Goal: Task Accomplishment & Management: Use online tool/utility

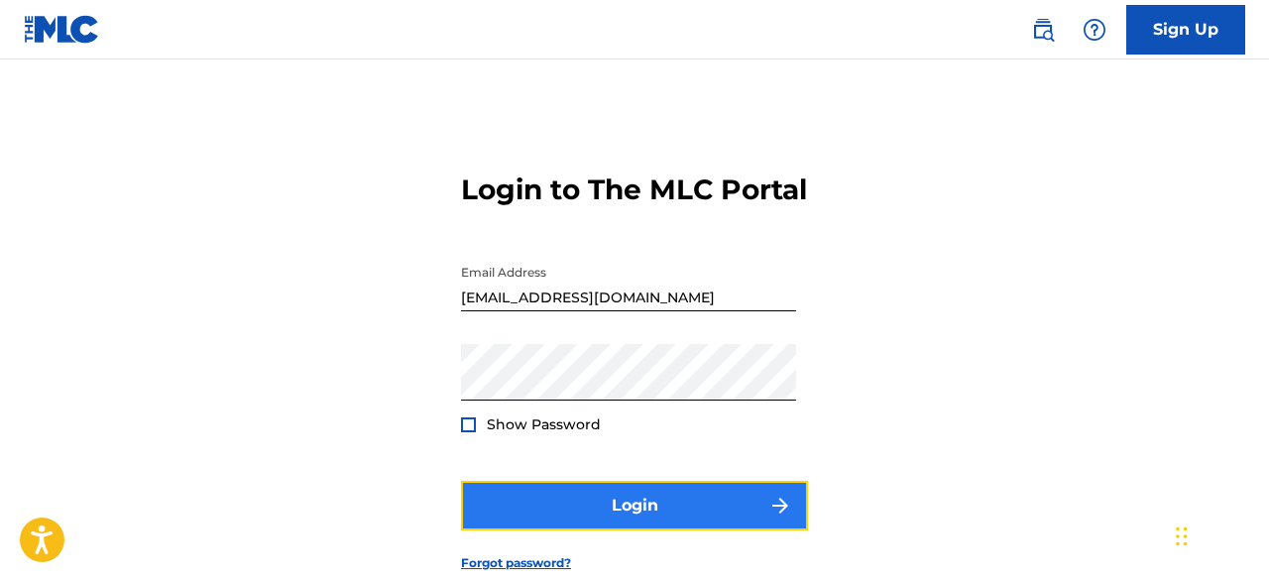
click at [583, 530] on button "Login" at bounding box center [634, 506] width 347 height 50
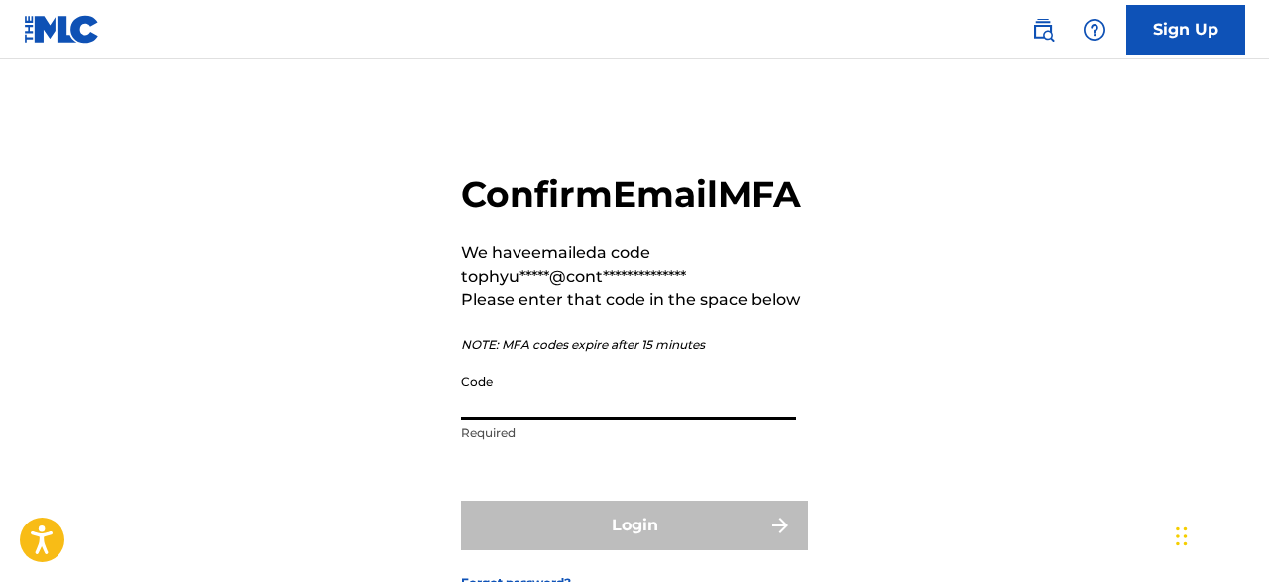
click at [538, 420] on input "Code" at bounding box center [628, 392] width 335 height 57
paste input "766048"
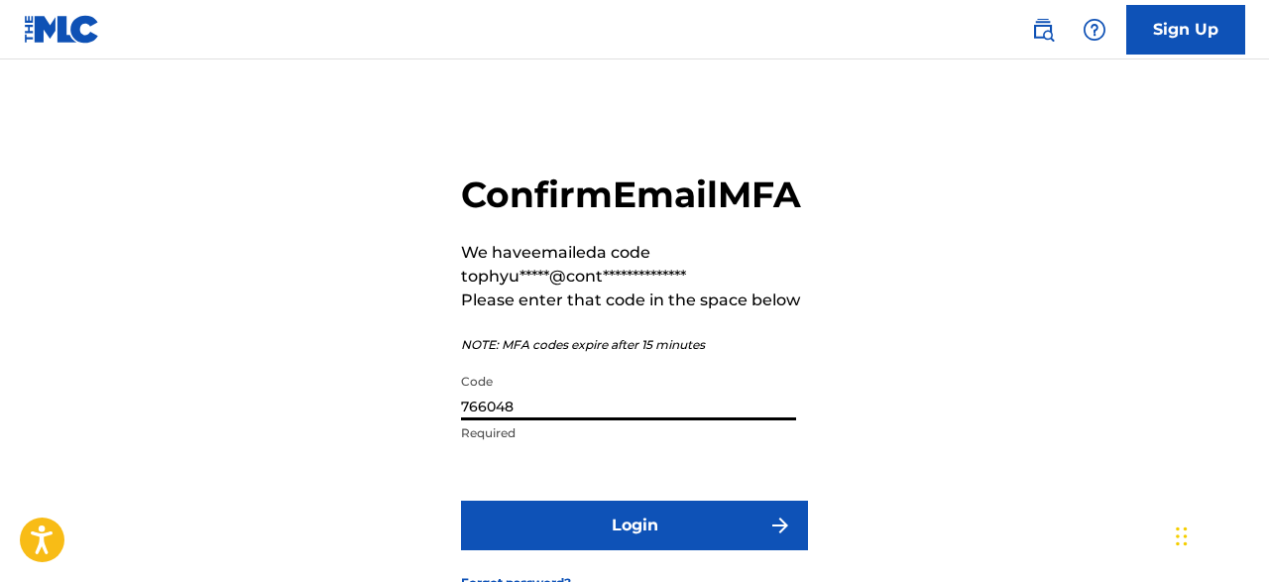
scroll to position [180, 0]
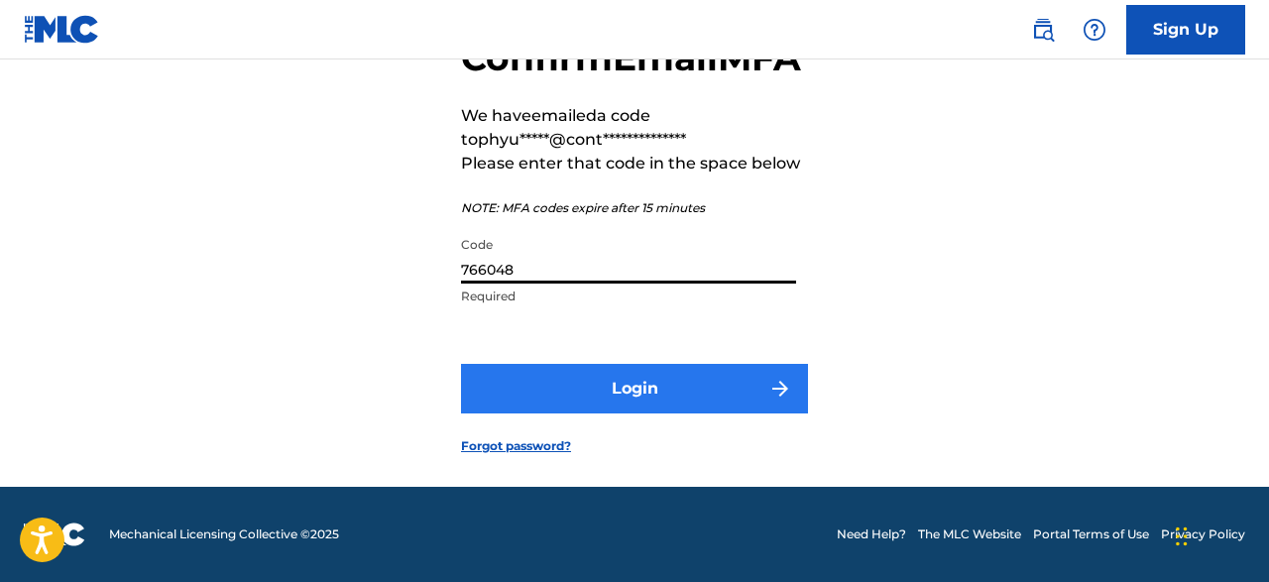
type input "766048"
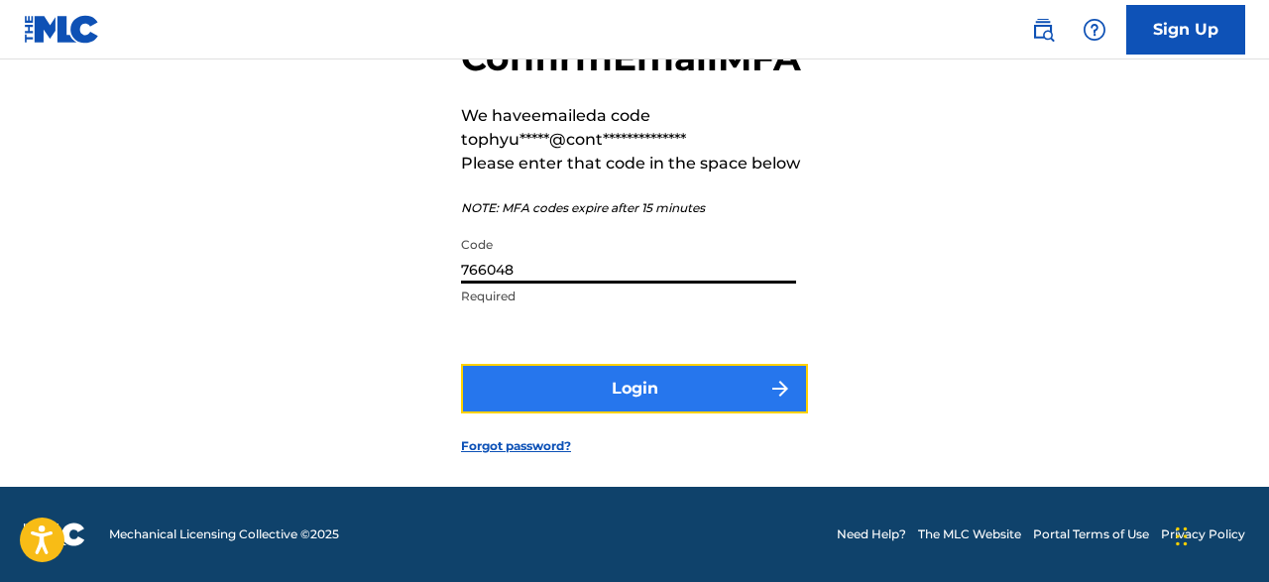
click at [644, 385] on button "Login" at bounding box center [634, 389] width 347 height 50
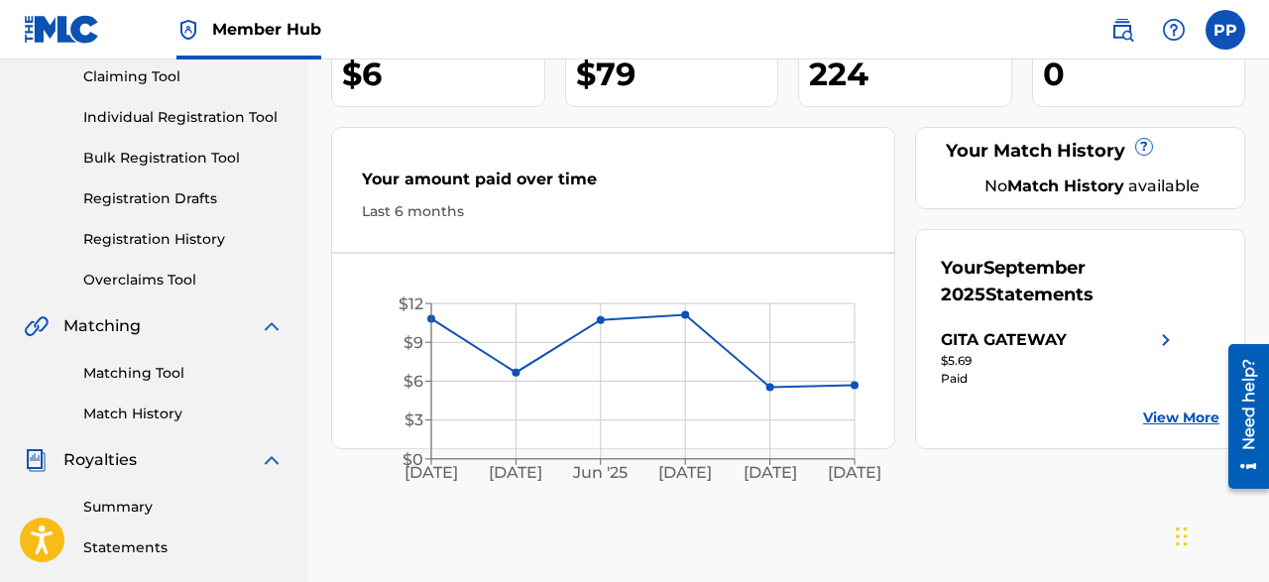
scroll to position [221, 0]
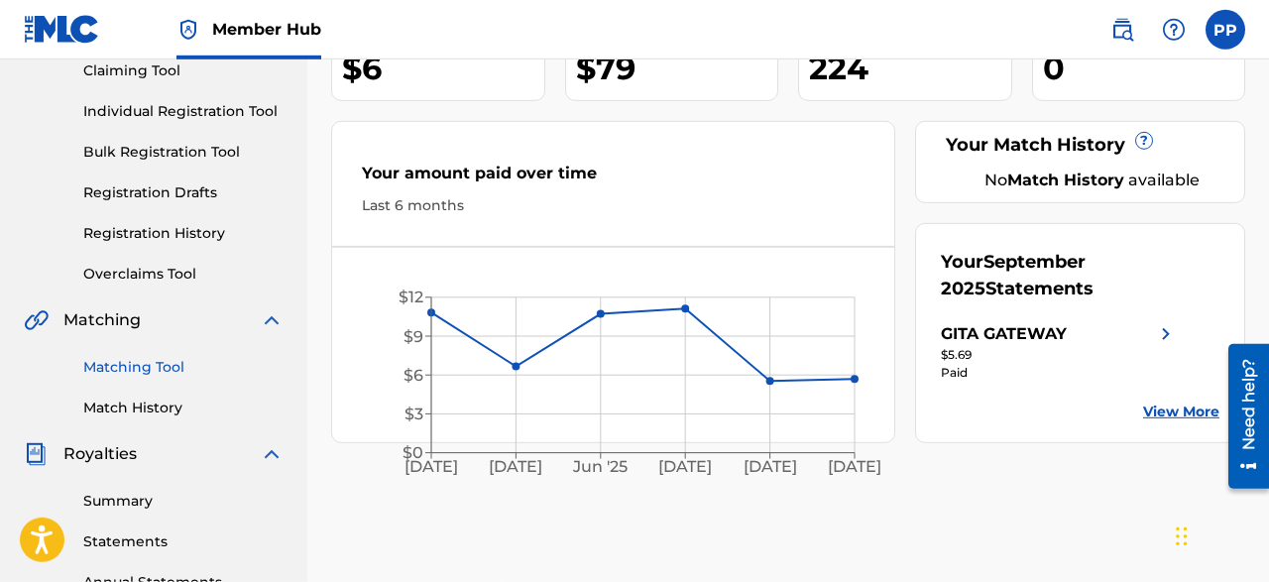
click at [141, 360] on link "Matching Tool" at bounding box center [183, 367] width 200 height 21
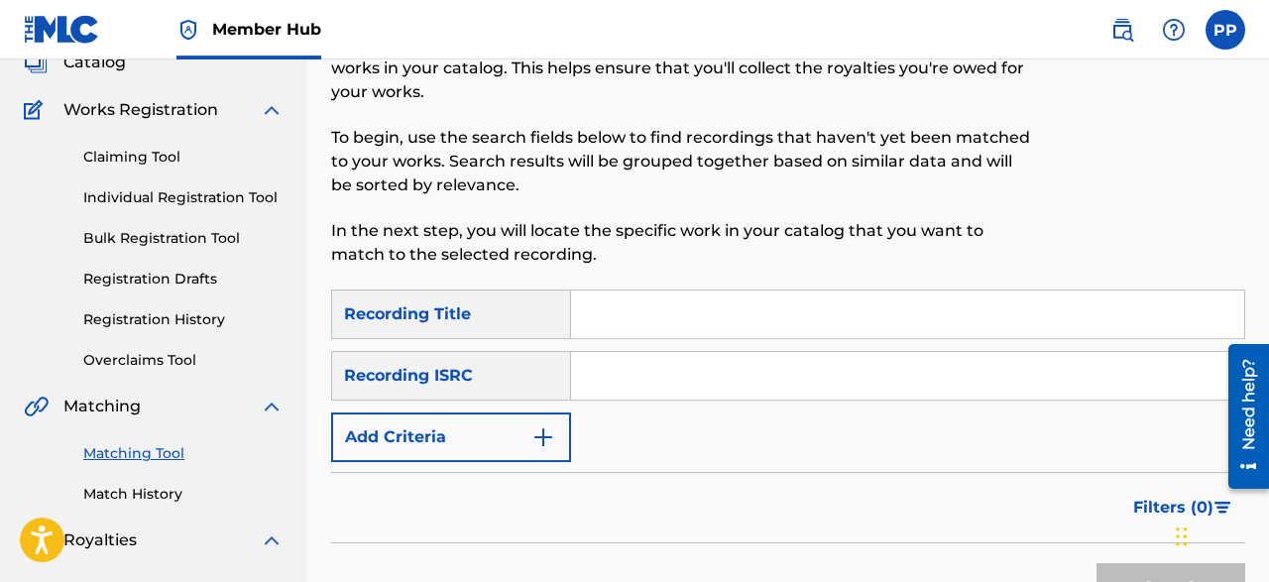
scroll to position [135, 0]
click at [664, 310] on input "Search Form" at bounding box center [907, 314] width 673 height 48
paste input "December Nya (City FM 5th Anniversary)"
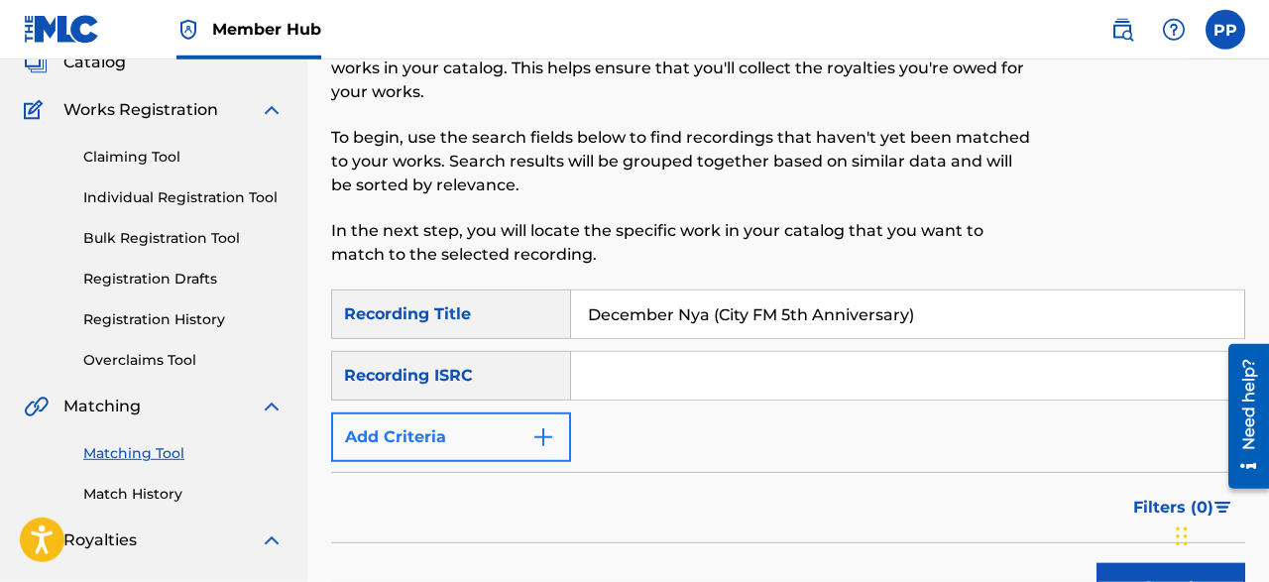
type input "December Nya (City FM 5th Anniversary)"
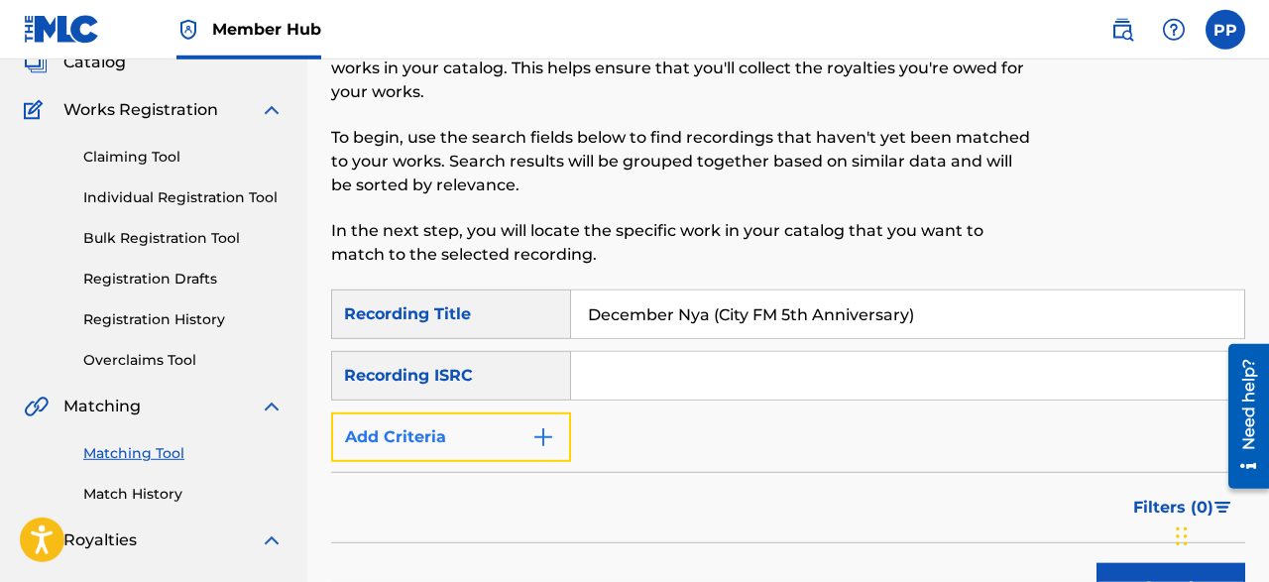
click at [550, 429] on img "Search Form" at bounding box center [543, 437] width 24 height 24
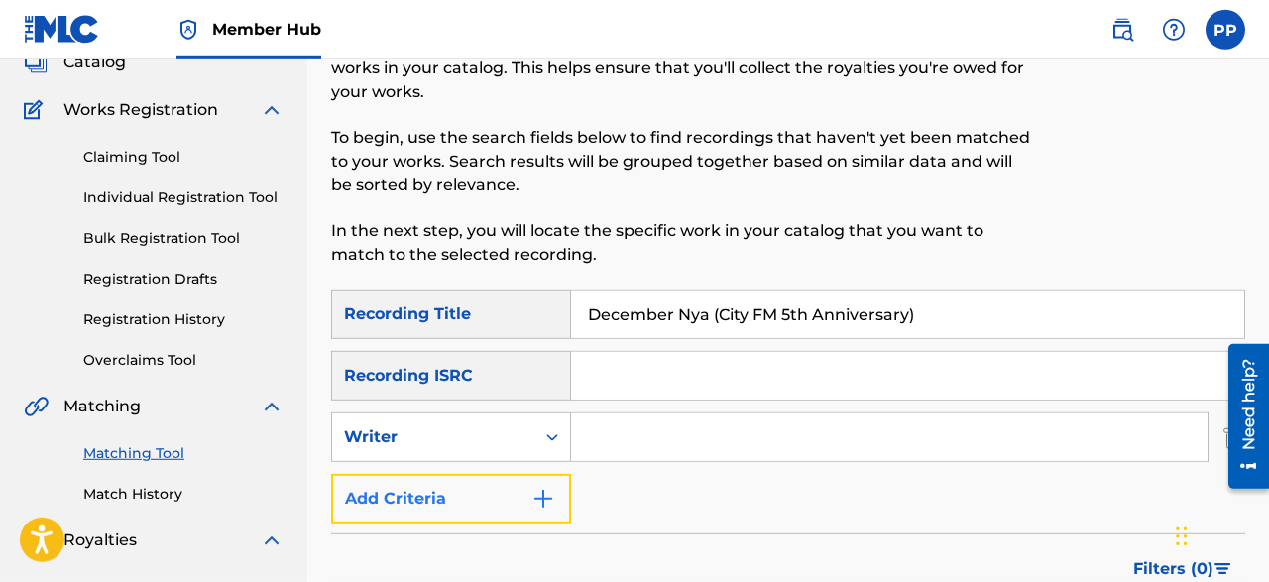
click at [519, 488] on button "Add Criteria" at bounding box center [451, 499] width 240 height 50
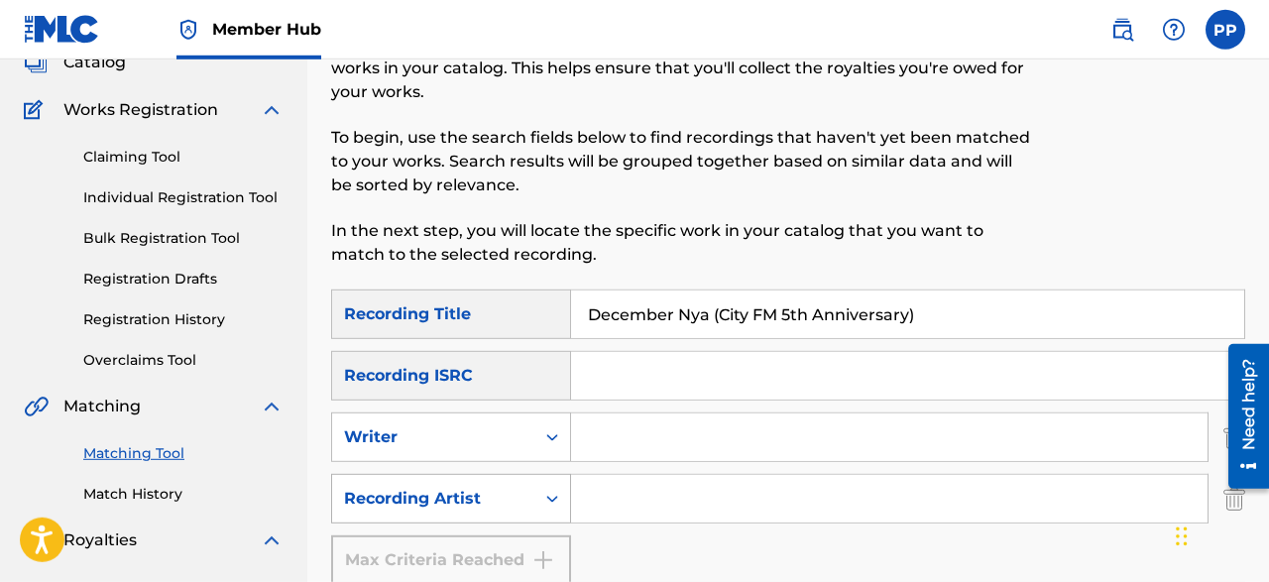
click at [499, 492] on div "Recording Artist" at bounding box center [433, 499] width 178 height 24
click at [632, 506] on input "Search Form" at bounding box center [889, 499] width 636 height 48
paste input "Linnith"
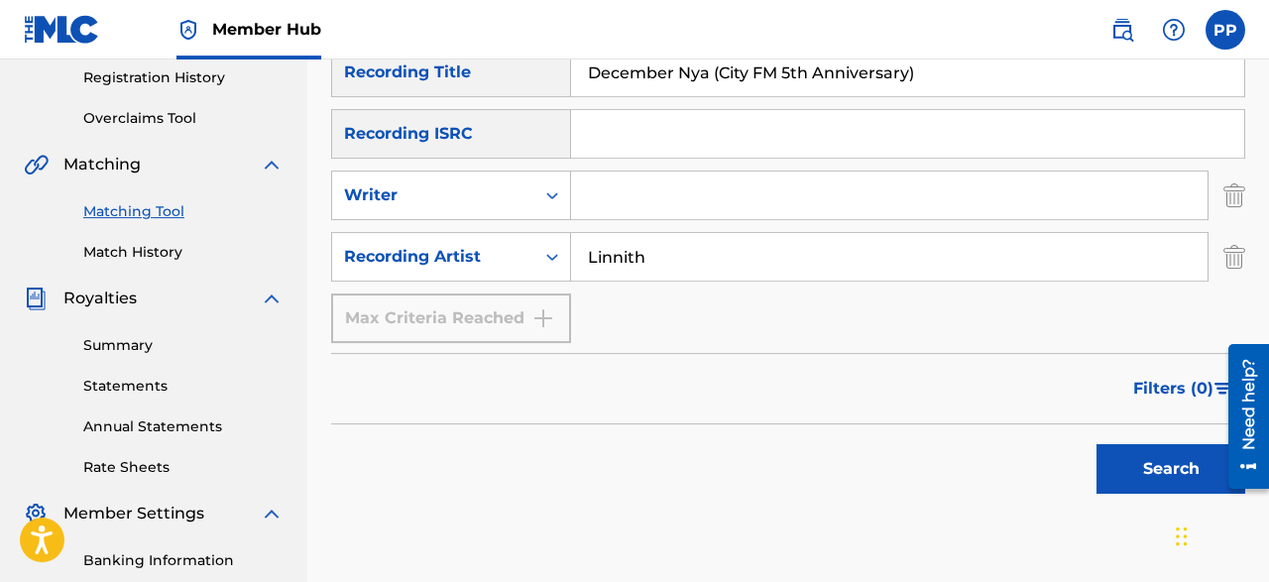
scroll to position [378, 0]
type input "Linnith"
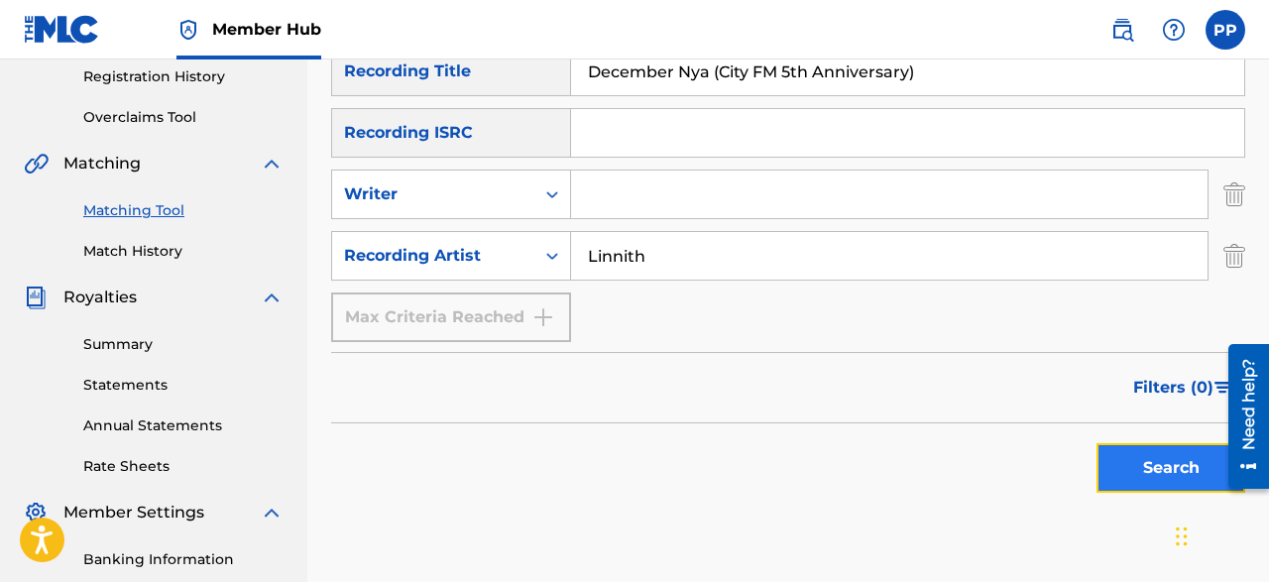
click at [1141, 459] on button "Search" at bounding box center [1170, 468] width 149 height 50
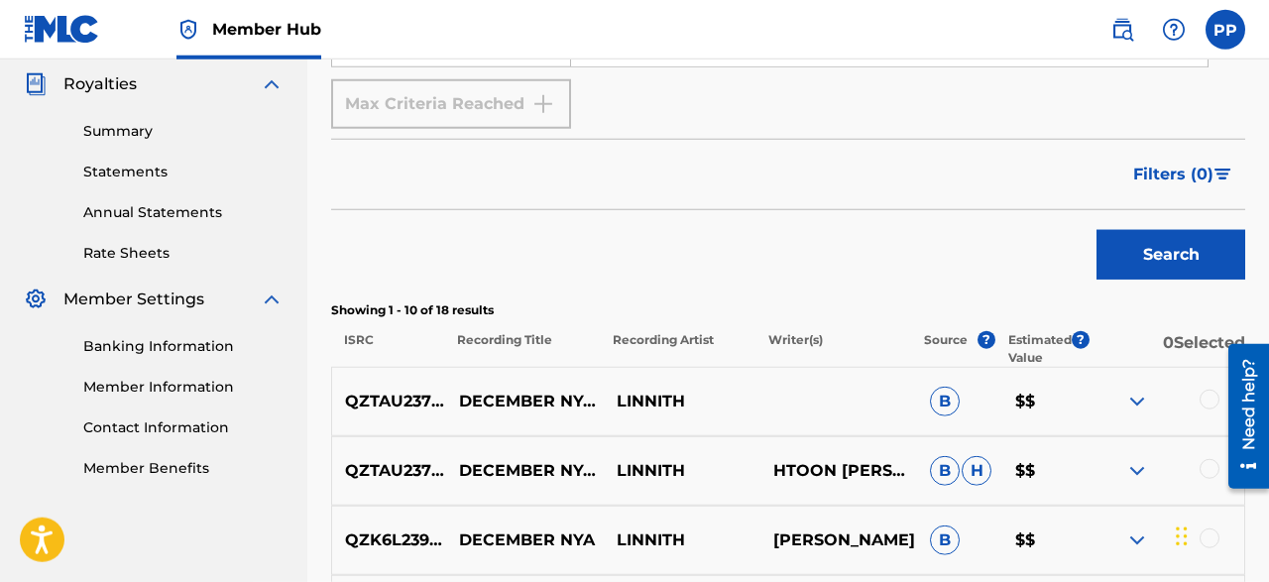
scroll to position [591, 0]
click at [414, 404] on p "QZTAU2372944" at bounding box center [402, 402] width 140 height 24
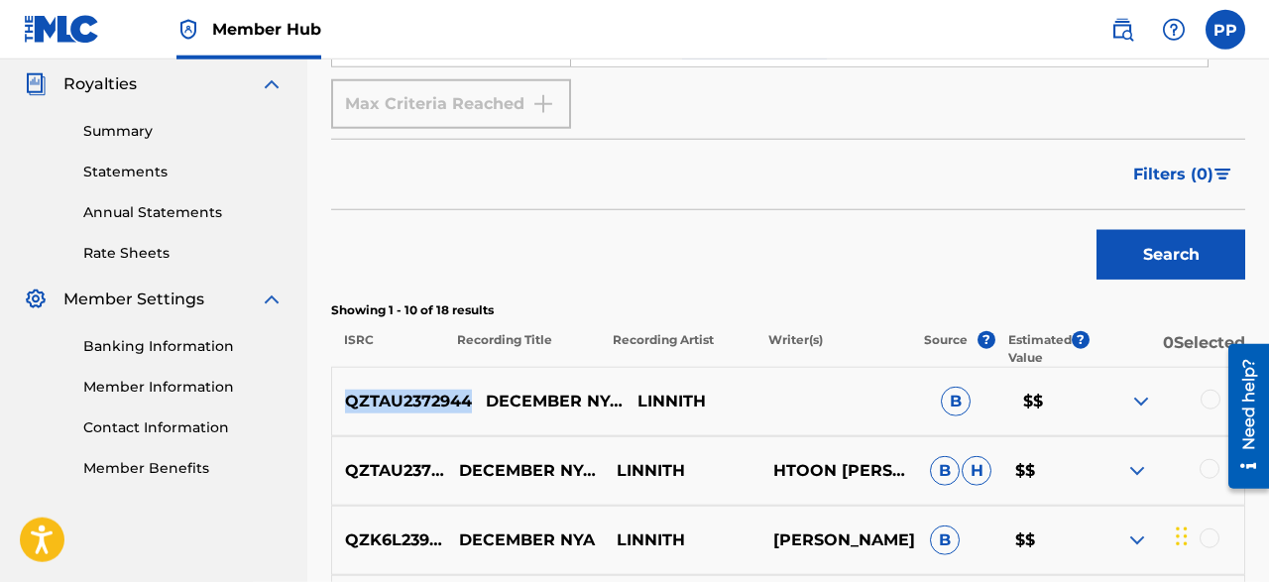
click at [414, 404] on p "QZTAU2372944" at bounding box center [402, 402] width 140 height 24
copy p "QZTAU2372944"
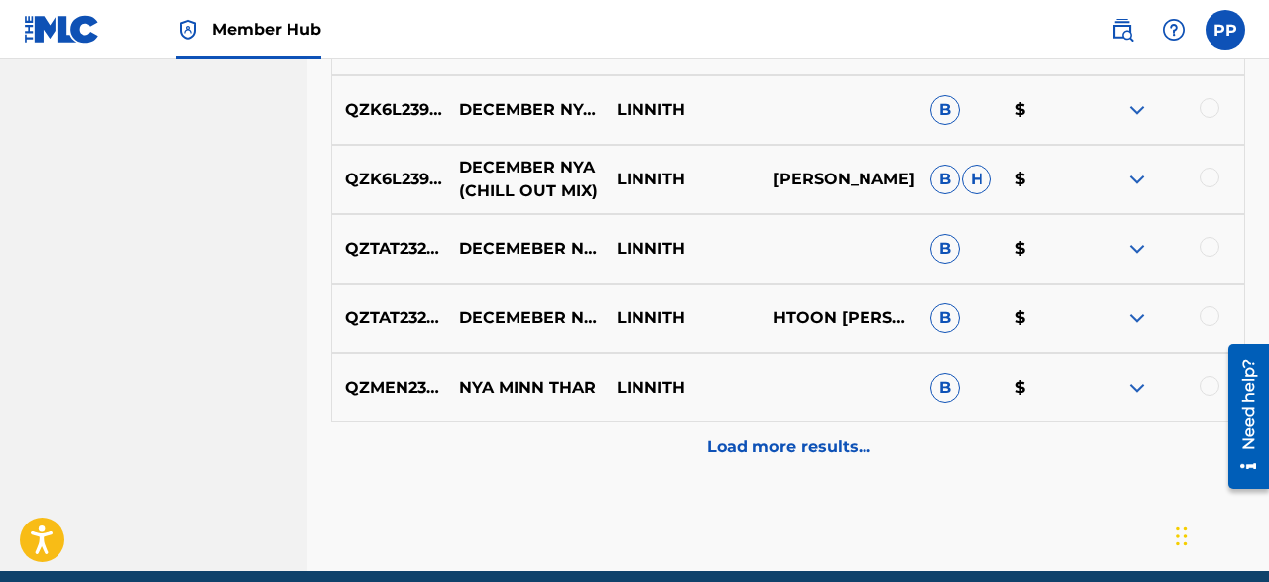
scroll to position [1231, 0]
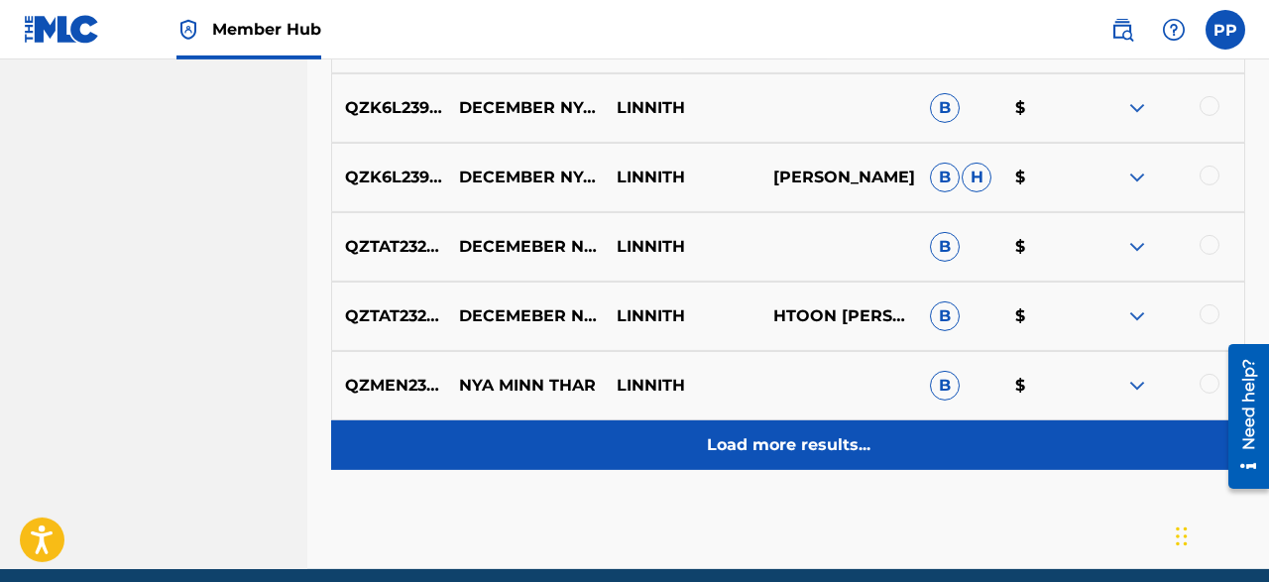
click at [744, 437] on p "Load more results..." at bounding box center [789, 445] width 164 height 24
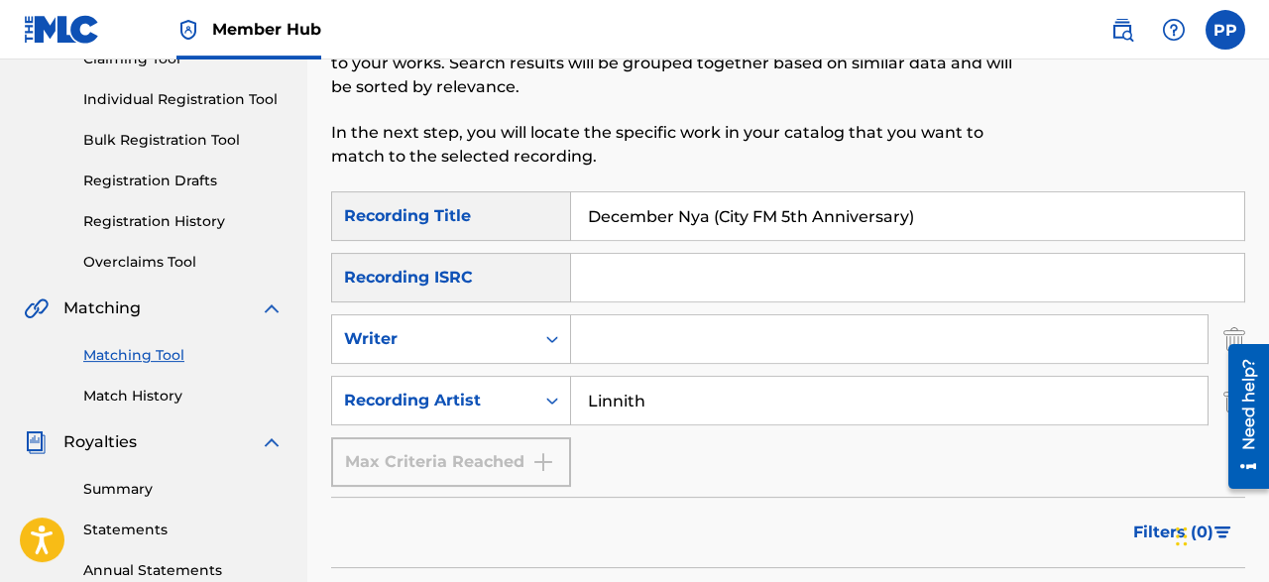
scroll to position [232, 0]
click at [736, 211] on input "December Nya (City FM 5th Anniversary)" at bounding box center [907, 217] width 673 height 48
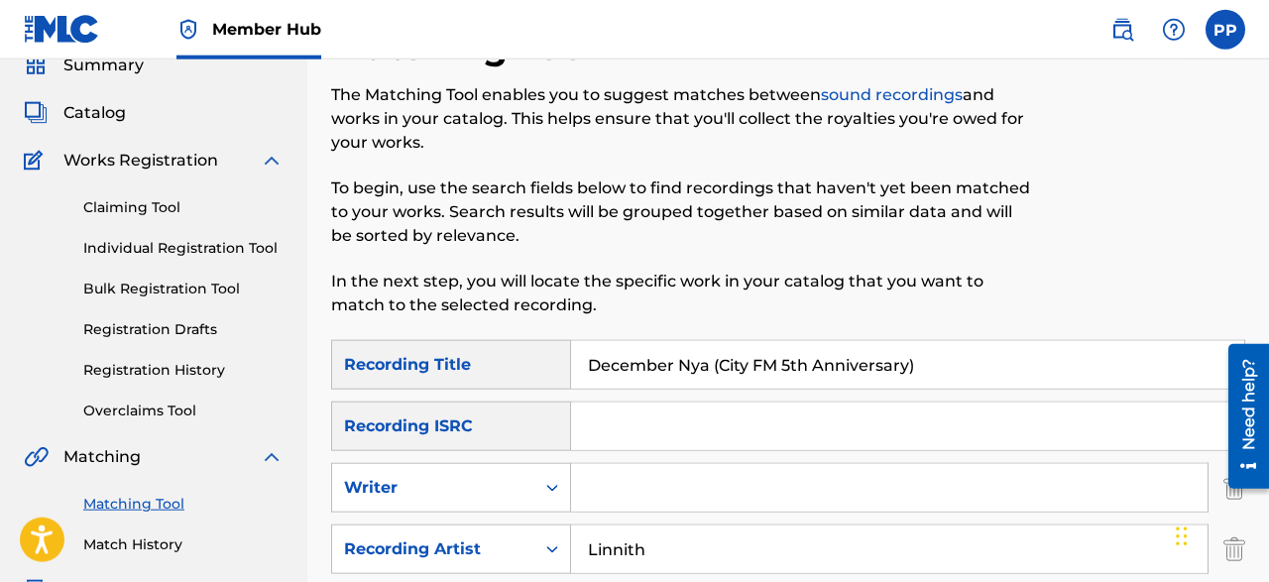
scroll to position [82, 0]
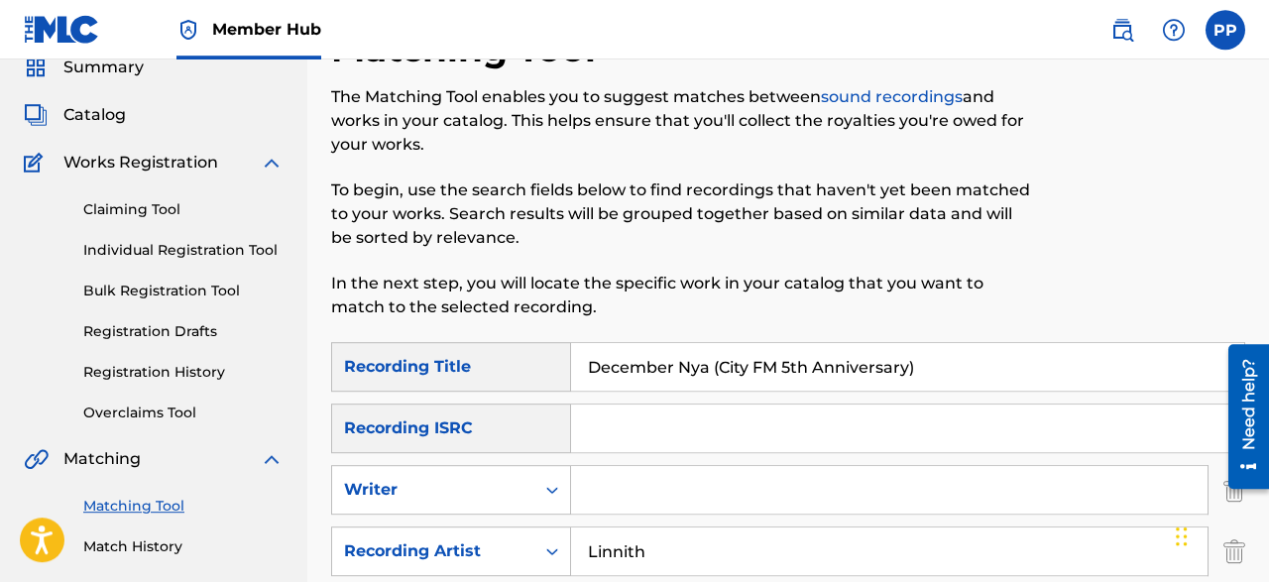
drag, startPoint x: 956, startPoint y: 353, endPoint x: 471, endPoint y: 350, distance: 484.8
click at [571, 350] on input "December Nya (City FM 5th Anniversary)" at bounding box center [907, 367] width 673 height 48
paste input "A Yate [PERSON_NAME] Pine Sine Chin"
type input "A Yate [PERSON_NAME] Pine Sine Chin"
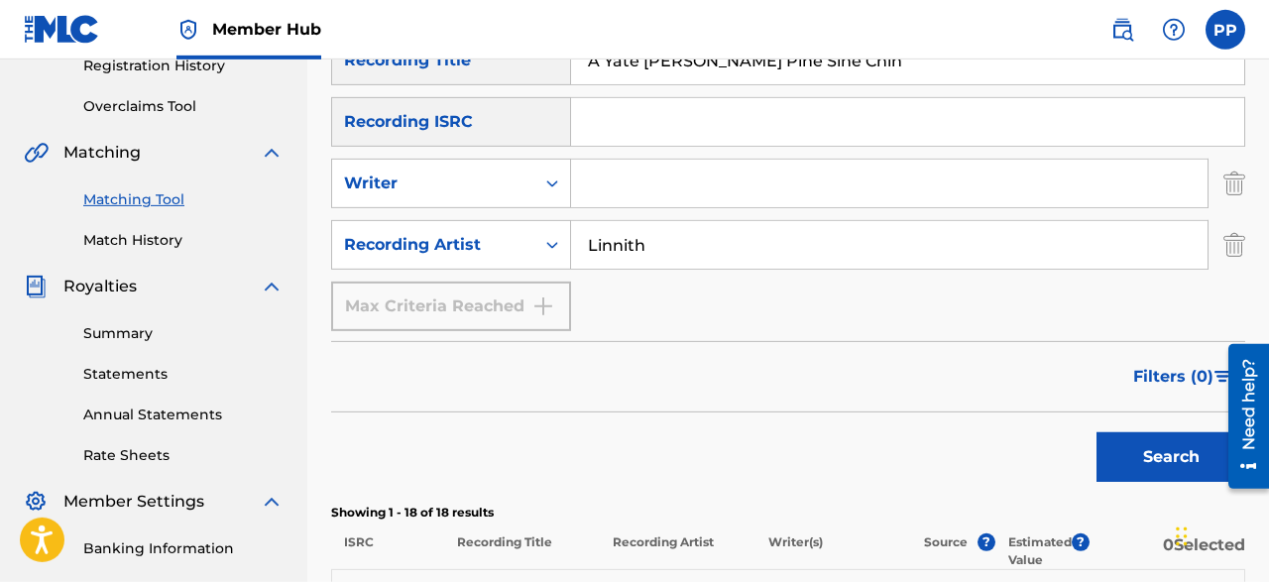
scroll to position [396, 0]
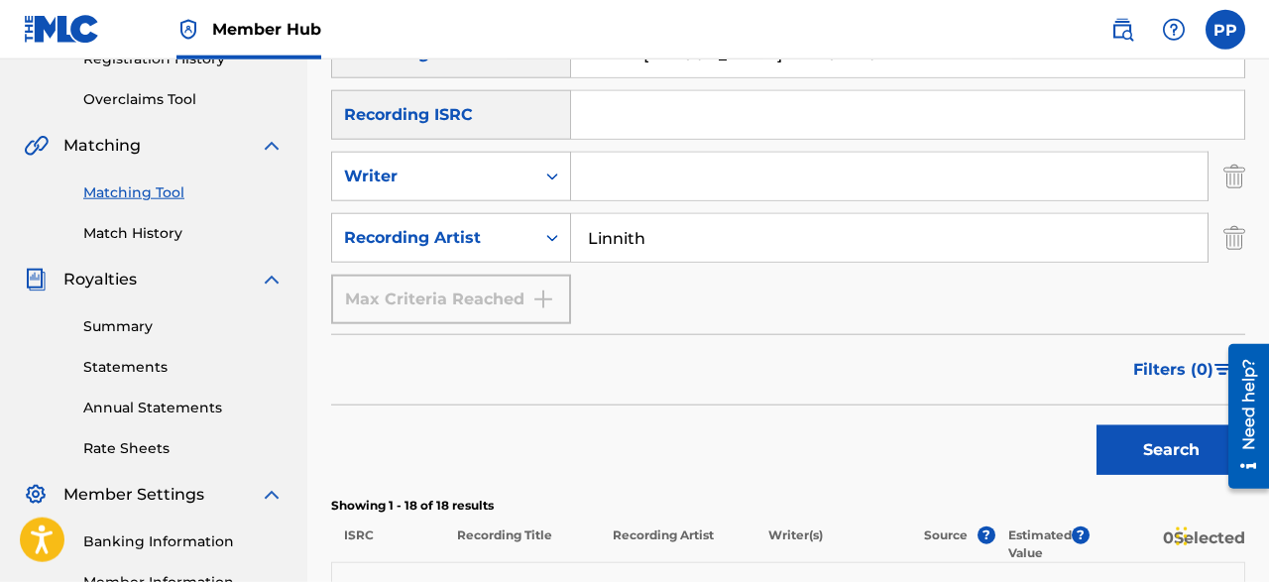
drag, startPoint x: 681, startPoint y: 258, endPoint x: 462, endPoint y: 203, distance: 225.8
click at [571, 214] on input "Linnith" at bounding box center [889, 238] width 636 height 48
paste input "[PERSON_NAME]"
type input "[PERSON_NAME]"
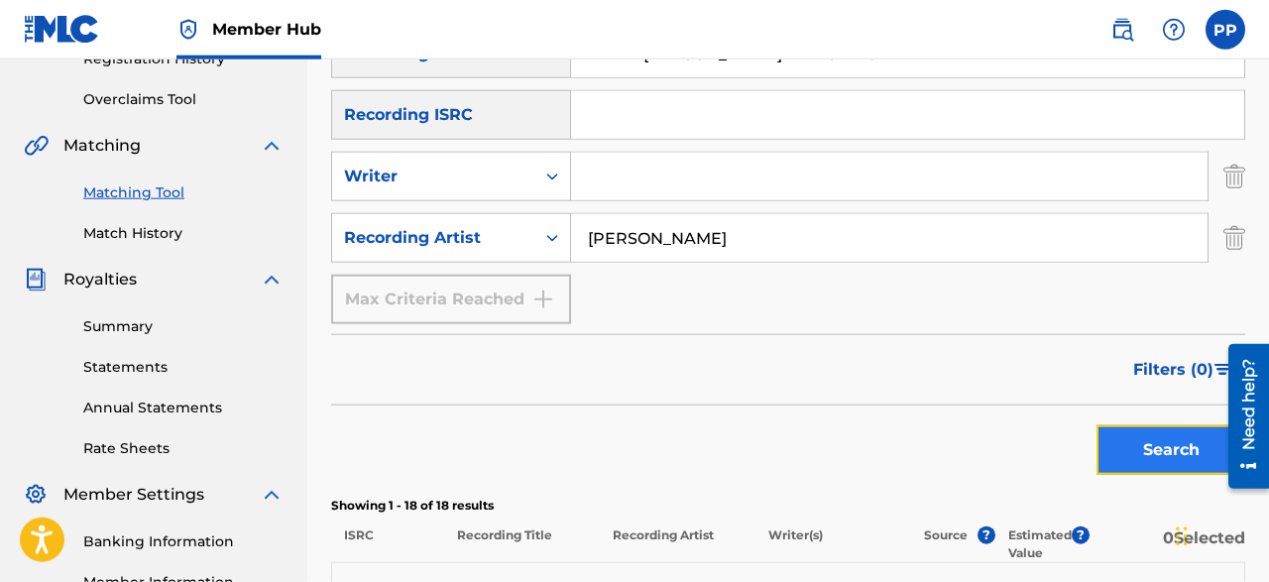
click at [1122, 453] on button "Search" at bounding box center [1170, 450] width 149 height 50
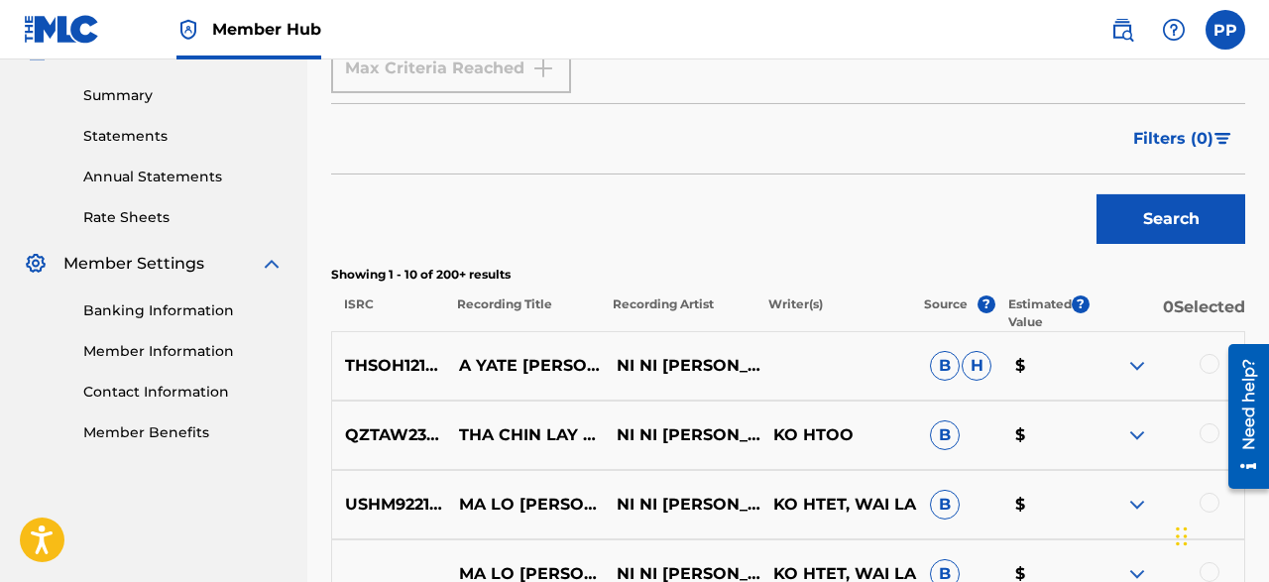
scroll to position [628, 0]
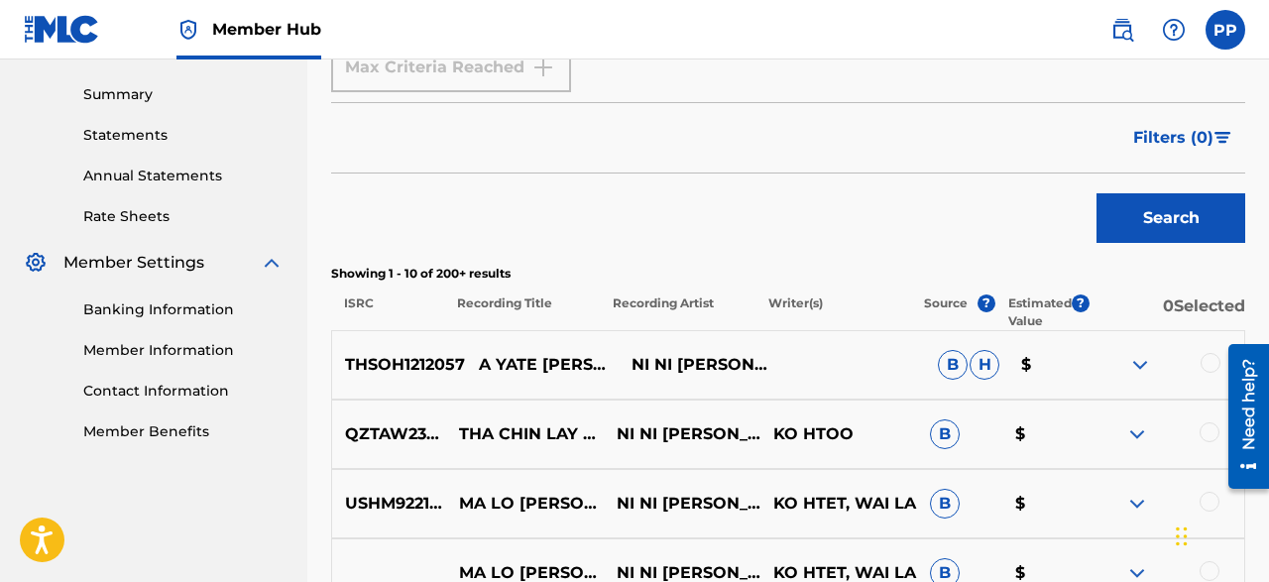
click at [396, 372] on p "THSOH1212057" at bounding box center [398, 365] width 133 height 24
copy p "THSOH1212057"
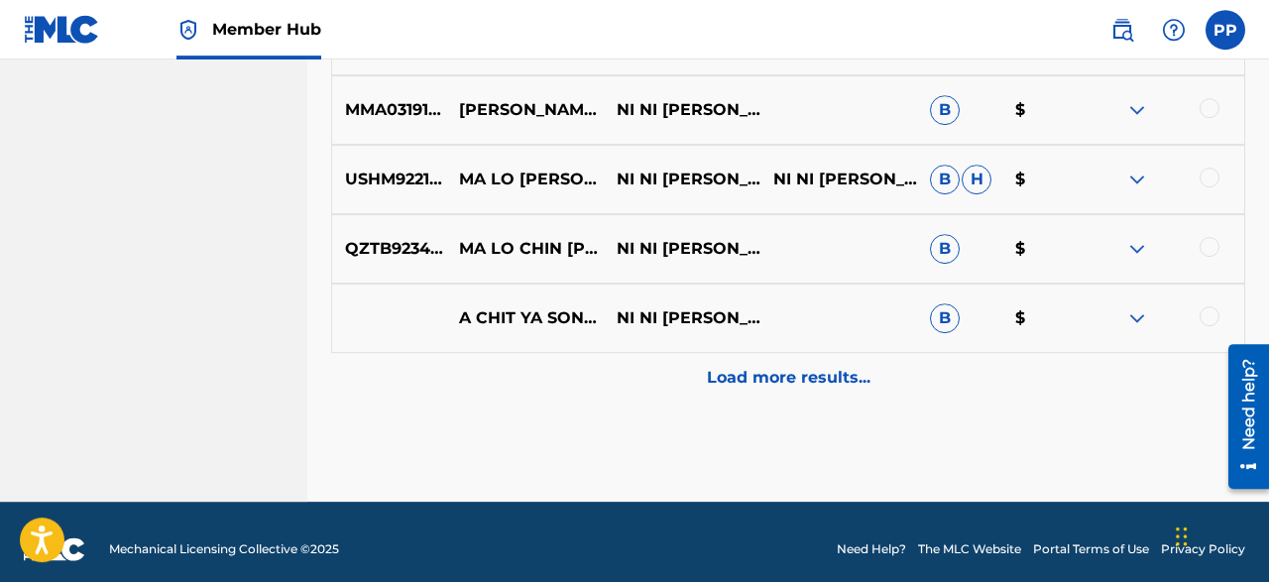
scroll to position [1301, 0]
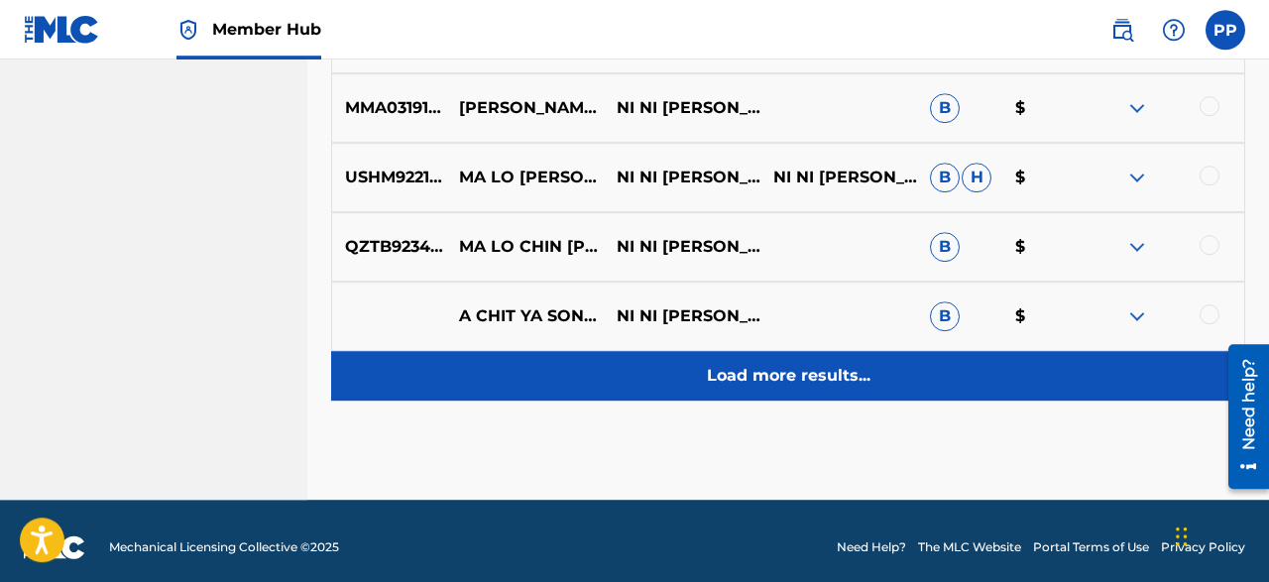
click at [737, 383] on p "Load more results..." at bounding box center [789, 376] width 164 height 24
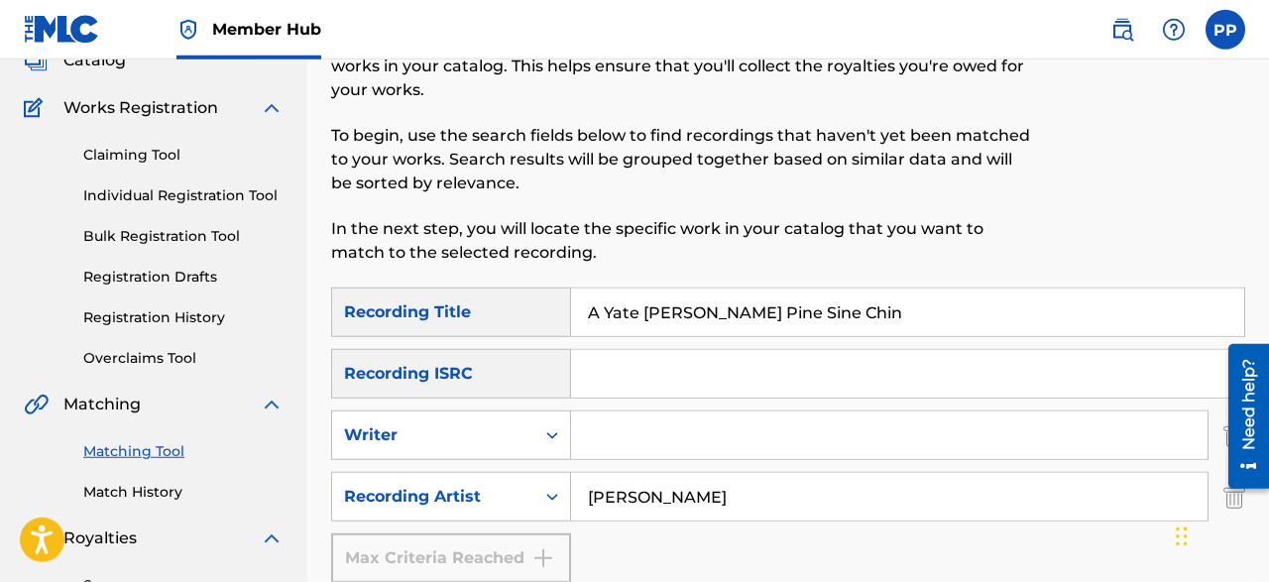
scroll to position [136, 0]
drag, startPoint x: 832, startPoint y: 297, endPoint x: 437, endPoint y: 293, distance: 394.6
click at [571, 293] on input "A Yate [PERSON_NAME] Pine Sine Chin" at bounding box center [907, 313] width 673 height 48
paste input "Over Thirty"
type input "Over Thirty"
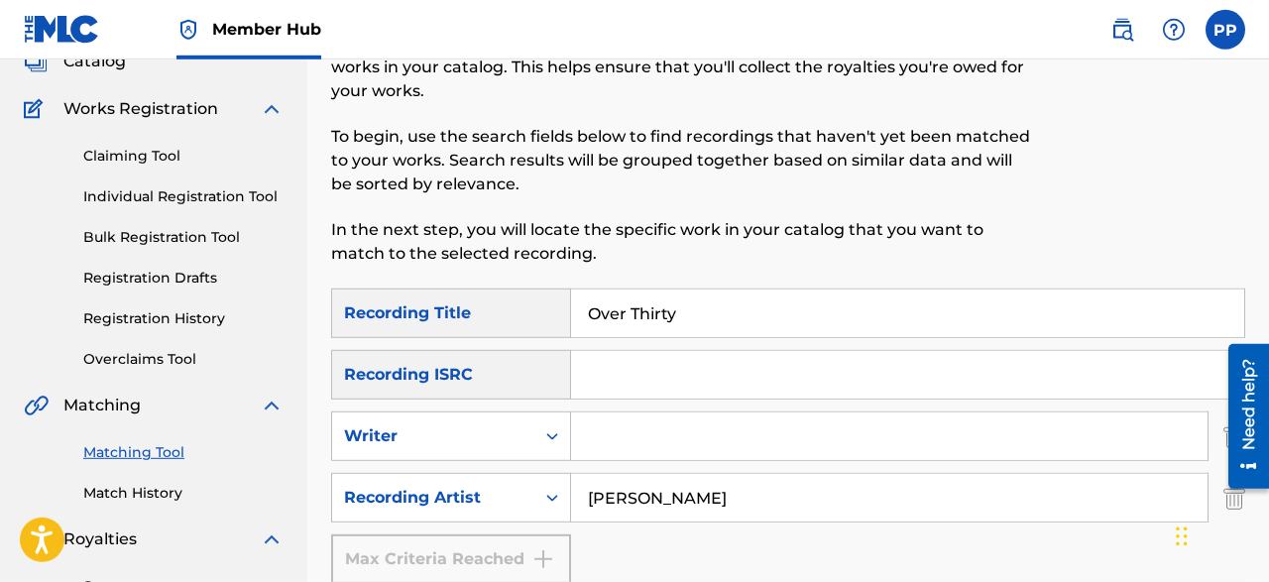
drag, startPoint x: 711, startPoint y: 503, endPoint x: 346, endPoint y: 450, distance: 368.6
click at [571, 474] on input "[PERSON_NAME]" at bounding box center [889, 498] width 636 height 48
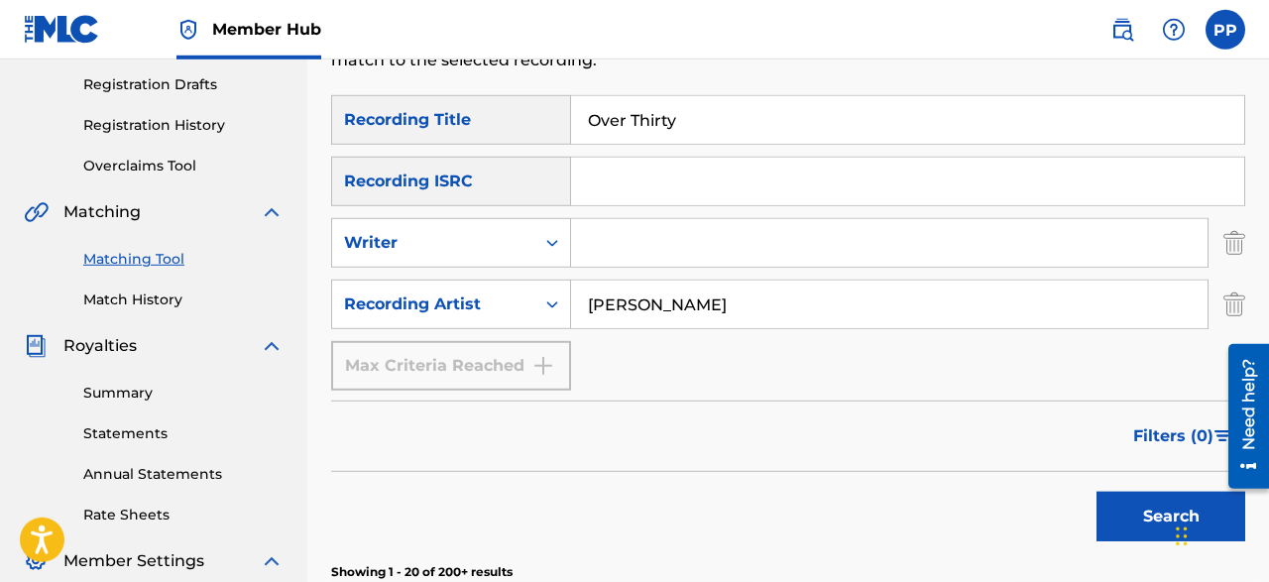
scroll to position [339, 0]
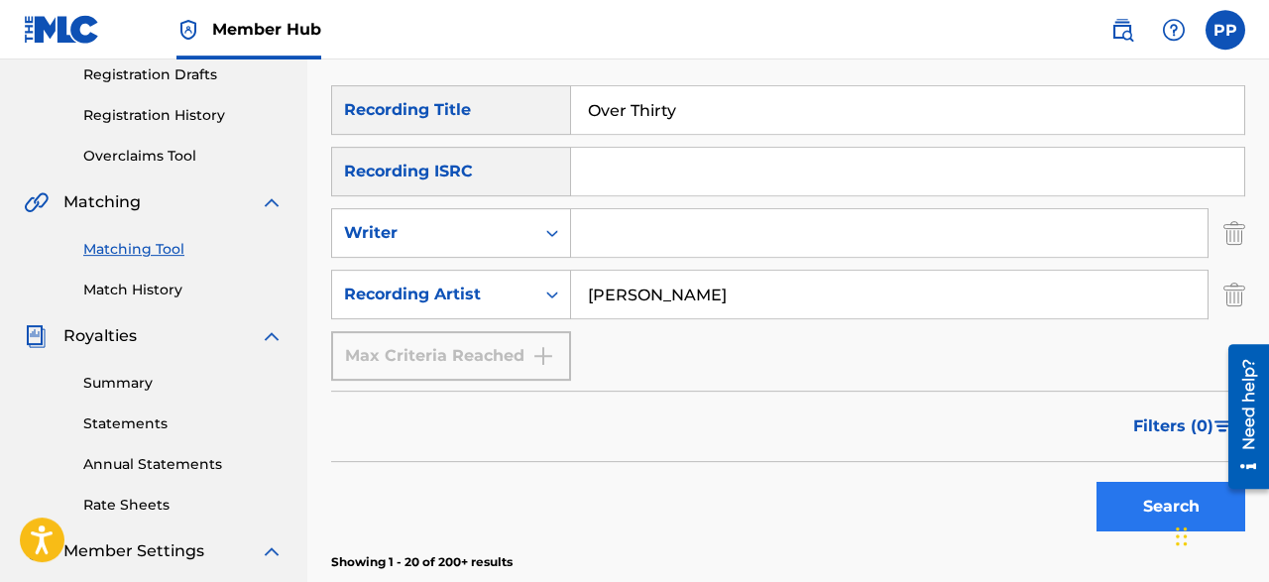
type input "[PERSON_NAME]"
click at [1113, 526] on button "Search" at bounding box center [1170, 507] width 149 height 50
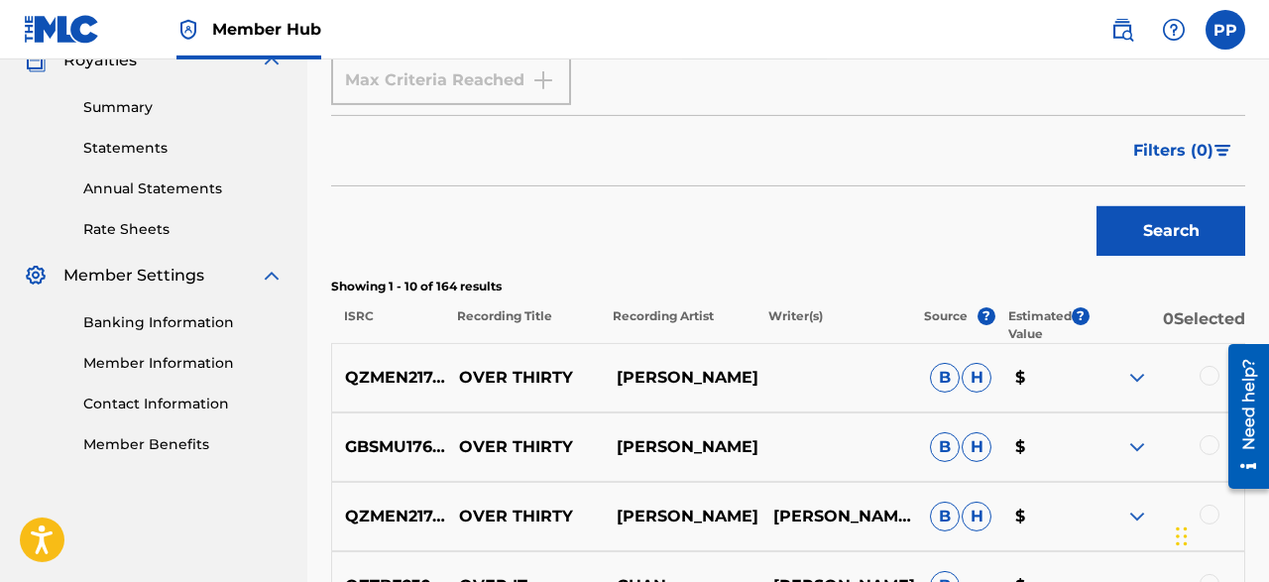
scroll to position [616, 0]
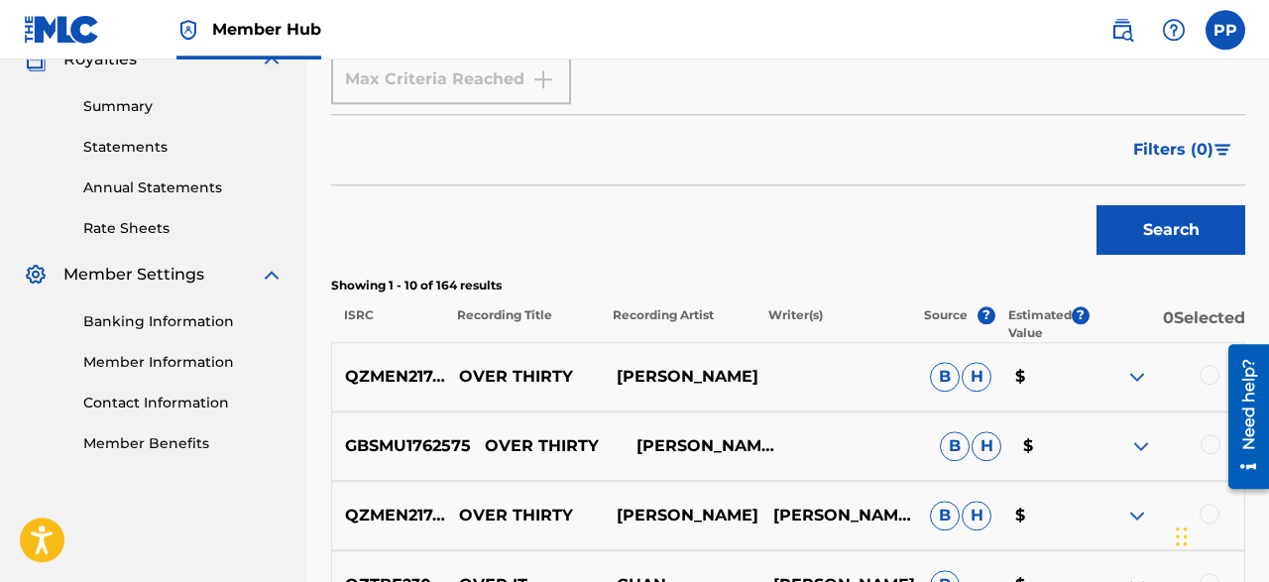
click at [403, 440] on p "GBSMU1762575" at bounding box center [401, 446] width 139 height 24
copy p "GBSMU1762575"
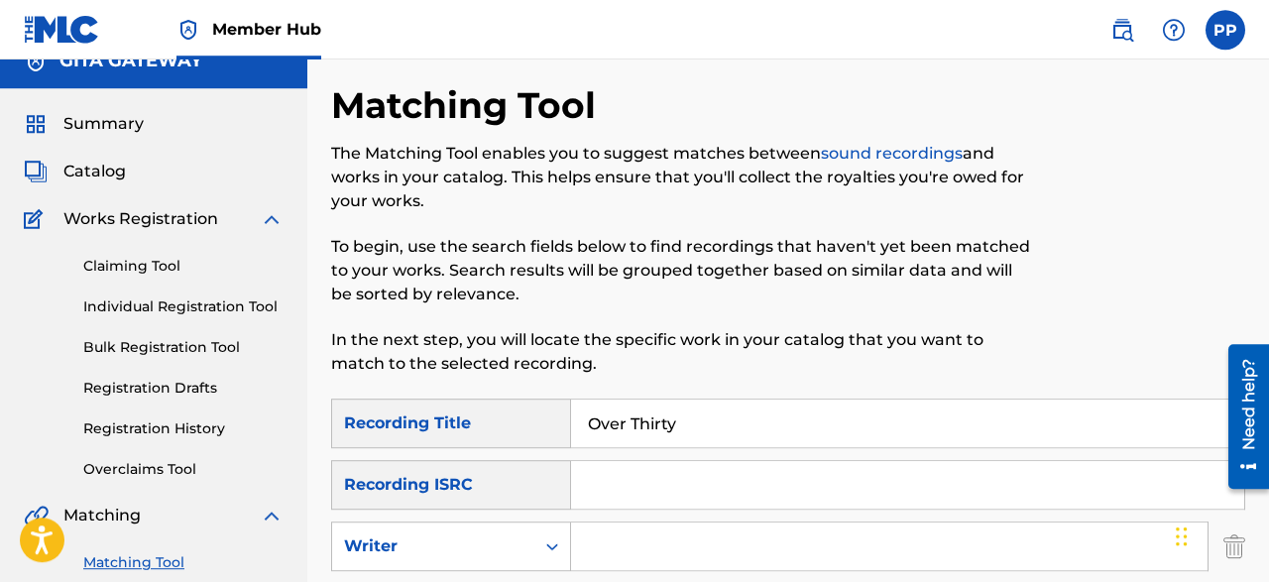
scroll to position [0, 0]
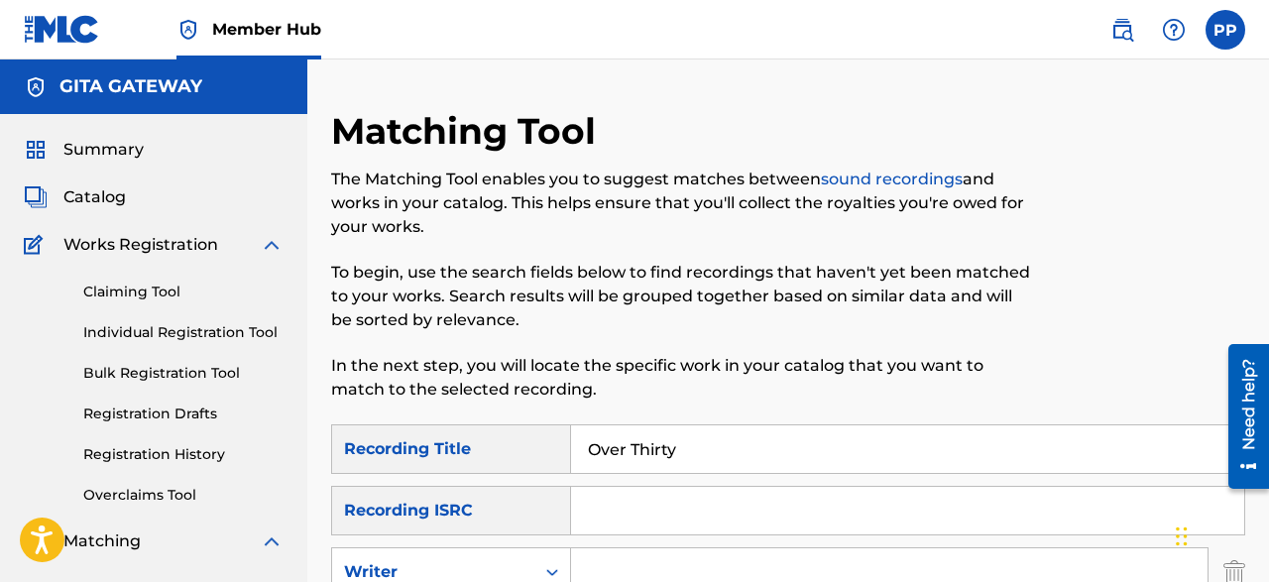
drag, startPoint x: 701, startPoint y: 454, endPoint x: 518, endPoint y: 465, distance: 183.7
click at [571, 465] on input "Over Thirty" at bounding box center [907, 449] width 673 height 48
paste input "Hnit Theint Ta"
type input "Hnit Theint Tay"
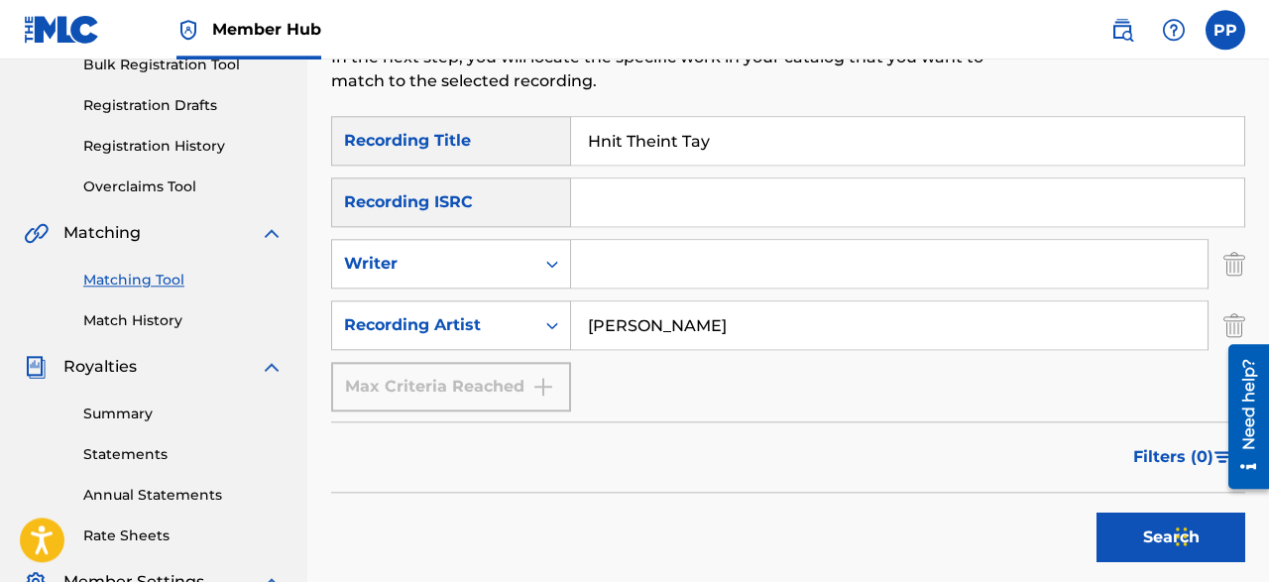
scroll to position [309, 0]
click at [710, 341] on input "[PERSON_NAME]" at bounding box center [889, 324] width 636 height 48
type input "C"
paste input "Phoe Kar, Reain Moe"
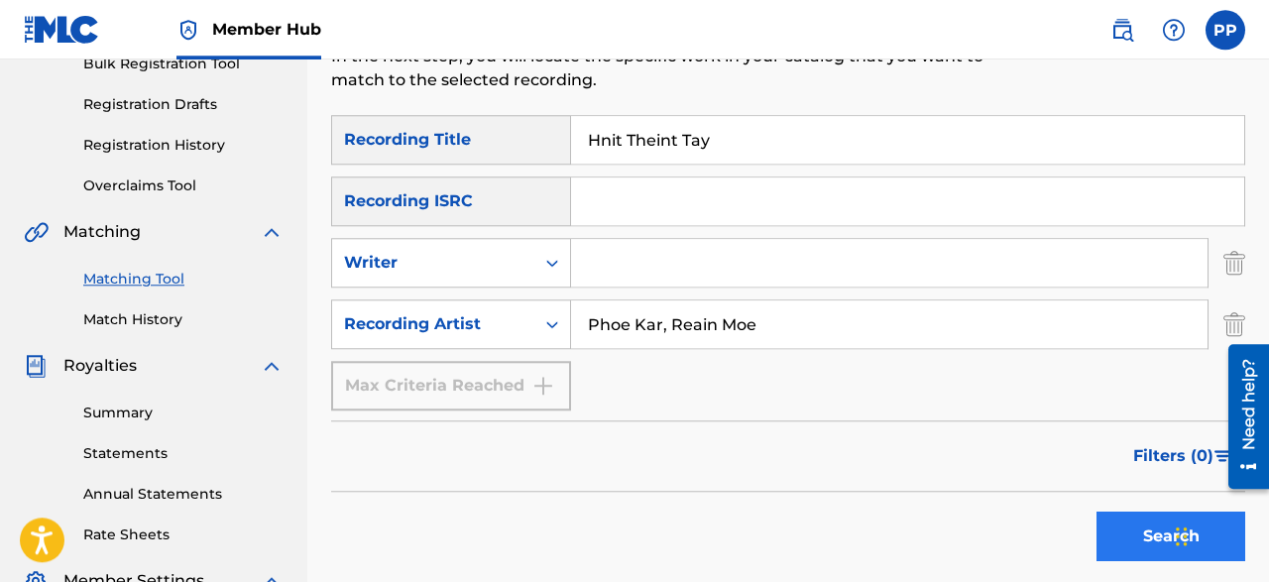
type input "Phoe Kar, Reain Moe"
click at [1105, 525] on button "Search" at bounding box center [1170, 537] width 149 height 50
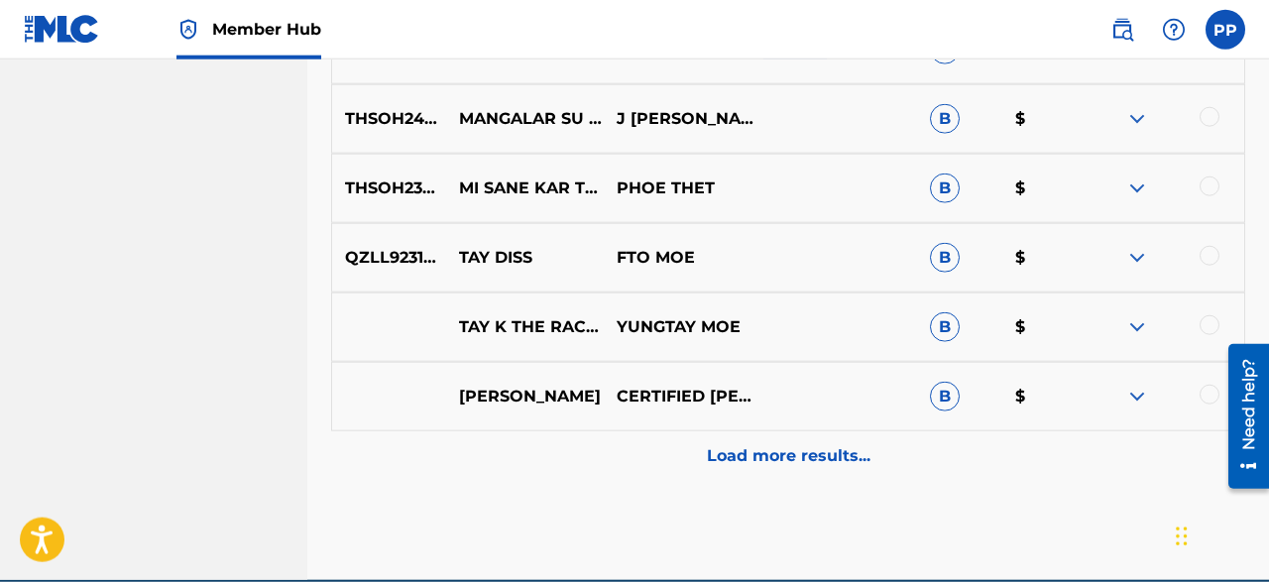
scroll to position [1228, 0]
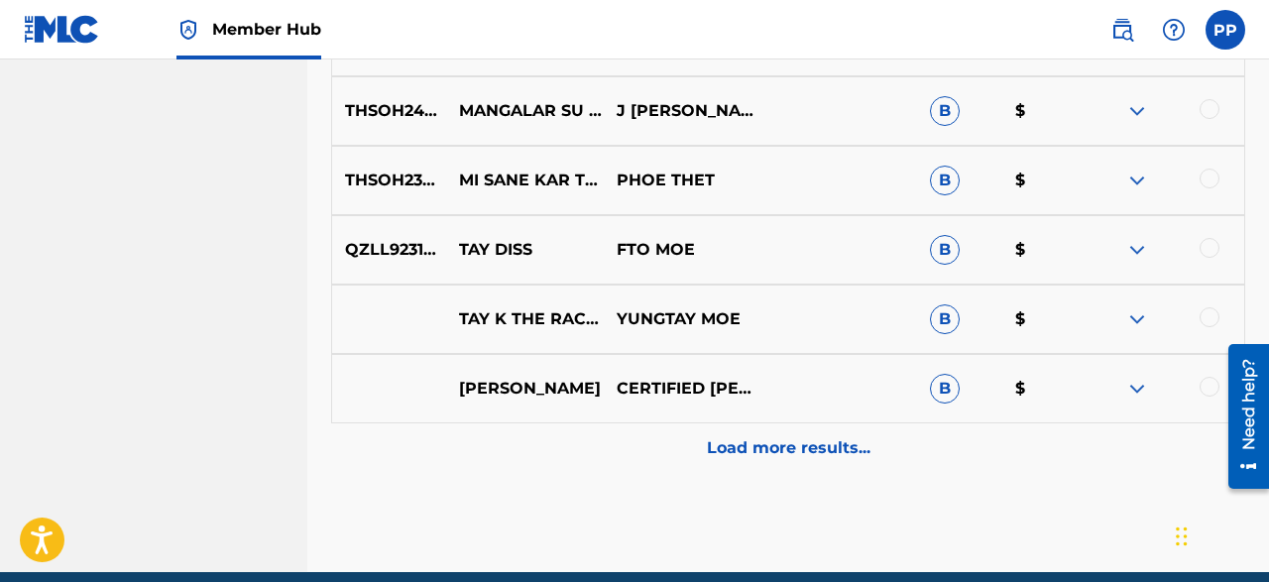
click at [473, 436] on div "Load more results..." at bounding box center [788, 448] width 914 height 50
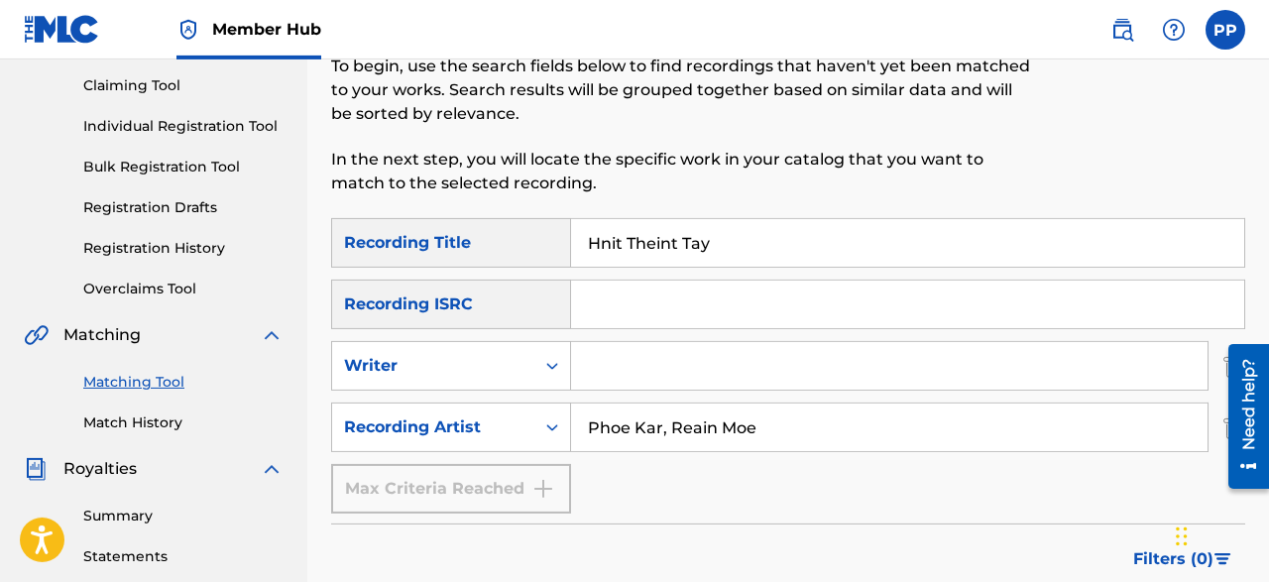
scroll to position [206, 0]
drag, startPoint x: 722, startPoint y: 228, endPoint x: 471, endPoint y: 257, distance: 252.5
click at [571, 257] on input "Hnit Theint Tay" at bounding box center [907, 243] width 673 height 48
paste input "A Yin Ah Tine Min Hla Tal"
type input "A Yin Ah Tine Min Hla Tal"
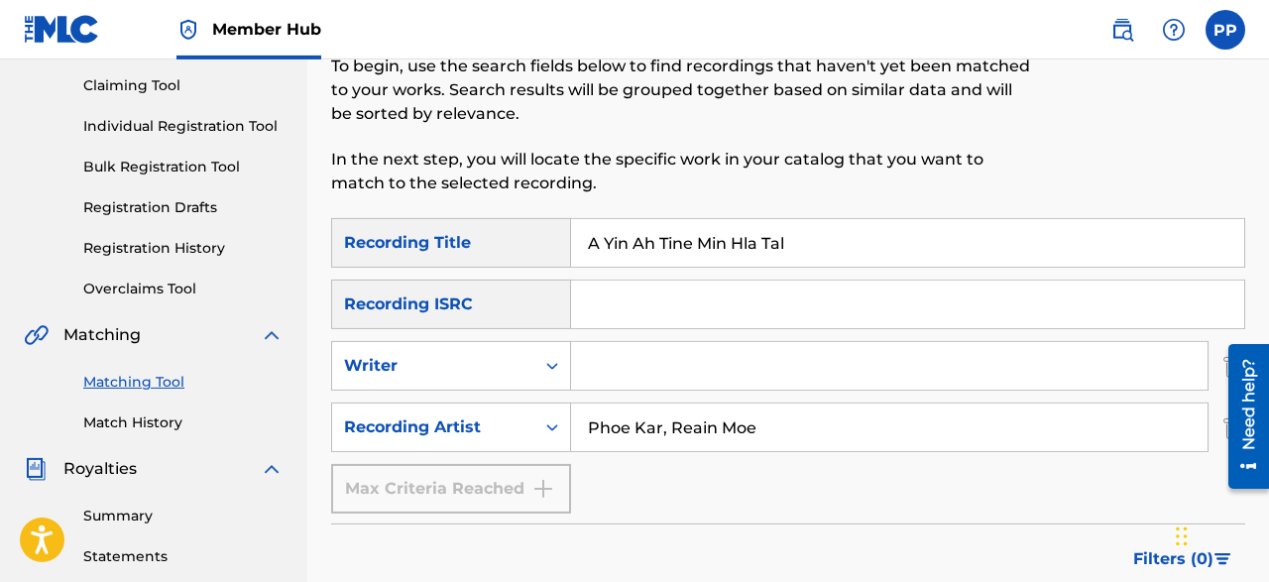
drag, startPoint x: 762, startPoint y: 427, endPoint x: 489, endPoint y: 407, distance: 274.3
click at [571, 407] on input "Phoe Kar, Reain Moe" at bounding box center [889, 427] width 636 height 48
type input "Sin Pauk"
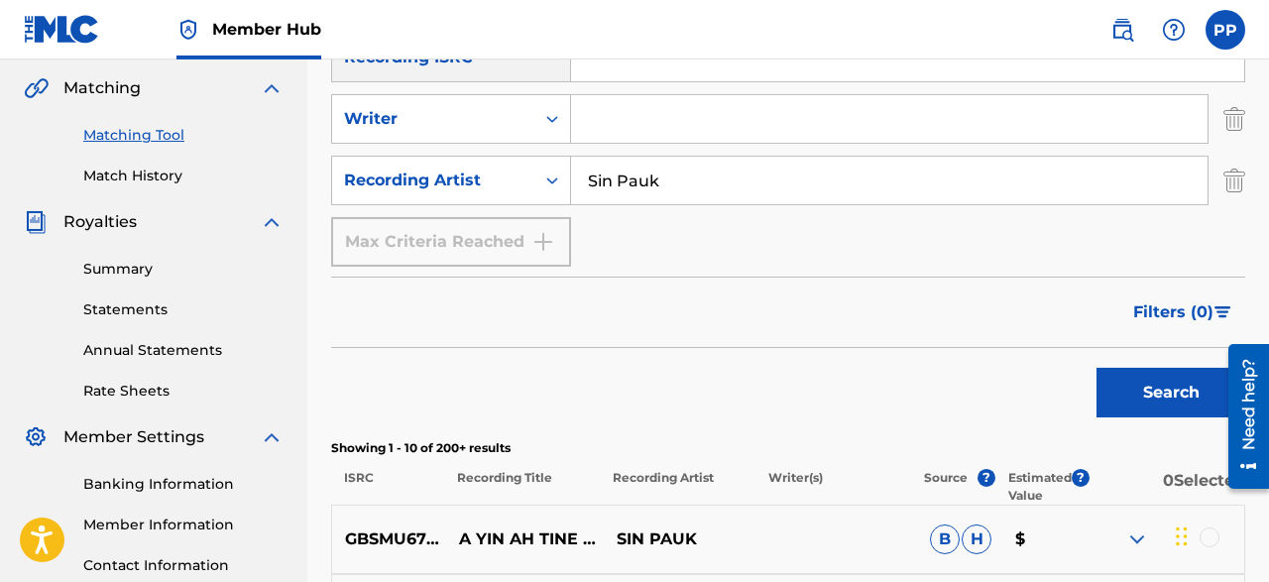
scroll to position [454, 0]
click at [1140, 387] on button "Search" at bounding box center [1170, 392] width 149 height 50
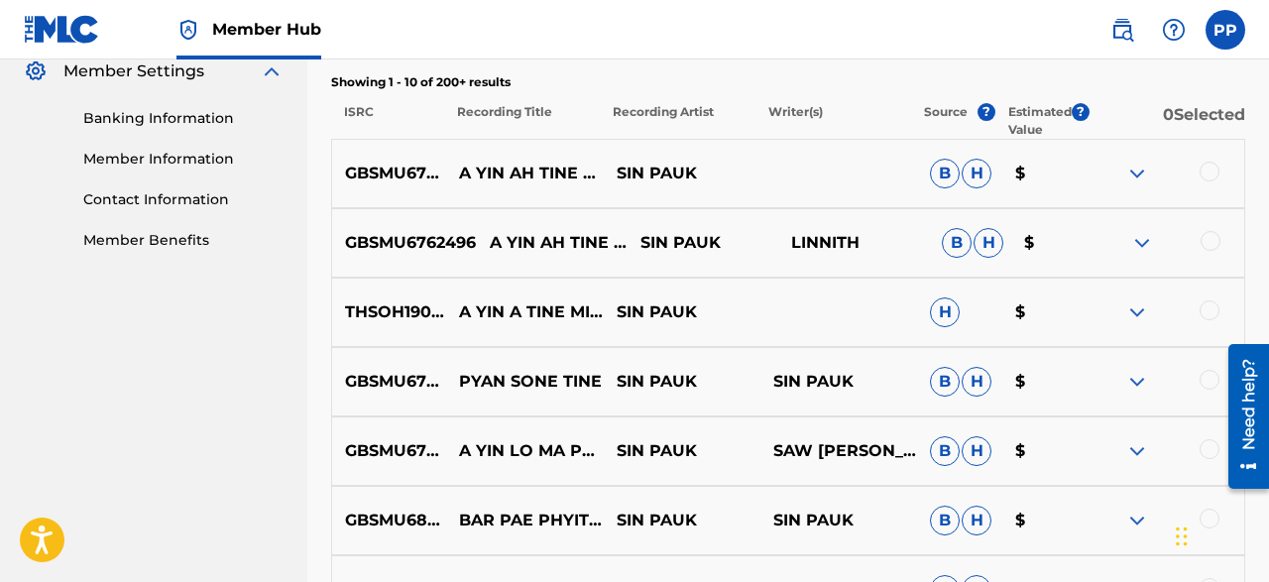
scroll to position [820, 0]
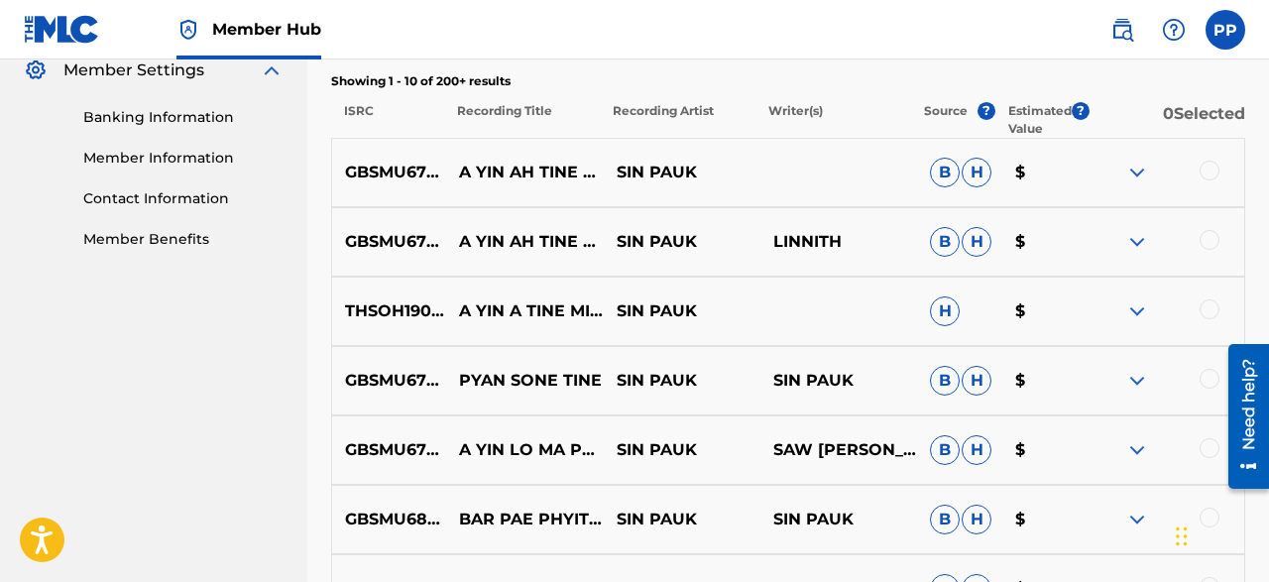
click at [397, 298] on div "THSOH1903154 A YIN A TINE MIN HLA TAL SIN PAUK H $" at bounding box center [788, 311] width 914 height 69
click at [396, 308] on p "THSOH1903154" at bounding box center [399, 311] width 135 height 24
copy p "THSOH1903154"
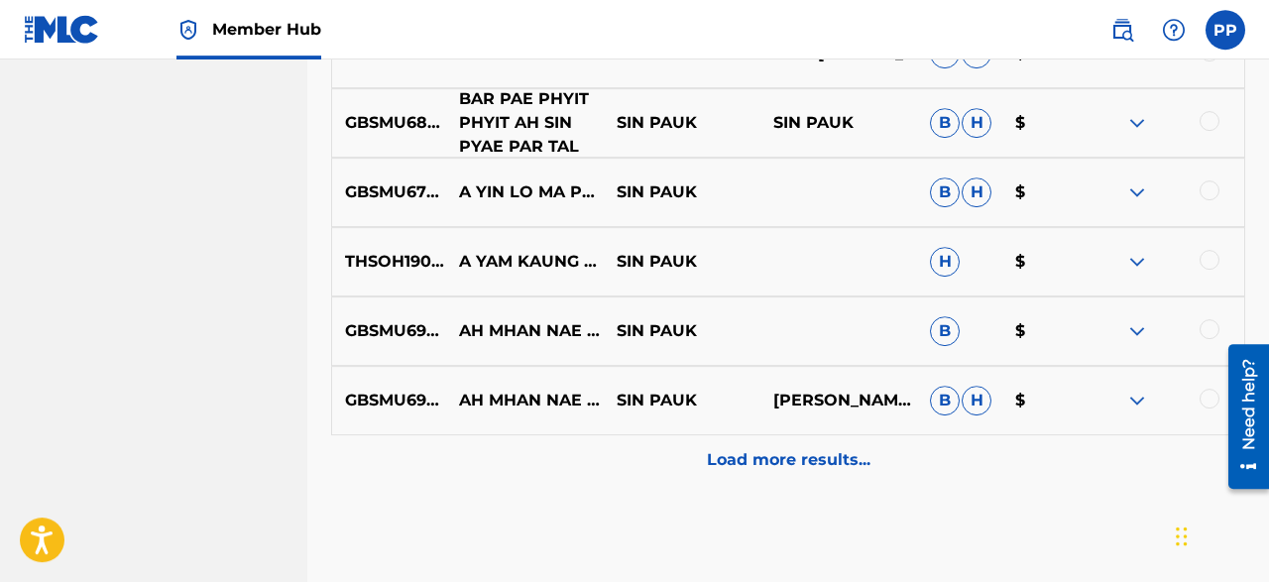
scroll to position [1313, 0]
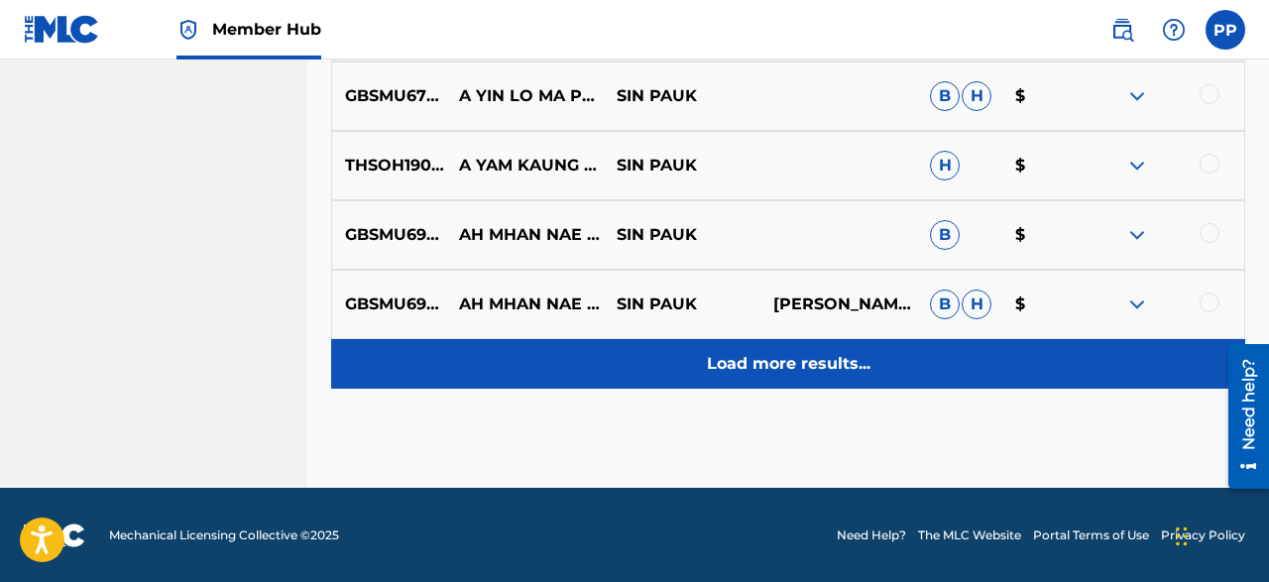
click at [743, 370] on p "Load more results..." at bounding box center [789, 364] width 164 height 24
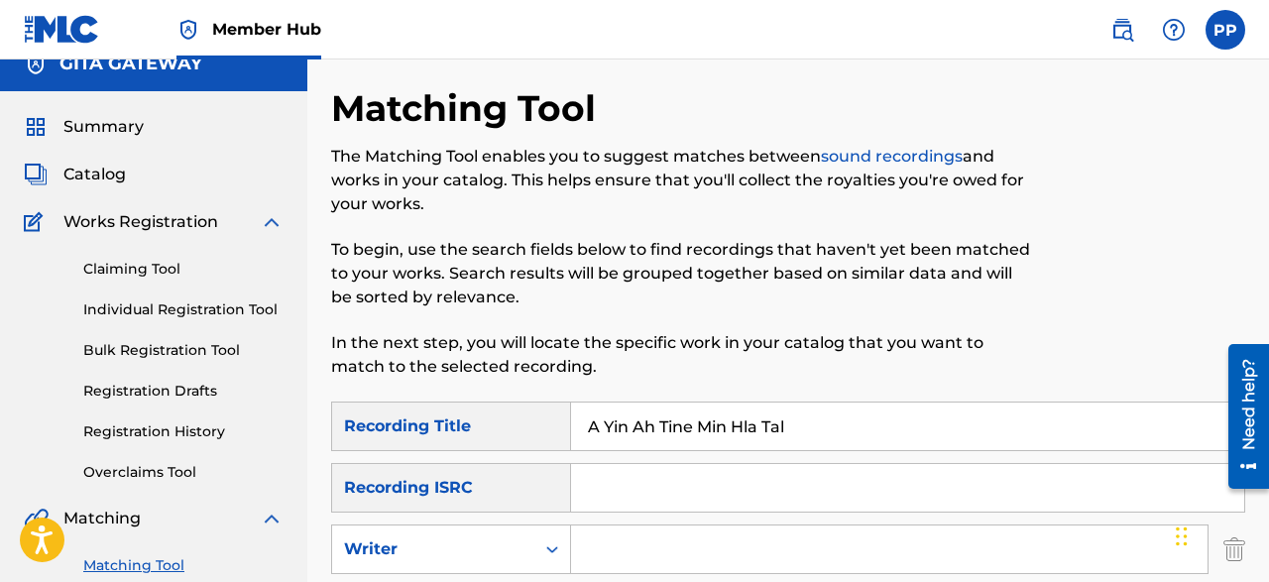
scroll to position [0, 0]
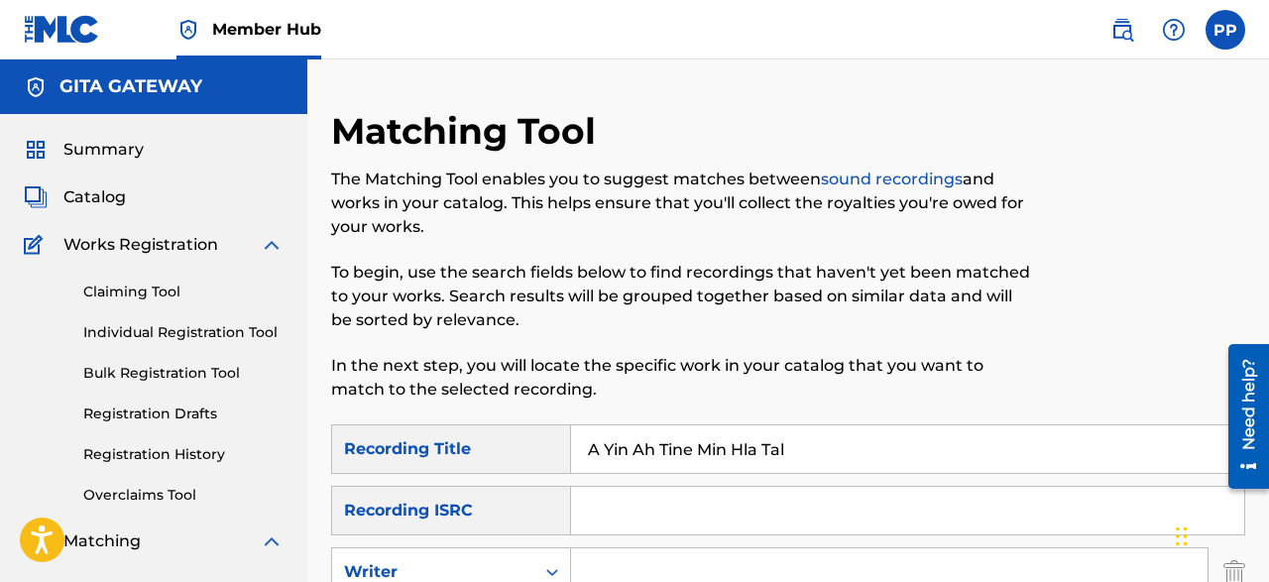
drag, startPoint x: 806, startPoint y: 441, endPoint x: 422, endPoint y: 375, distance: 389.4
click at [571, 425] on input "A Yin Ah Tine Min Hla Tal" at bounding box center [907, 449] width 673 height 48
paste input "[PERSON_NAME]"
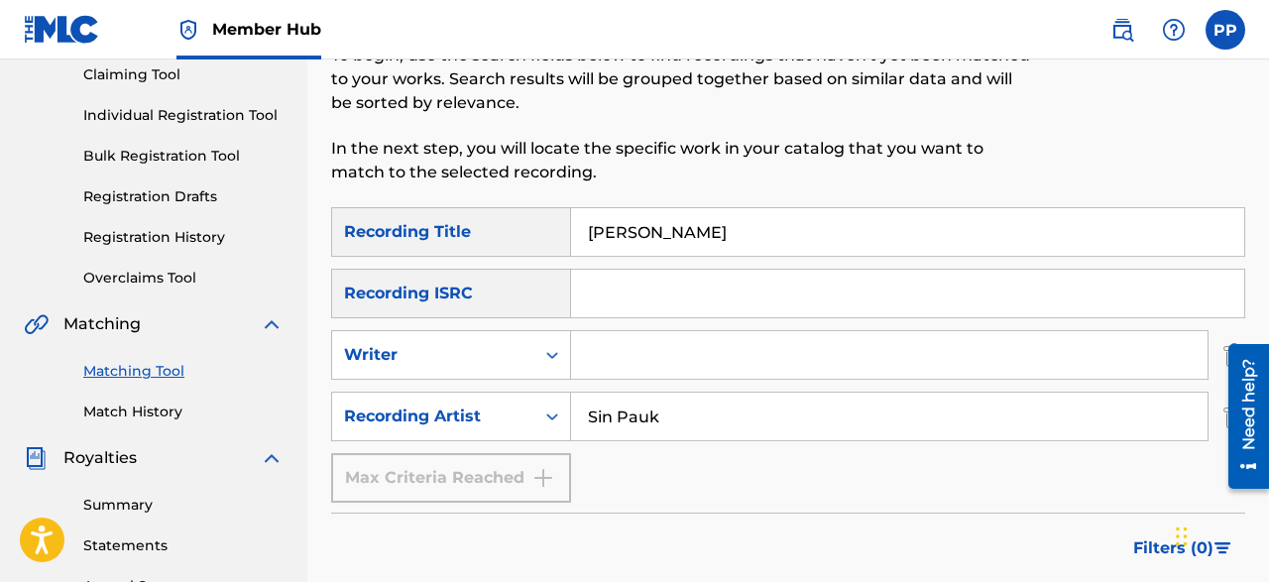
scroll to position [218, 0]
type input "[PERSON_NAME]"
click at [657, 423] on input "Sin Pauk" at bounding box center [889, 416] width 636 height 48
type input "S"
type input "G Latt"
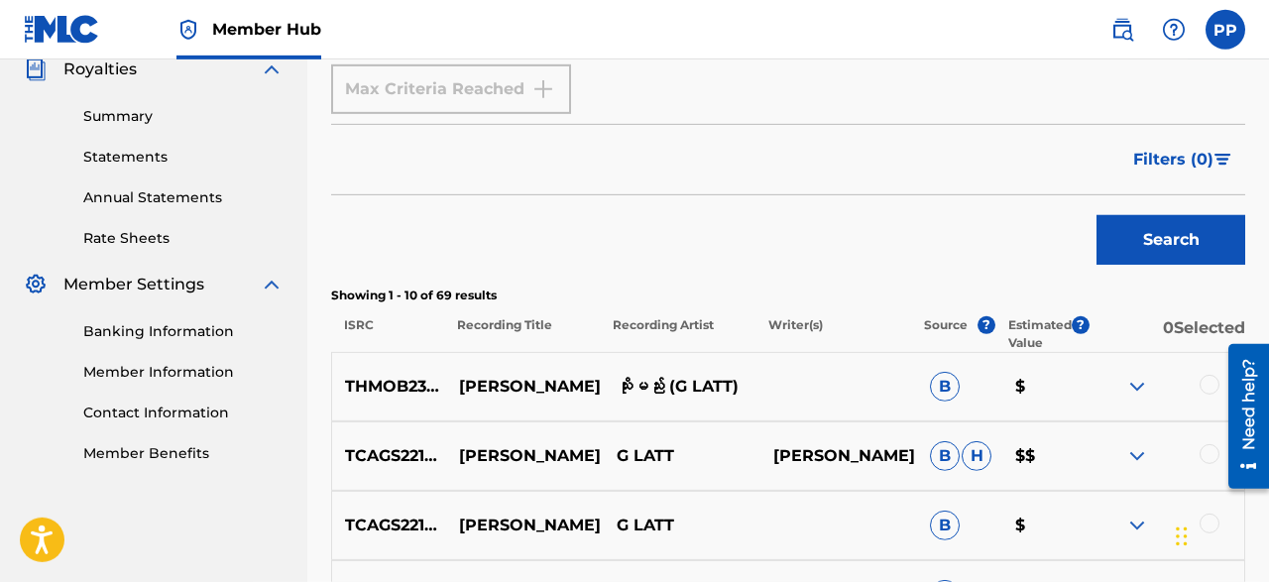
scroll to position [649, 0]
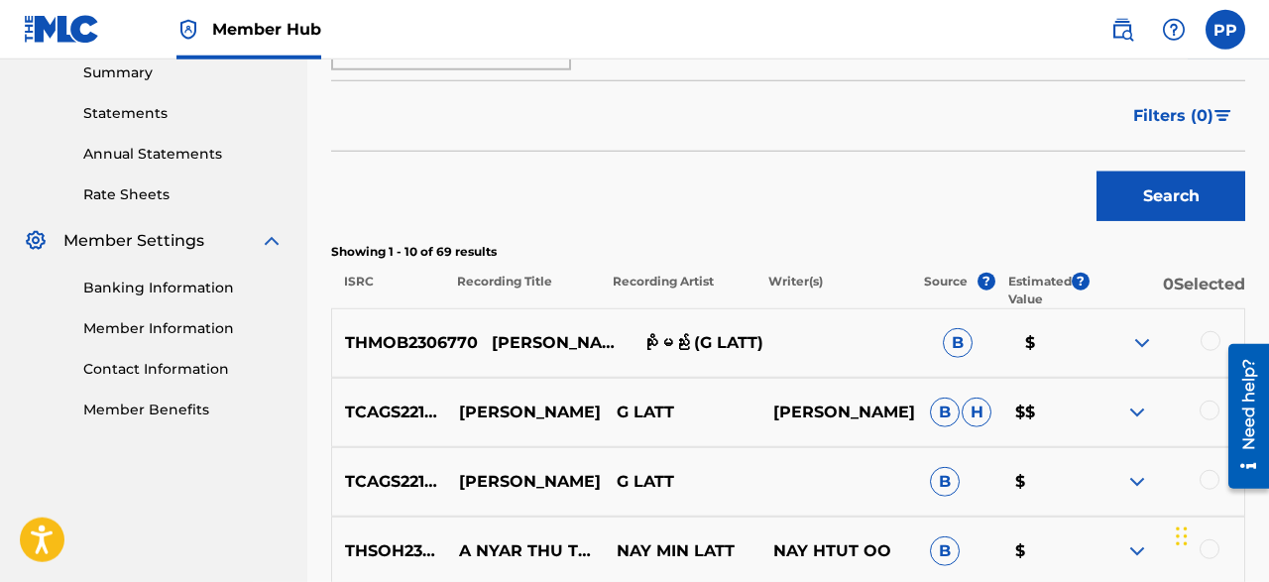
click at [425, 345] on p "THMOB2306770" at bounding box center [405, 343] width 146 height 24
copy p "THMOB2306770"
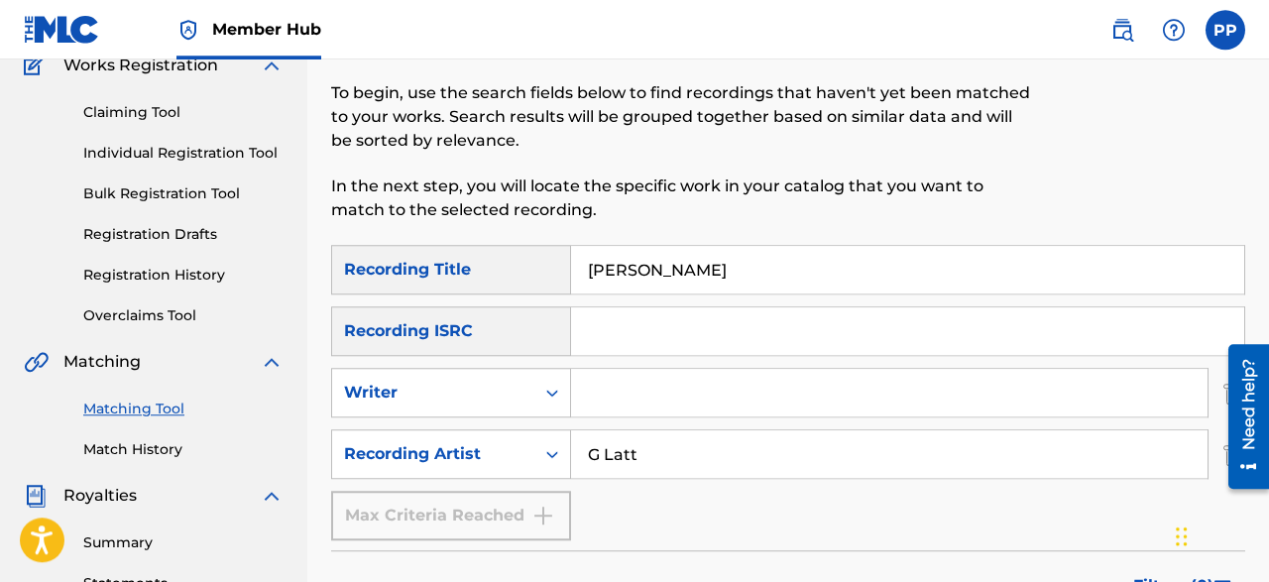
scroll to position [171, 0]
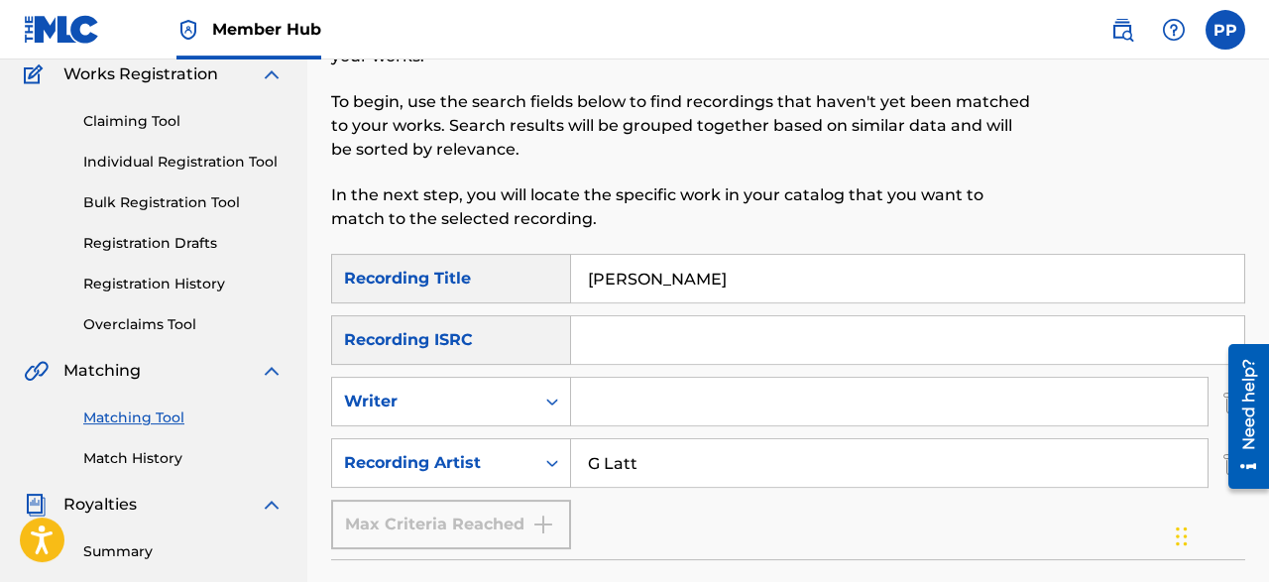
drag, startPoint x: 692, startPoint y: 269, endPoint x: 536, endPoint y: 269, distance: 155.6
click at [571, 269] on input "[PERSON_NAME]" at bounding box center [907, 279] width 673 height 48
paste input "Lay Pyay"
type input "Lay Pyay"
drag, startPoint x: 671, startPoint y: 472, endPoint x: 526, endPoint y: 447, distance: 146.9
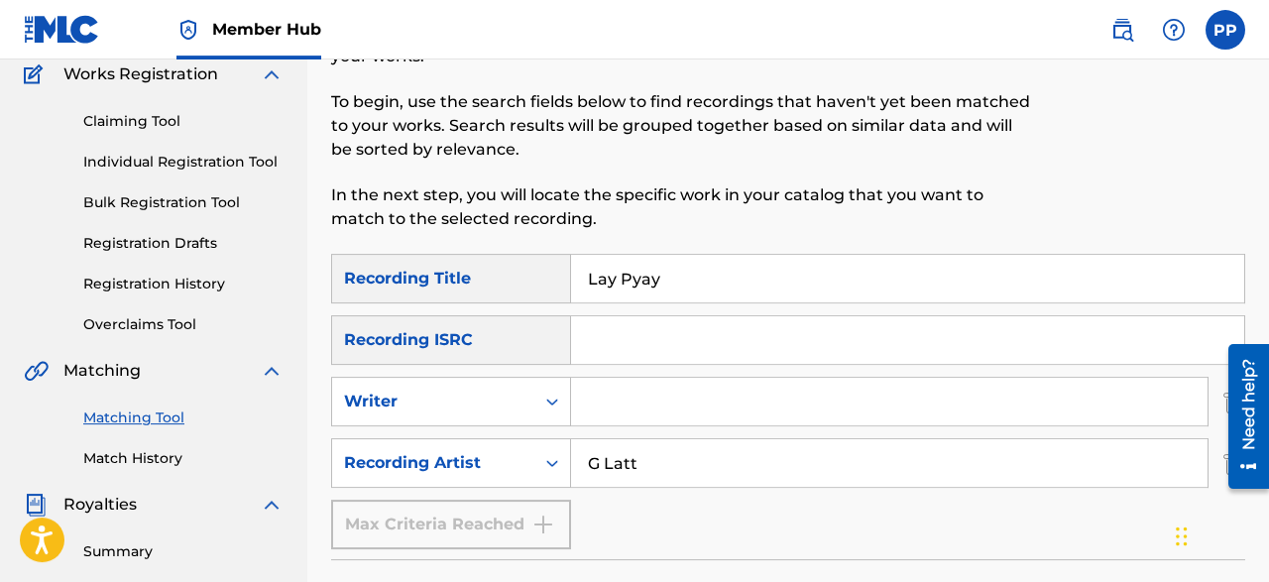
click at [571, 447] on input "G Latt" at bounding box center [889, 463] width 636 height 48
type input "[PERSON_NAME]"
click at [864, 466] on input "[PERSON_NAME]" at bounding box center [889, 463] width 636 height 48
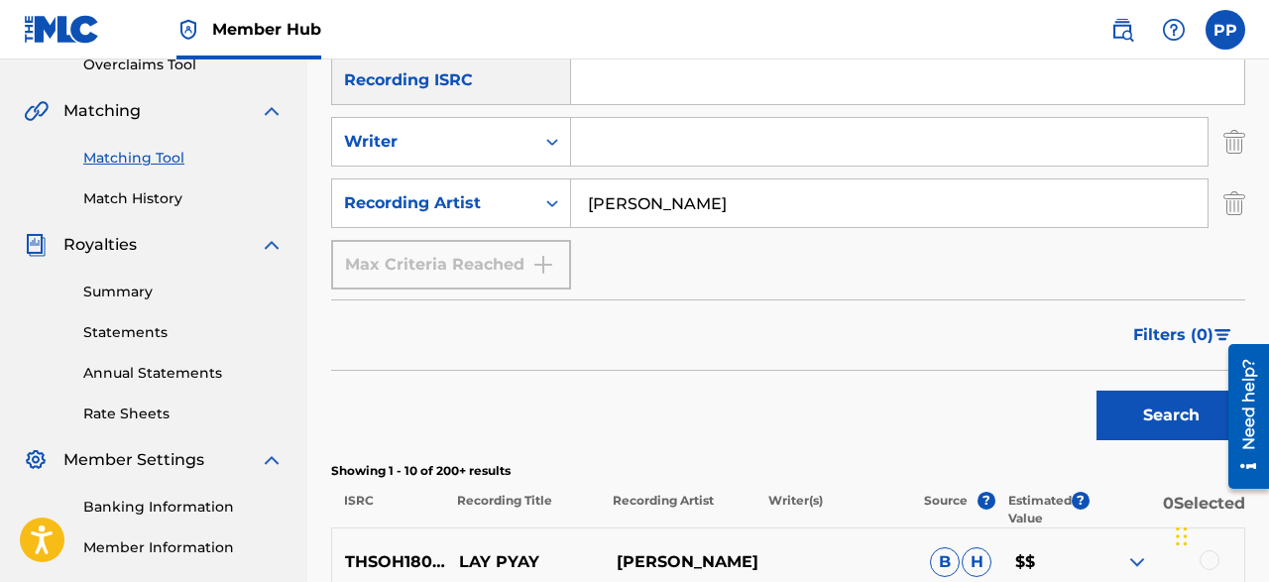
scroll to position [442, 0]
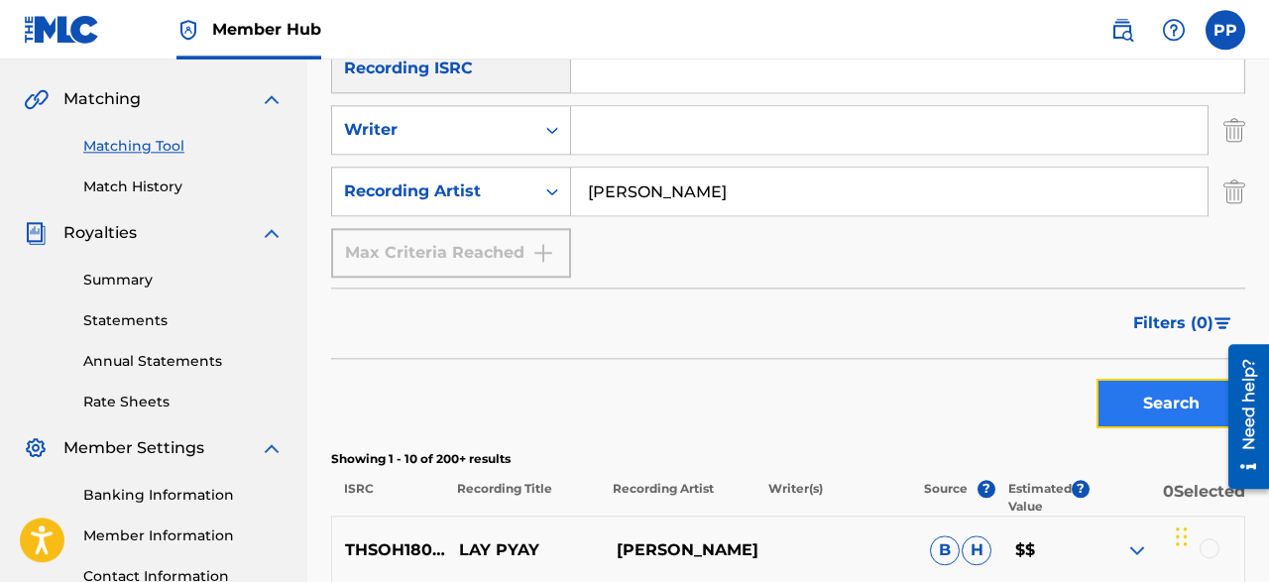
click at [1145, 395] on button "Search" at bounding box center [1170, 404] width 149 height 50
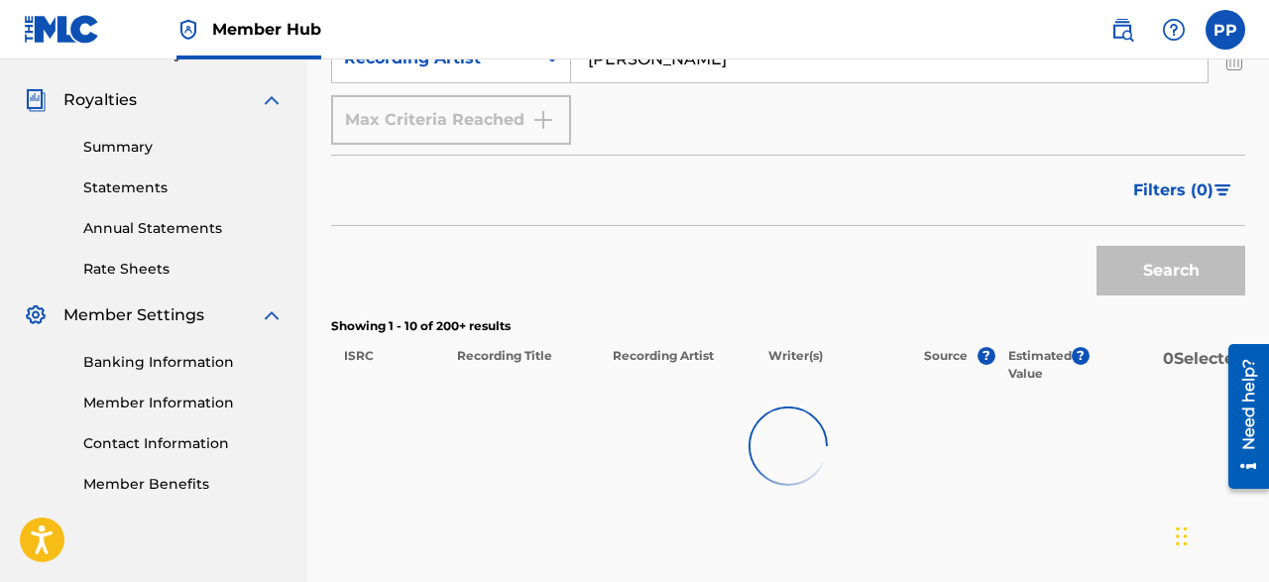
scroll to position [583, 0]
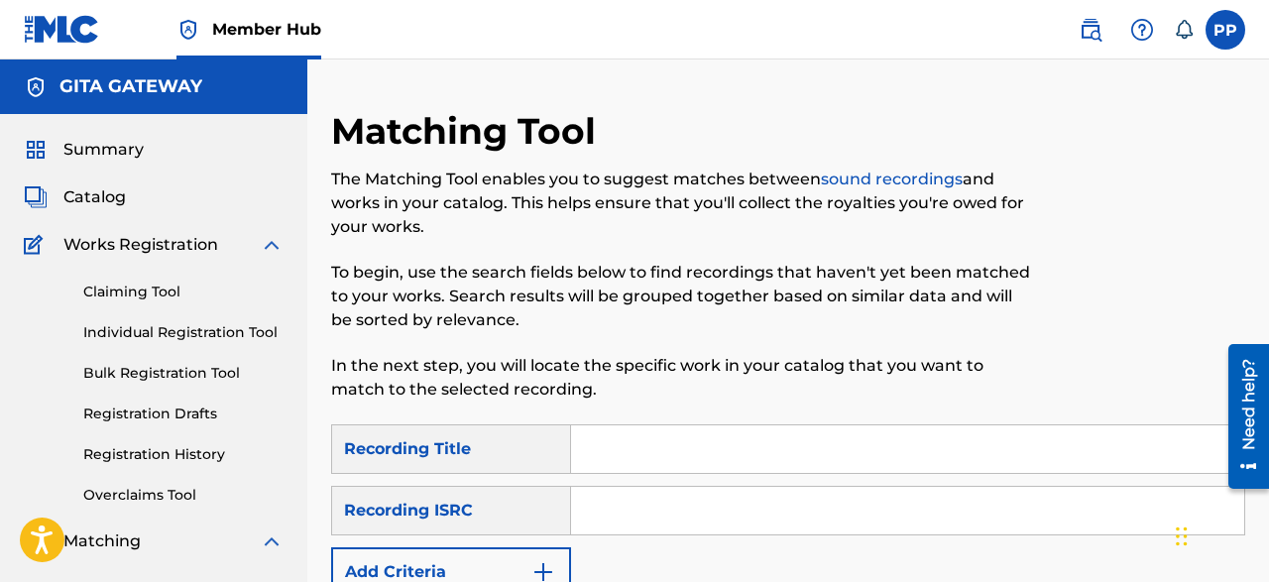
click at [731, 469] on input "Search Form" at bounding box center [907, 449] width 673 height 48
paste input "Lay Pyay"
type input "Lay Pyay"
click at [713, 516] on input "Search Form" at bounding box center [907, 511] width 673 height 48
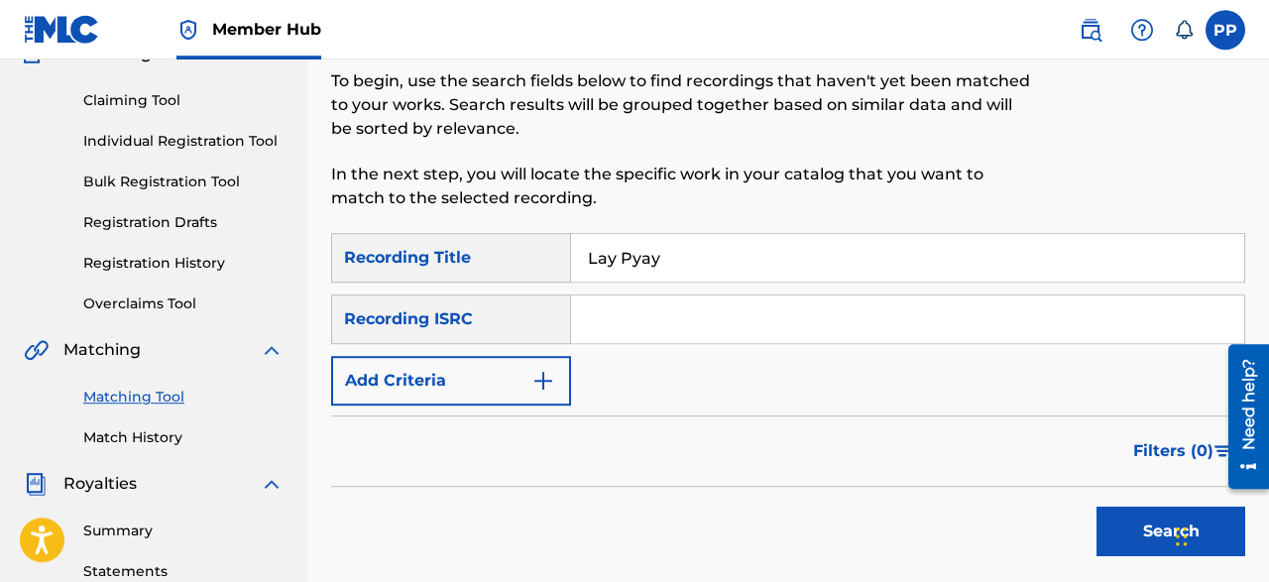
scroll to position [196, 0]
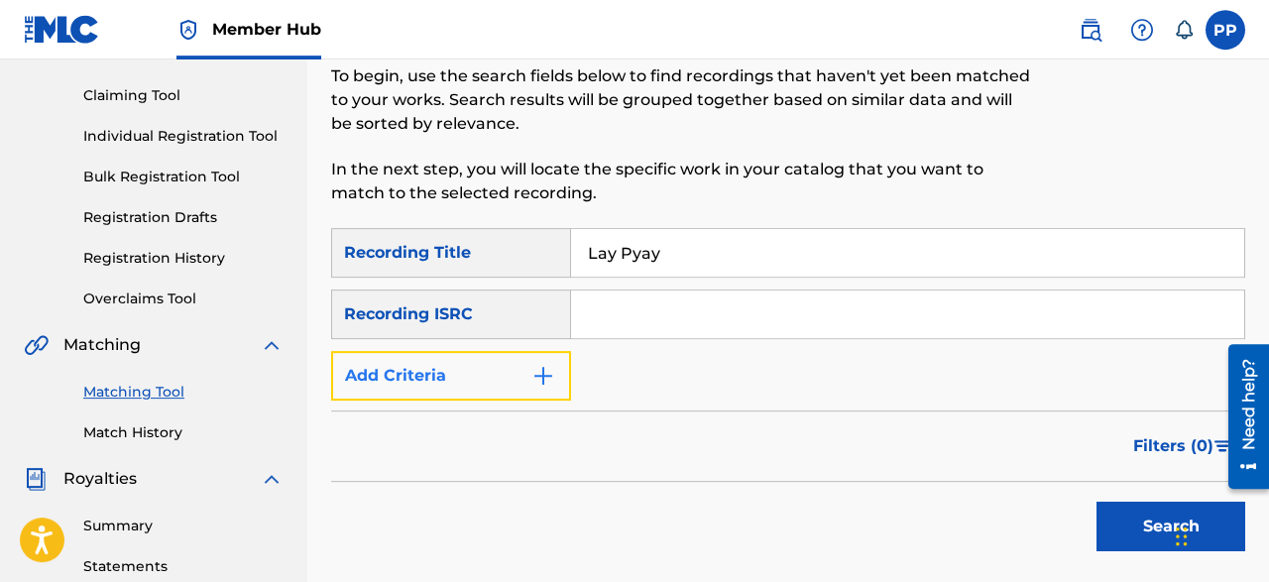
click at [539, 380] on img "Search Form" at bounding box center [543, 376] width 24 height 24
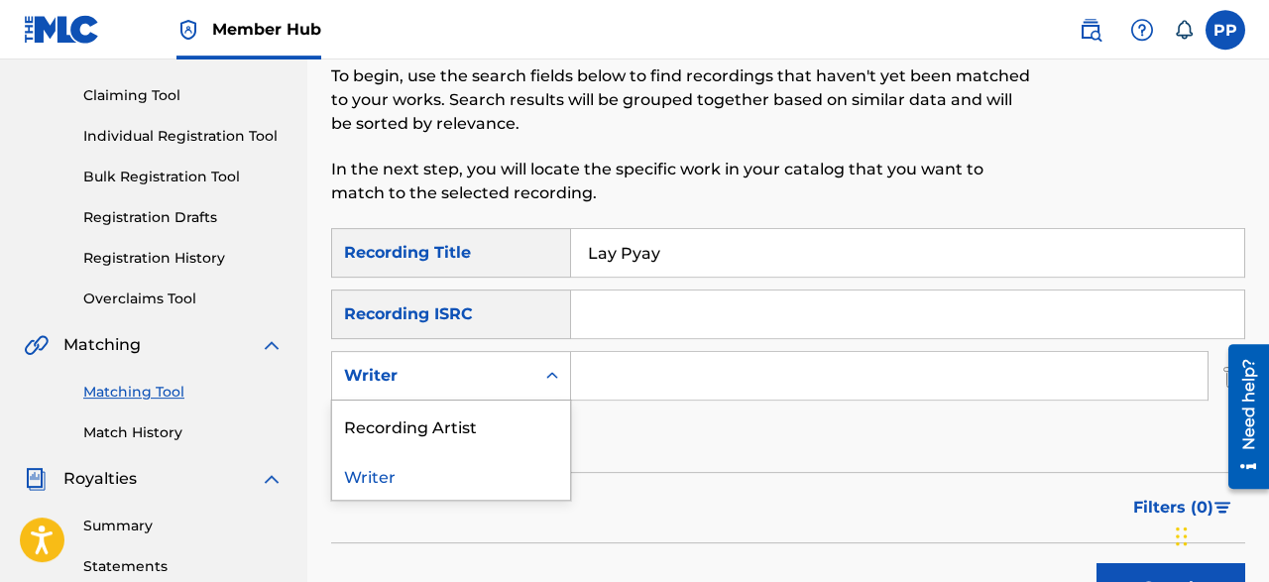
click at [537, 382] on div "Search Form" at bounding box center [552, 376] width 36 height 36
click at [538, 429] on div "Recording Artist" at bounding box center [451, 426] width 238 height 50
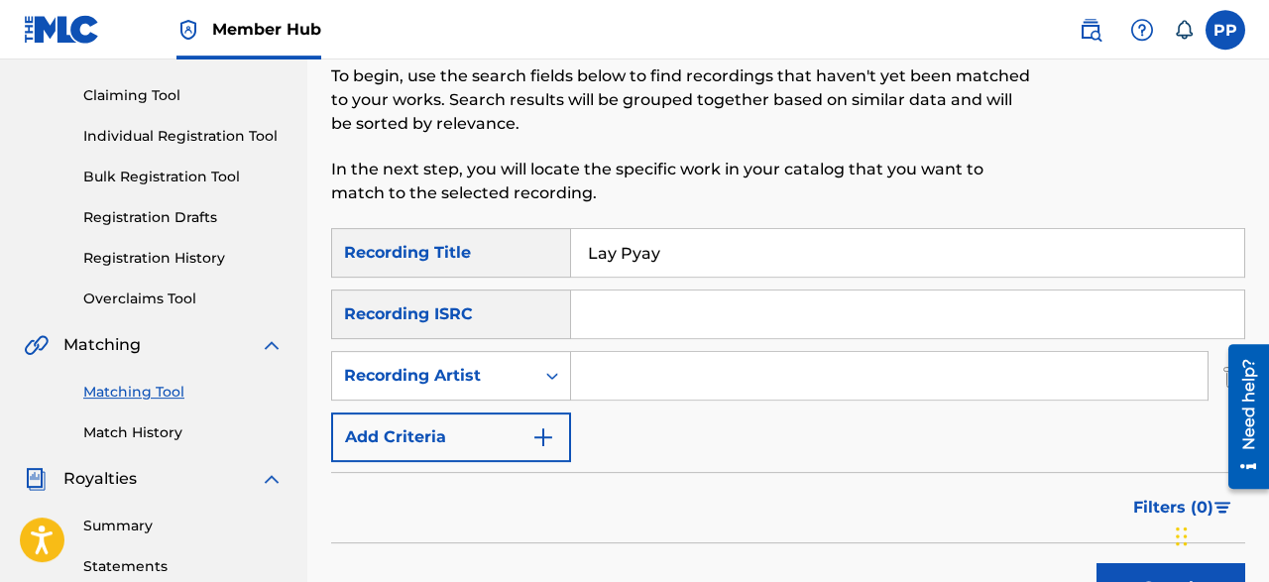
click at [622, 393] on input "Search Form" at bounding box center [889, 376] width 636 height 48
paste input "[PERSON_NAME]"
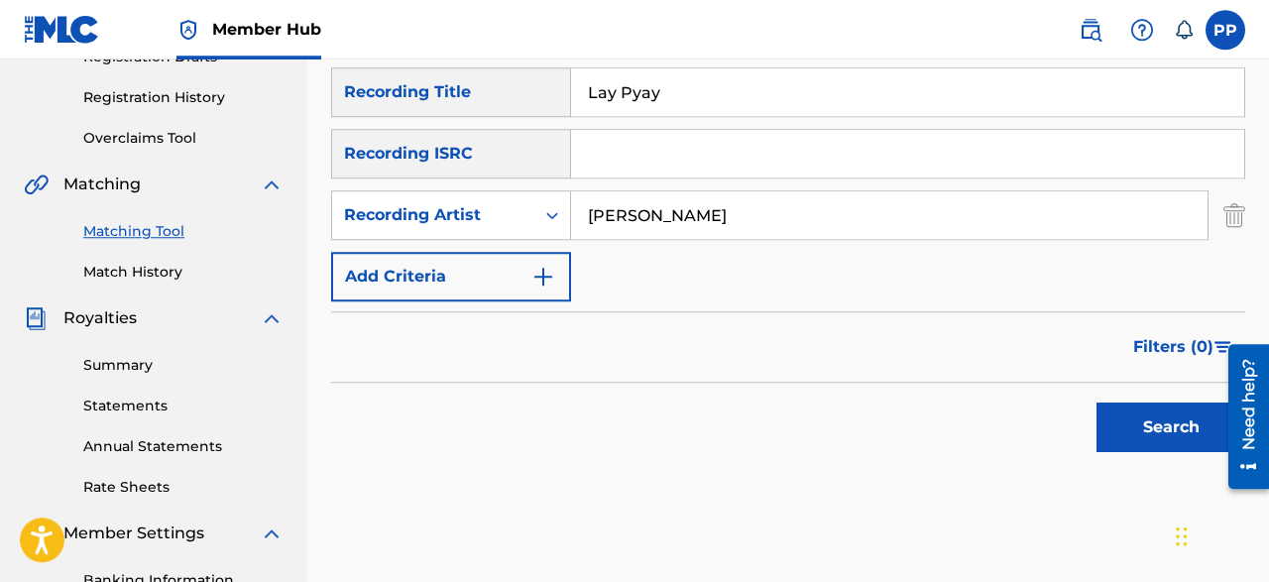
scroll to position [359, 0]
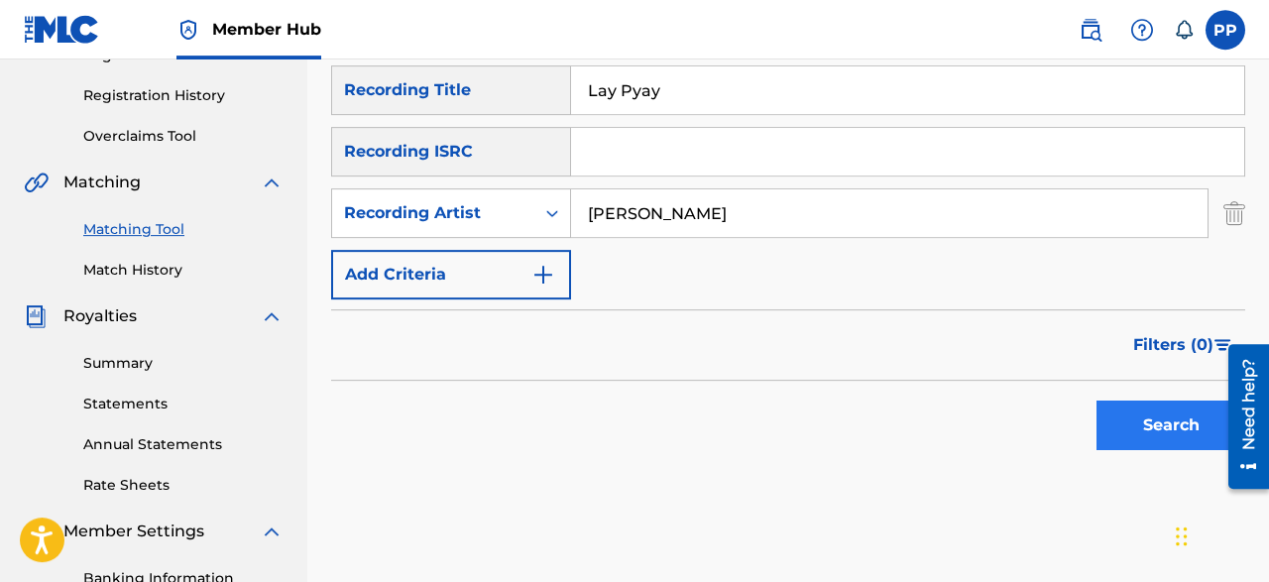
type input "[PERSON_NAME]"
click at [1167, 414] on button "Search" at bounding box center [1170, 426] width 149 height 50
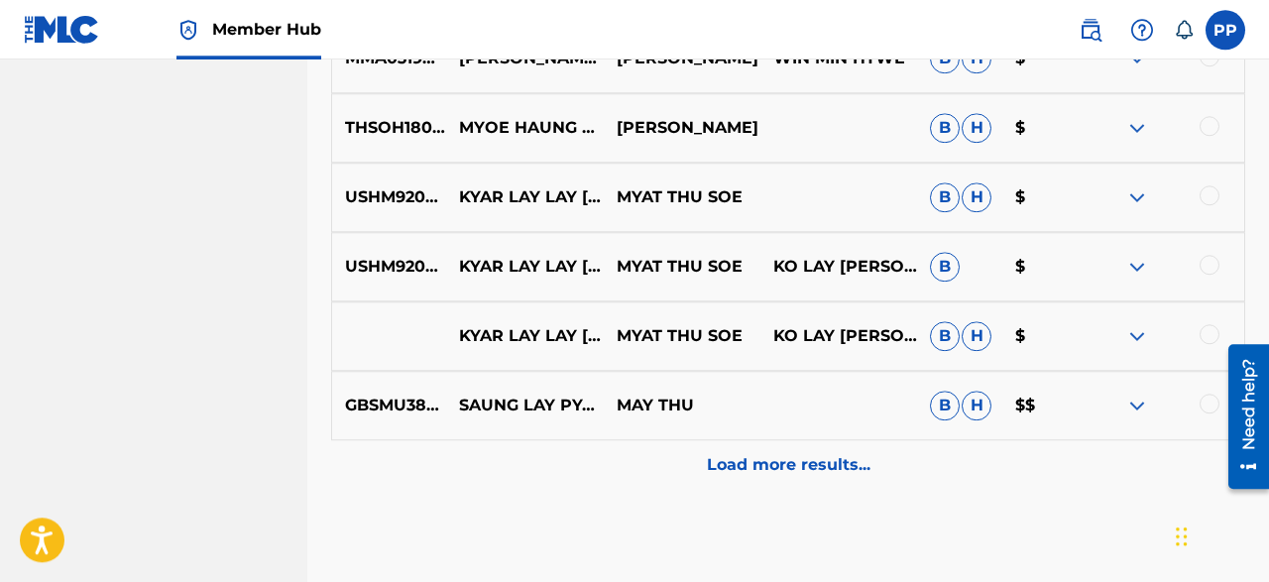
scroll to position [1152, 0]
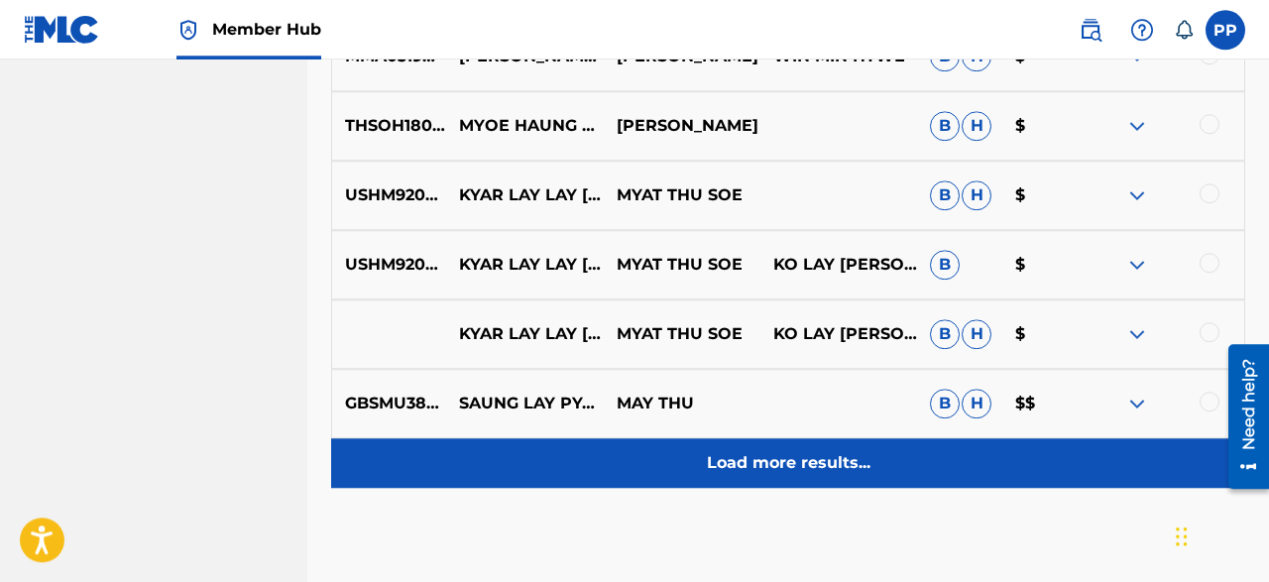
click at [737, 470] on p "Load more results..." at bounding box center [789, 463] width 164 height 24
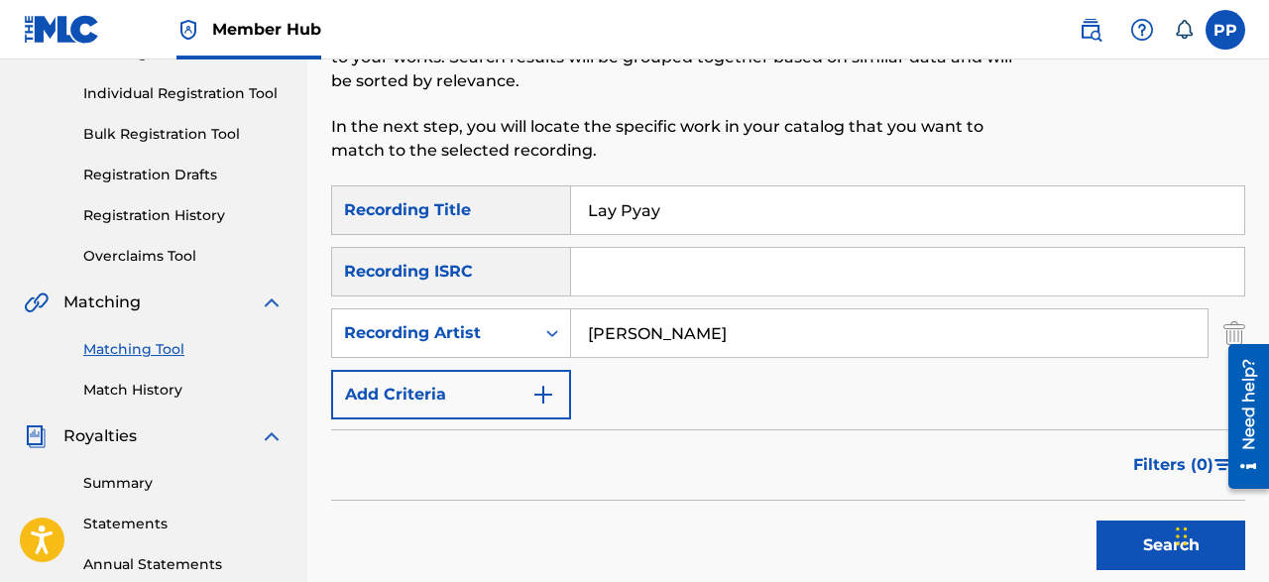
scroll to position [237, 0]
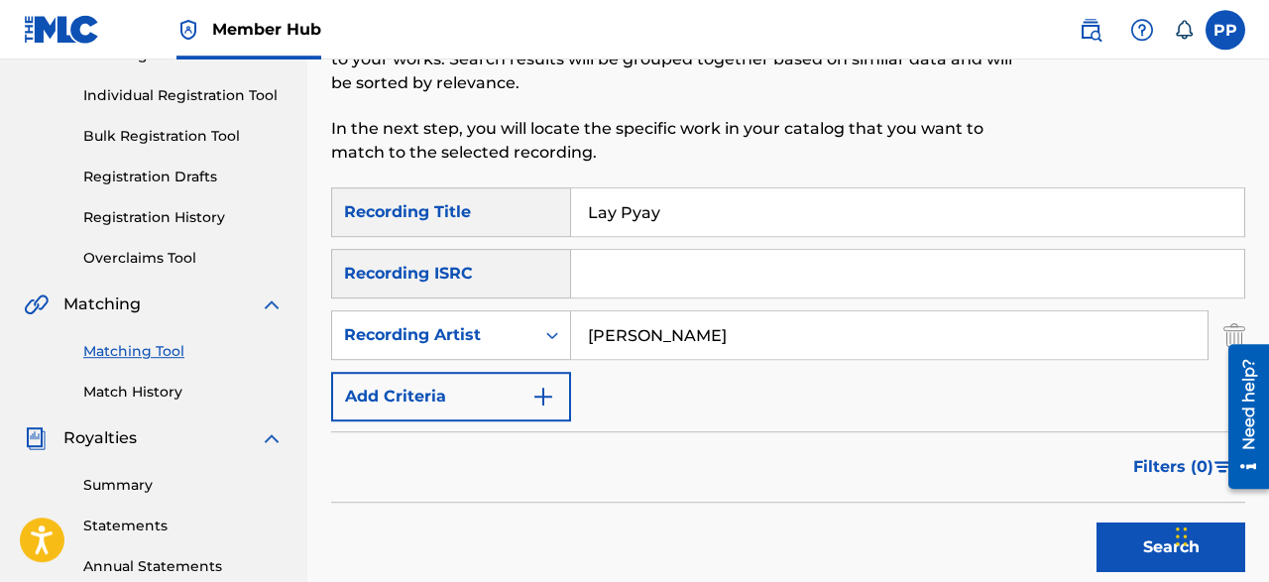
drag, startPoint x: 696, startPoint y: 198, endPoint x: 523, endPoint y: 182, distance: 173.2
click at [571, 188] on input "Lay Pyay" at bounding box center [907, 212] width 673 height 48
paste input "Diary Haung"
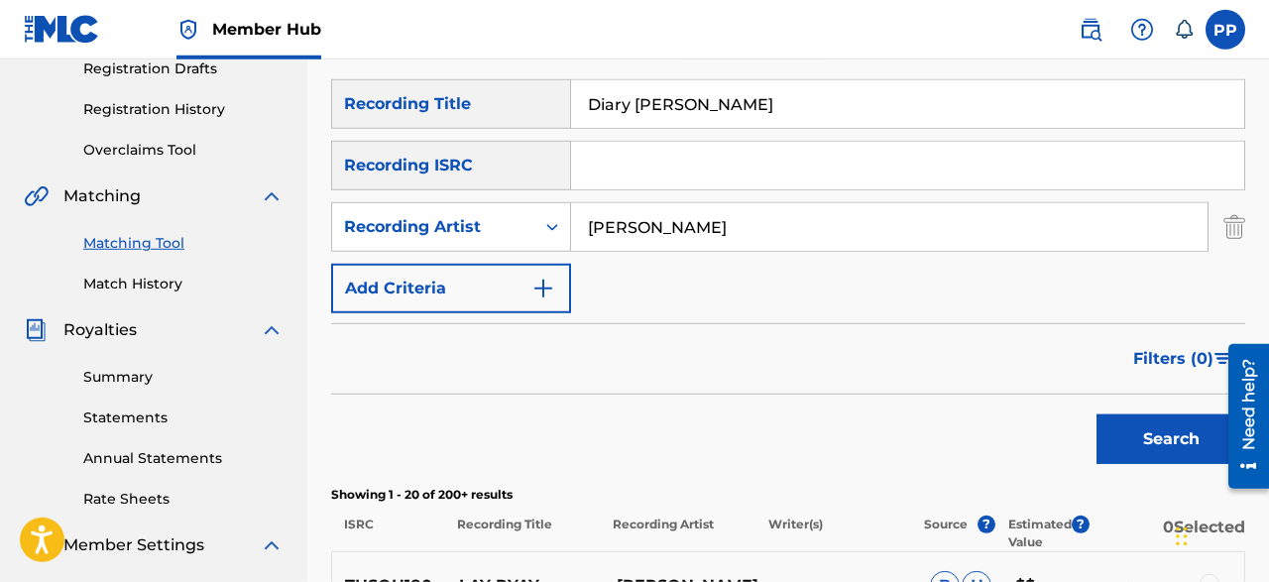
scroll to position [347, 0]
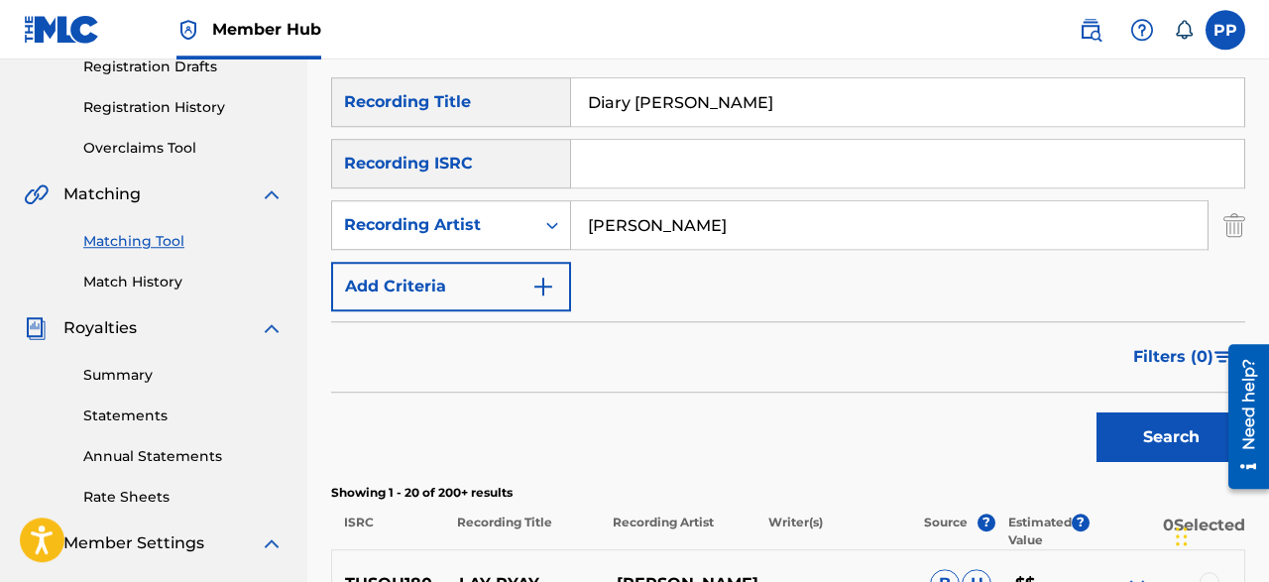
click at [866, 387] on div "Filters ( 0 )" at bounding box center [788, 356] width 914 height 71
click at [1135, 427] on button "Search" at bounding box center [1170, 437] width 149 height 50
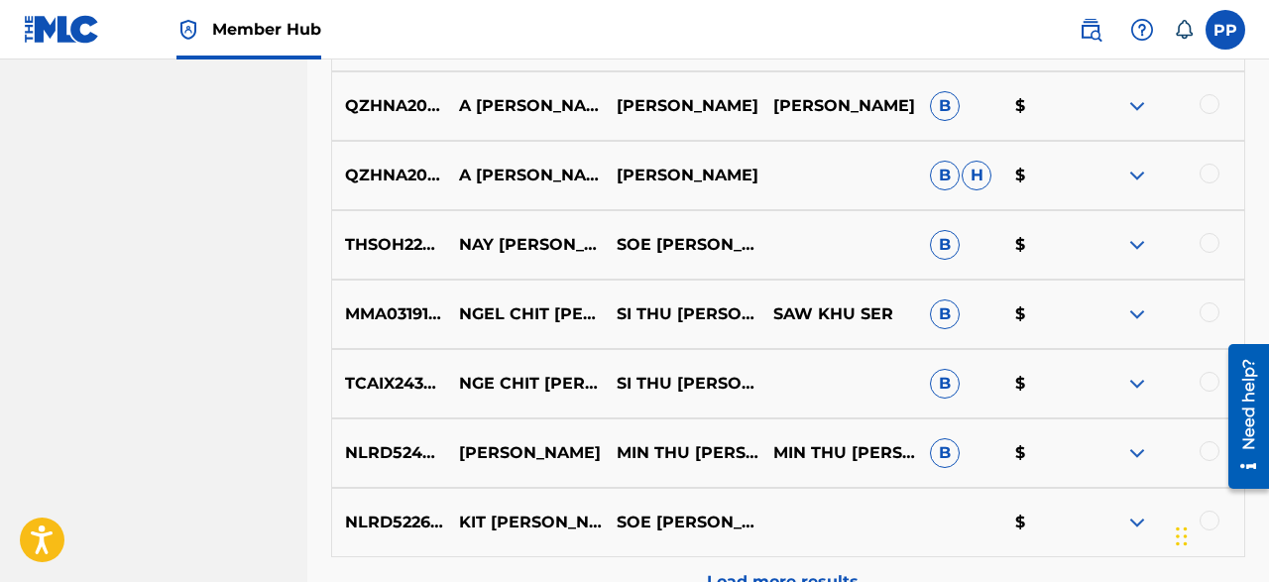
scroll to position [1251, 0]
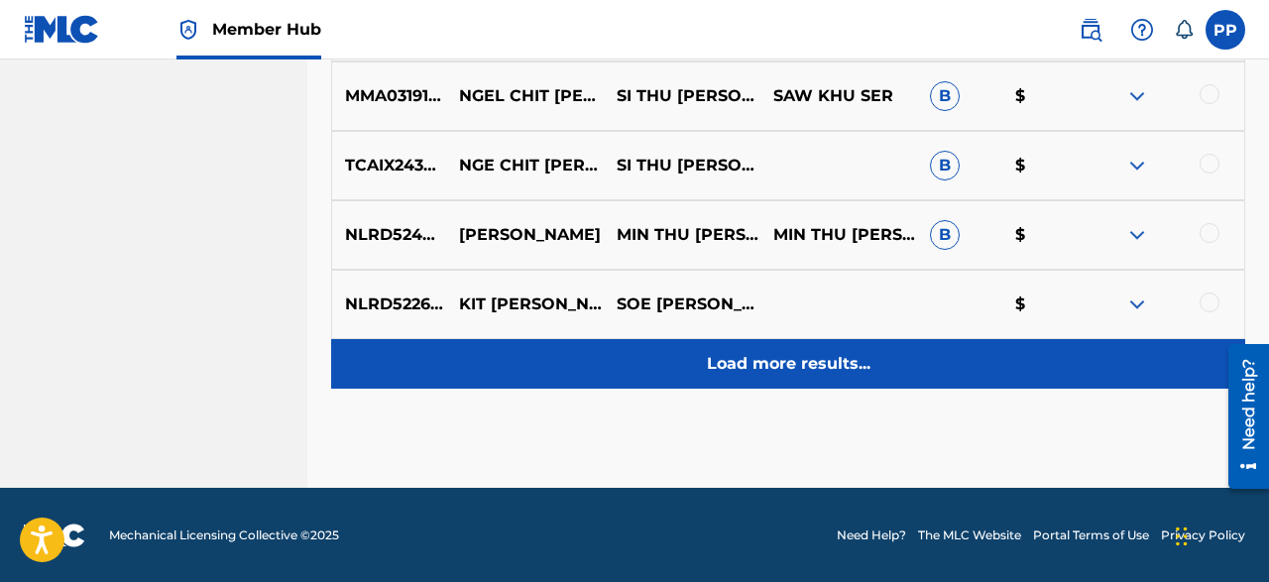
click at [744, 358] on p "Load more results..." at bounding box center [789, 364] width 164 height 24
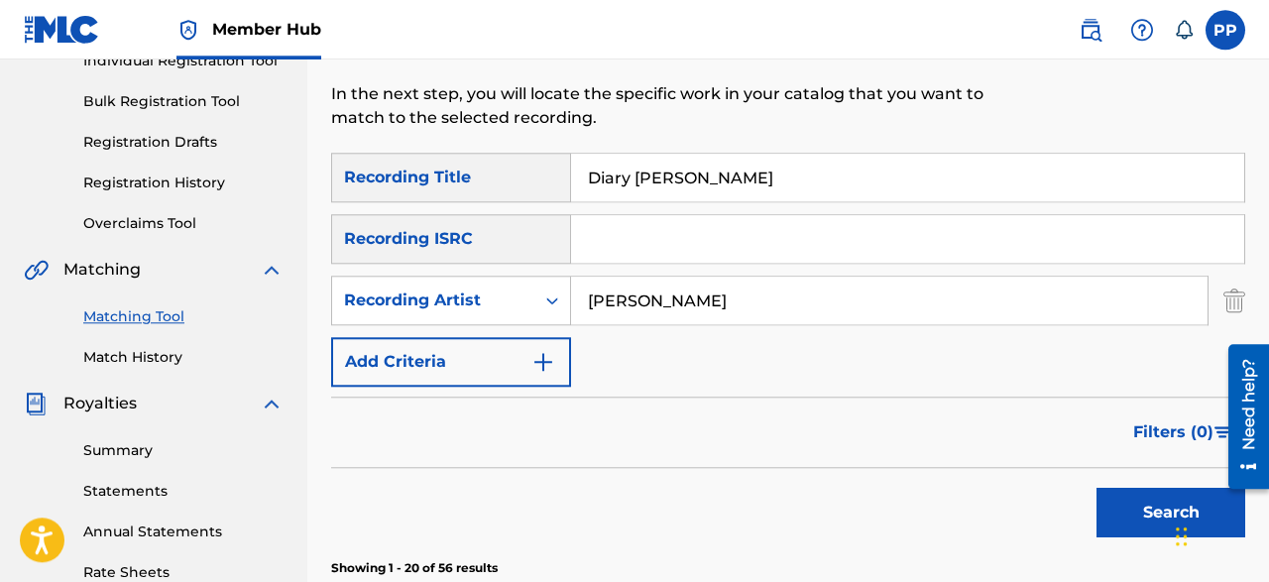
scroll to position [277, 0]
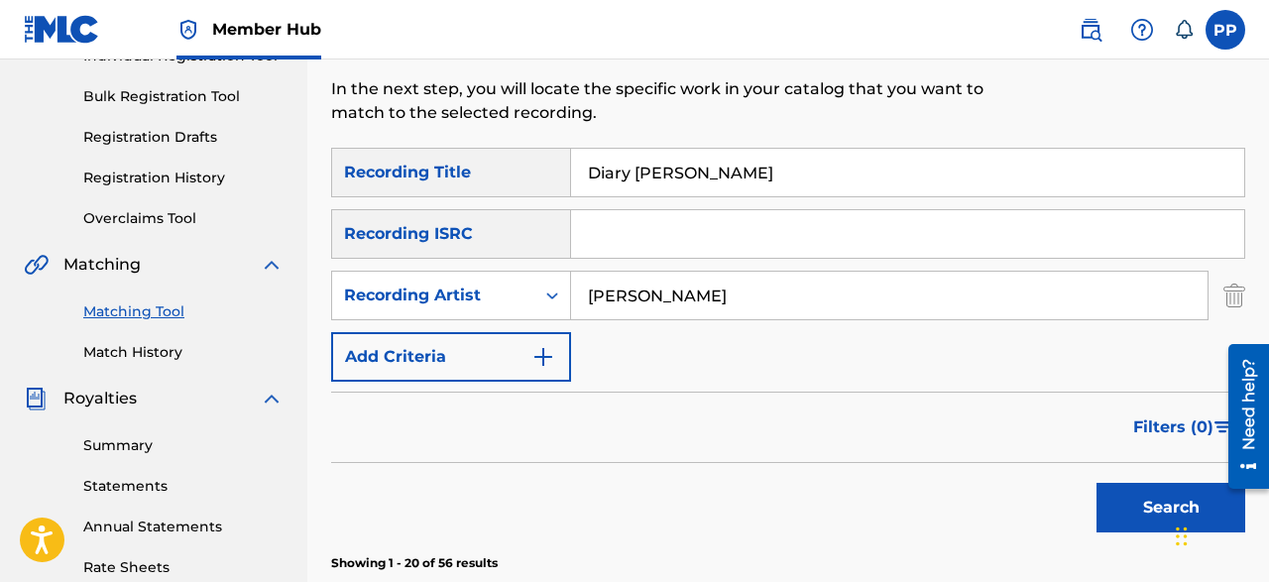
drag, startPoint x: 699, startPoint y: 179, endPoint x: 464, endPoint y: 154, distance: 236.4
click at [571, 154] on input "Diary Haung" at bounding box center [907, 173] width 673 height 48
paste input "Tway Lite Tine"
type input "Tway Lite Tine"
drag, startPoint x: 676, startPoint y: 287, endPoint x: 520, endPoint y: 267, distance: 156.9
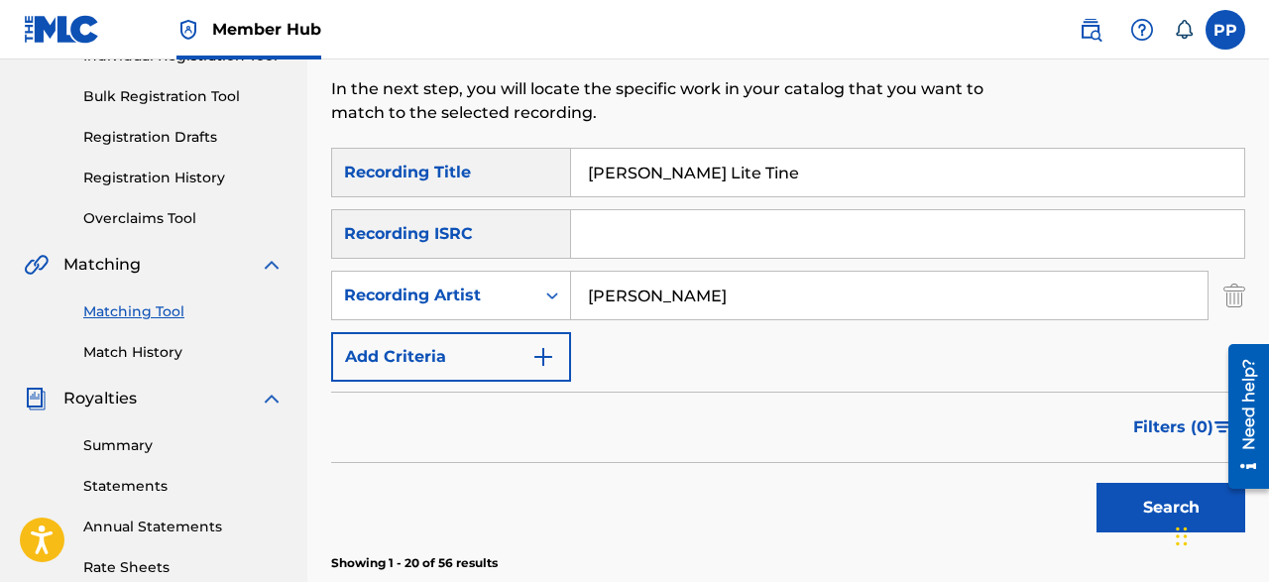
click at [571, 272] on input "[PERSON_NAME]" at bounding box center [889, 296] width 636 height 48
paste input "DoReMi"
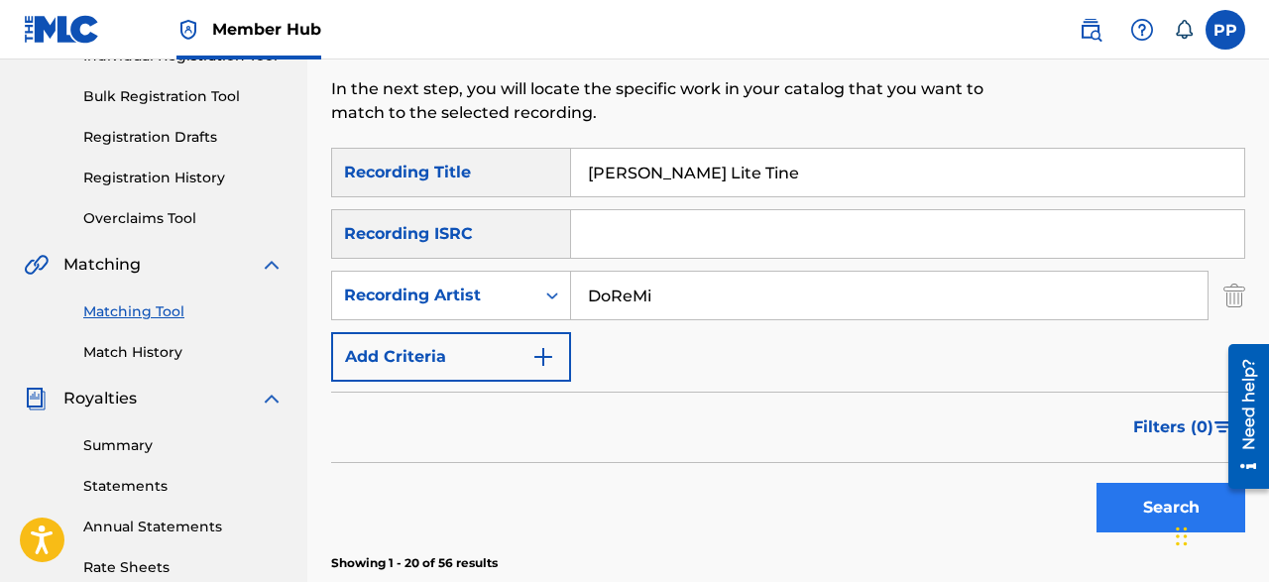
type input "DoReMi"
click at [1154, 503] on button "Search" at bounding box center [1170, 508] width 149 height 50
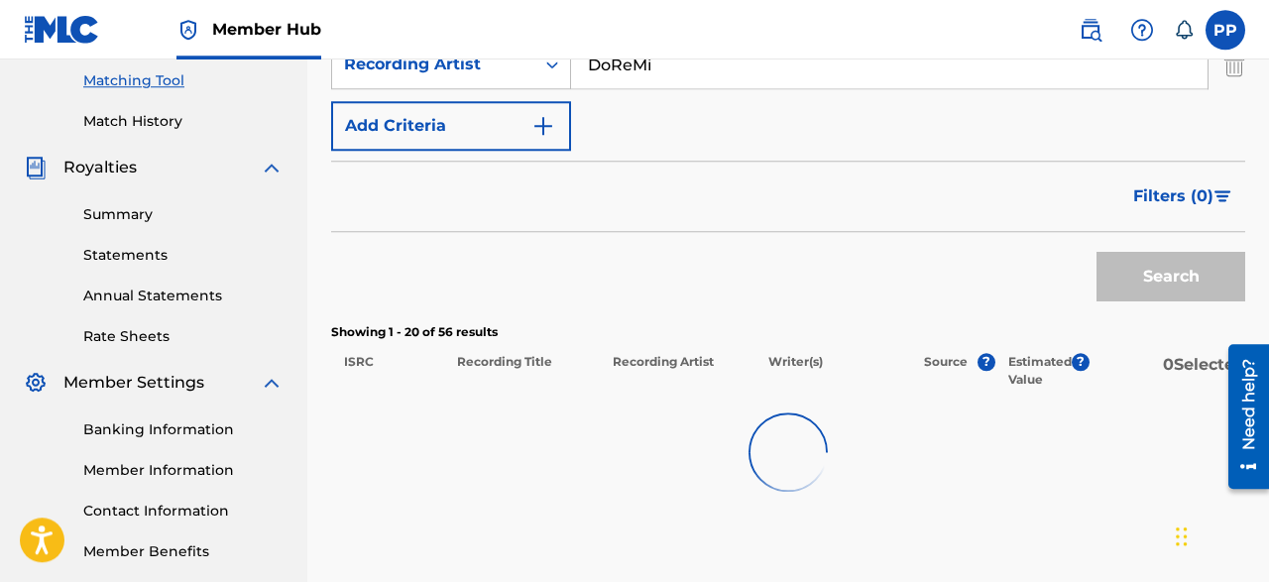
scroll to position [508, 0]
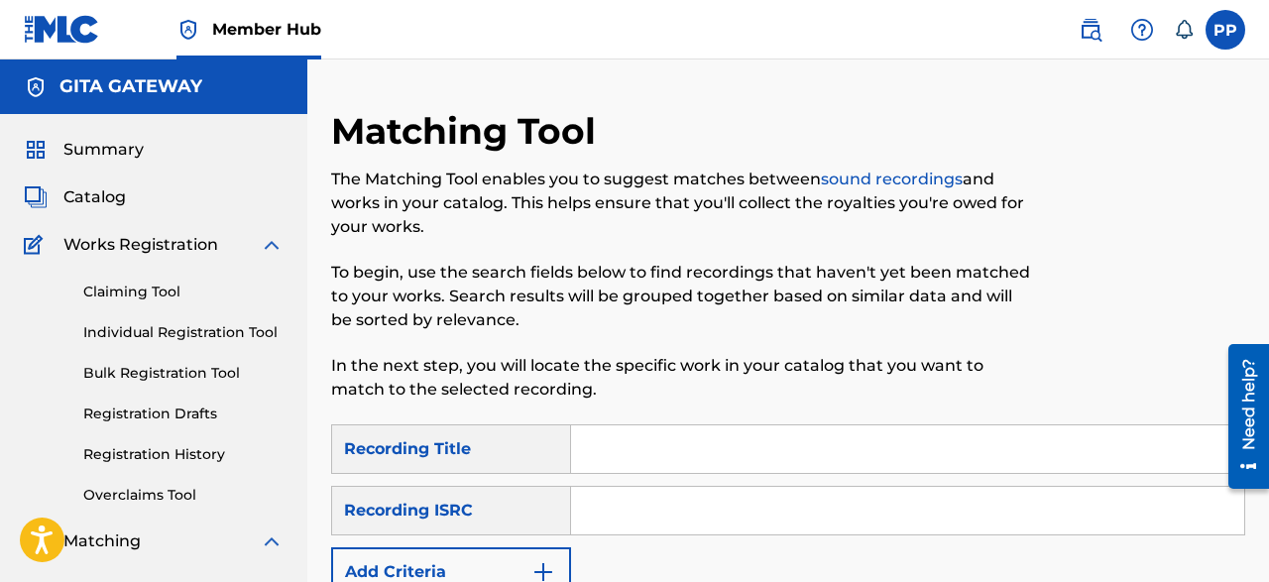
click at [781, 445] on input "Search Form" at bounding box center [907, 449] width 673 height 48
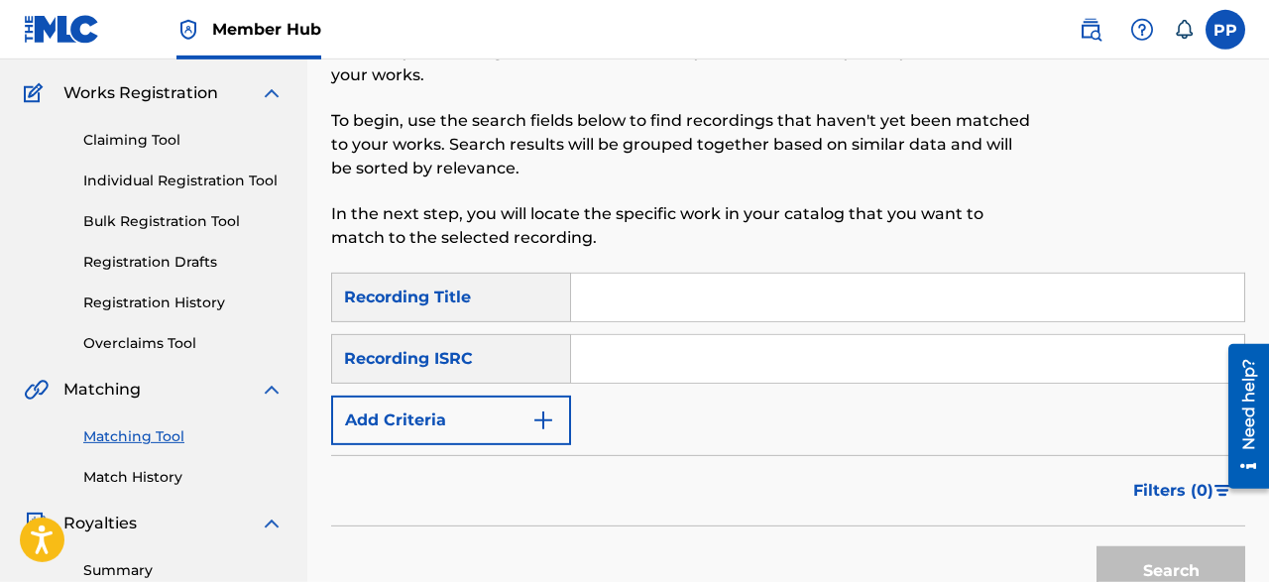
scroll to position [162, 0]
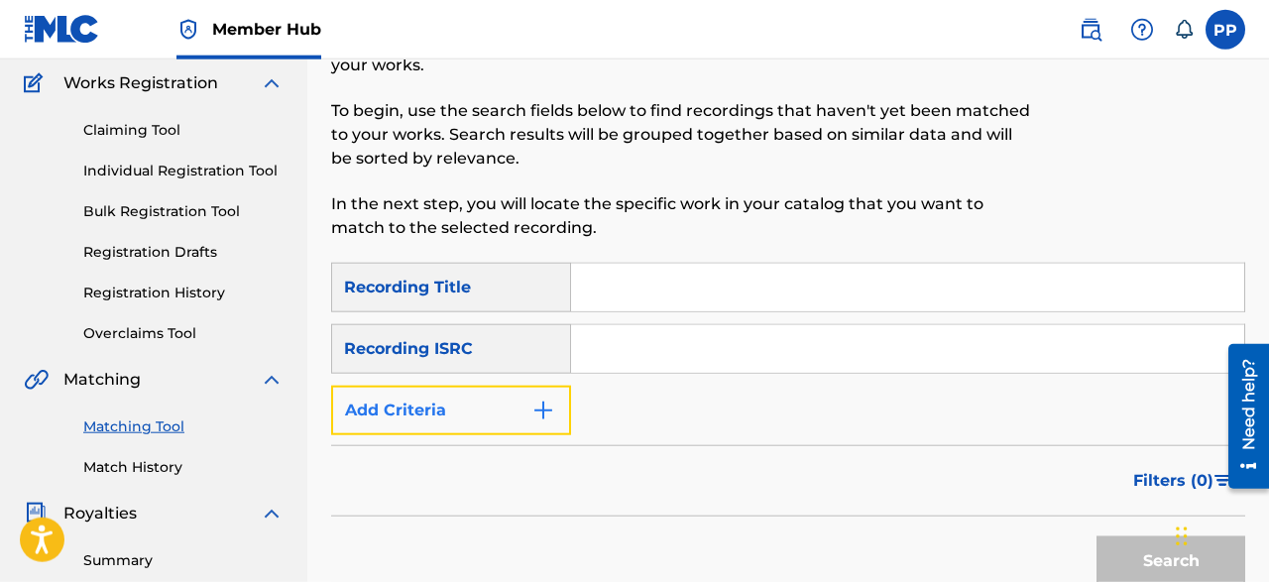
click at [545, 395] on button "Add Criteria" at bounding box center [451, 411] width 240 height 50
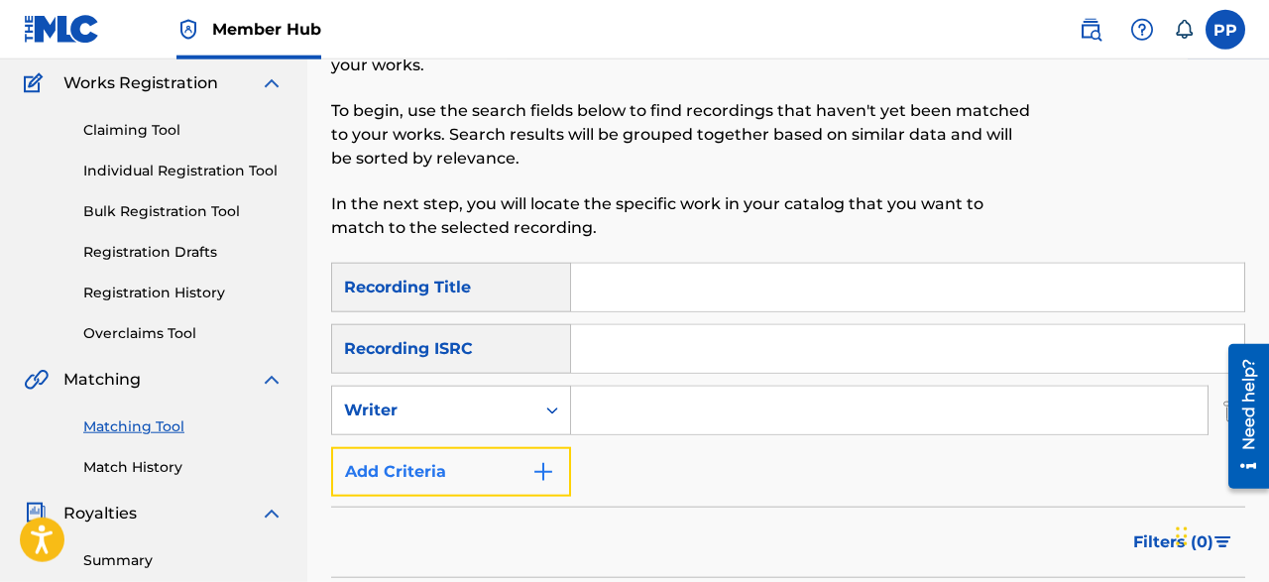
click at [534, 472] on img "Search Form" at bounding box center [543, 472] width 24 height 24
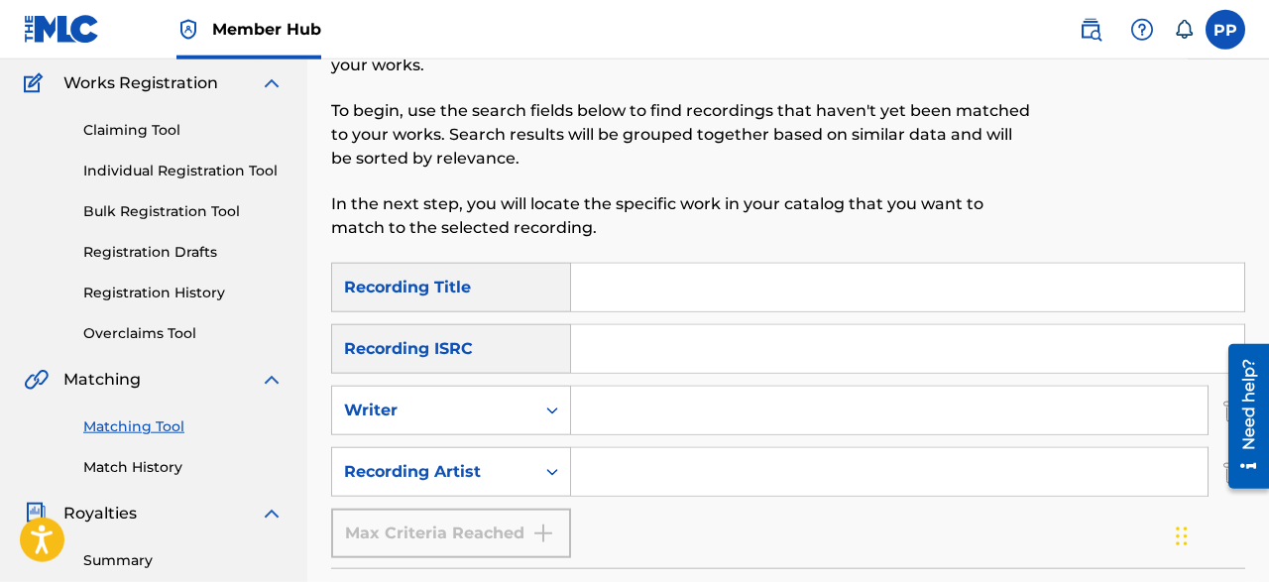
click at [591, 472] on input "Search Form" at bounding box center [889, 472] width 636 height 48
paste input "DoReMi"
type input "DoReMi"
click at [695, 265] on input "Search Form" at bounding box center [907, 288] width 673 height 48
paste input "Tway Lite Tine"
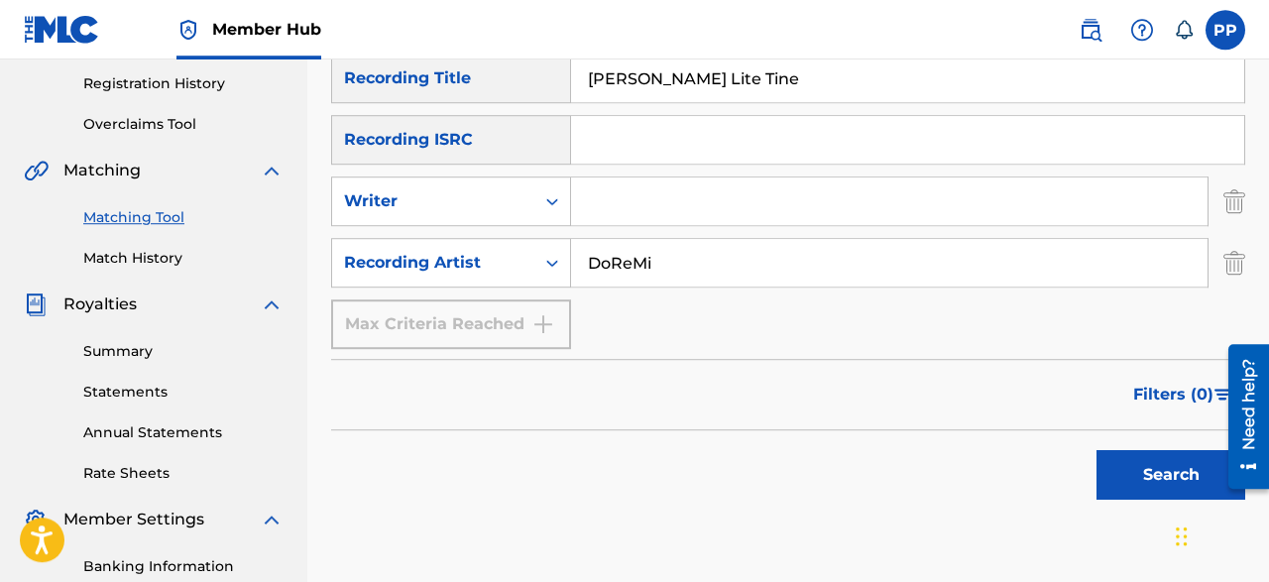
scroll to position [377, 0]
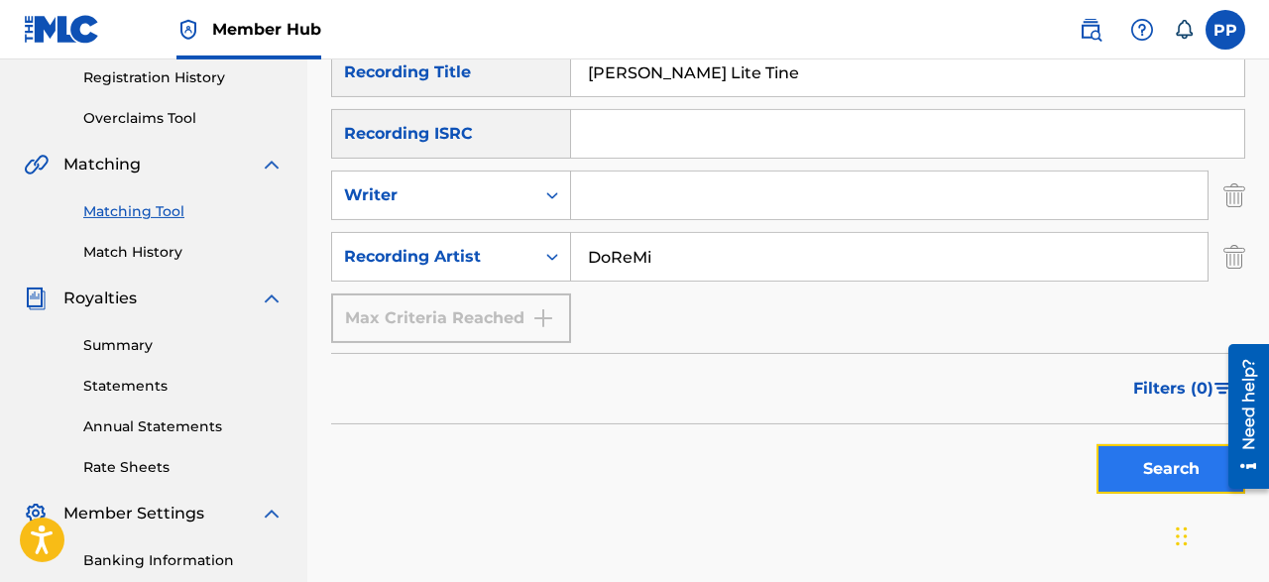
click at [1125, 465] on button "Search" at bounding box center [1170, 469] width 149 height 50
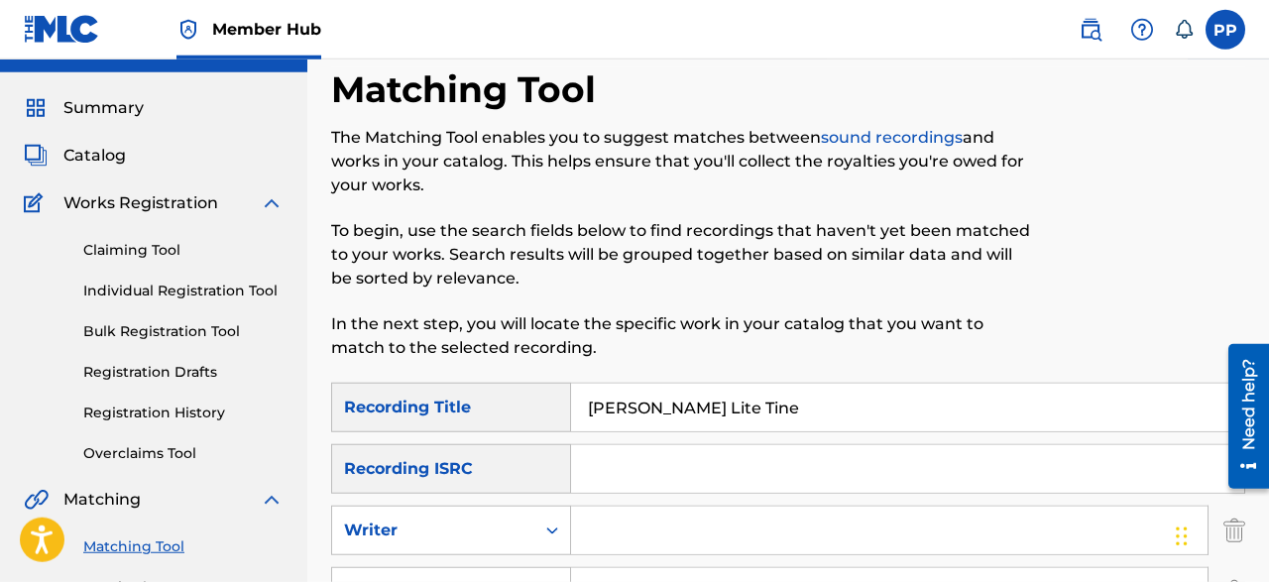
scroll to position [0, 0]
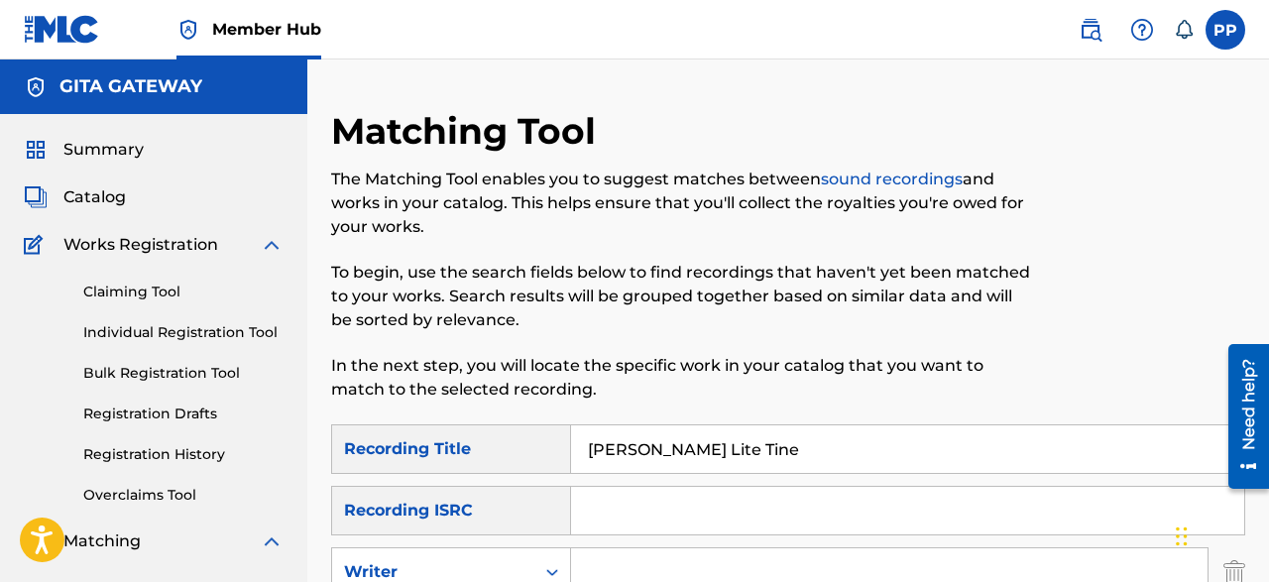
drag, startPoint x: 719, startPoint y: 457, endPoint x: 501, endPoint y: 406, distance: 223.9
click at [571, 425] on input "Tway Lite Tine" at bounding box center [907, 449] width 673 height 48
paste input "Good Night"
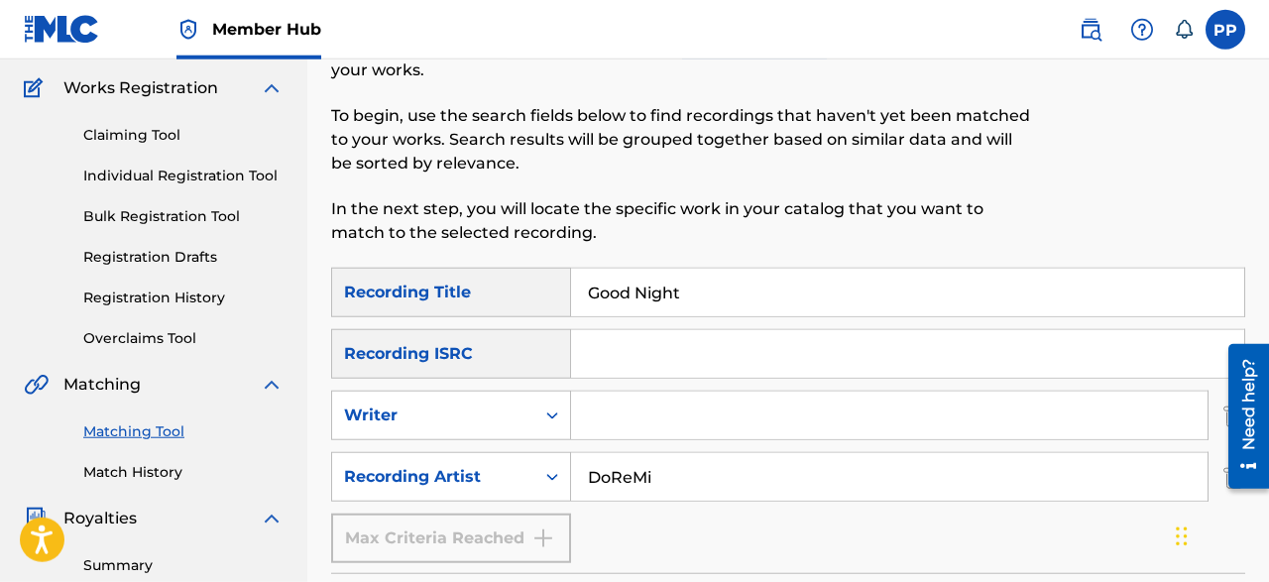
scroll to position [161, 0]
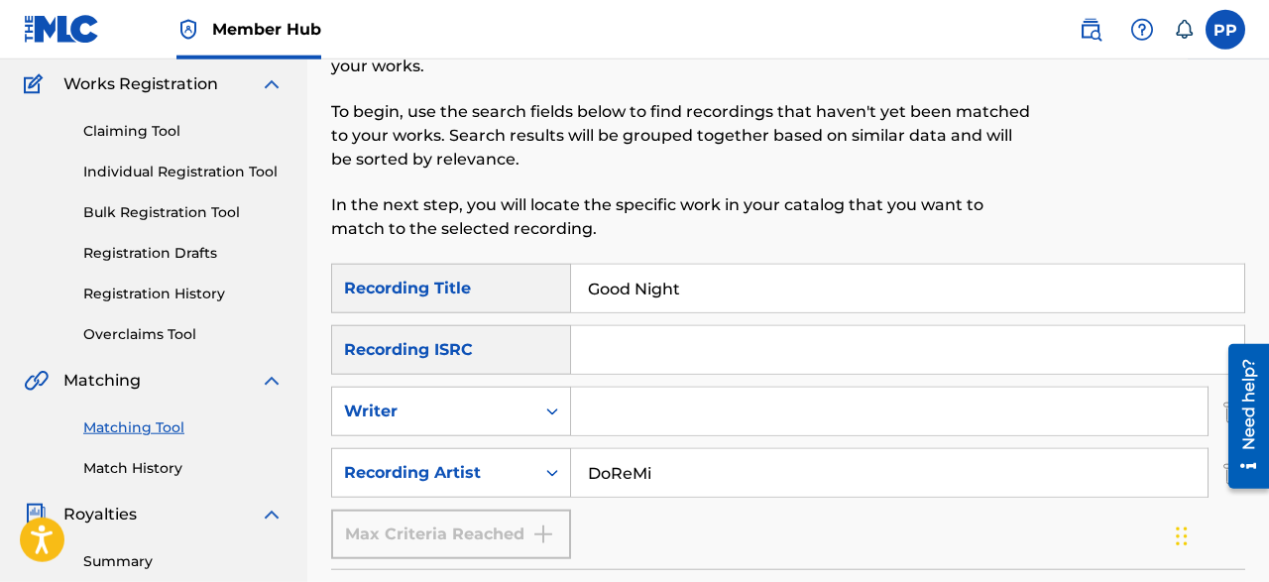
type input "Good Night"
drag, startPoint x: 709, startPoint y: 480, endPoint x: 475, endPoint y: 437, distance: 237.8
click at [571, 449] on input "DoReMi" at bounding box center [889, 473] width 636 height 48
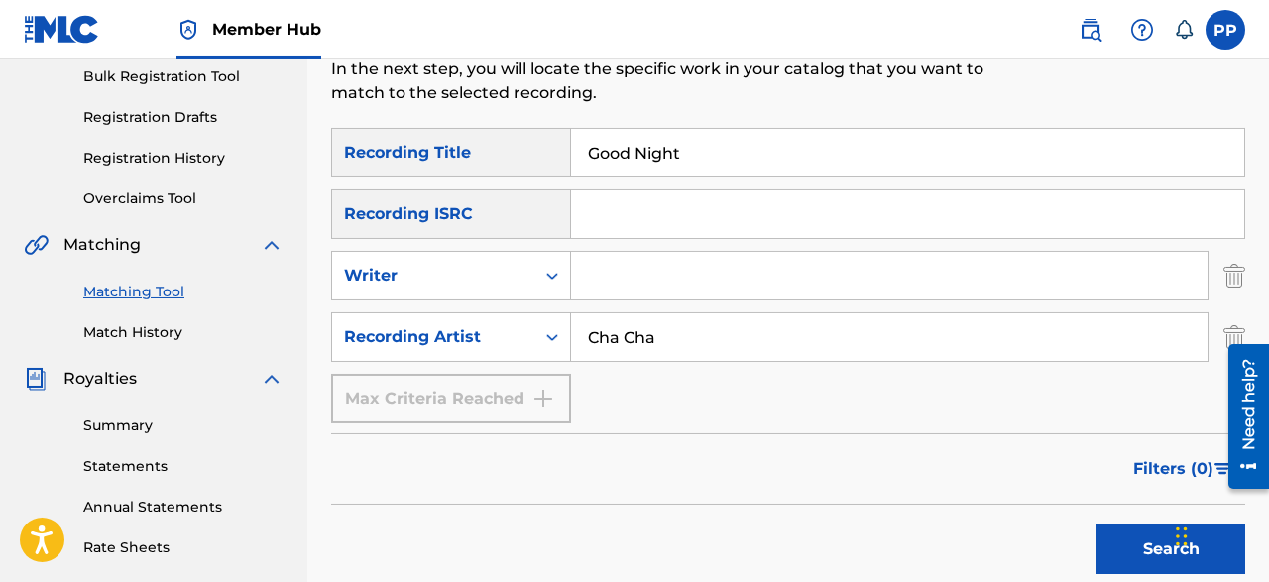
scroll to position [297, 0]
type input "Cha Cha"
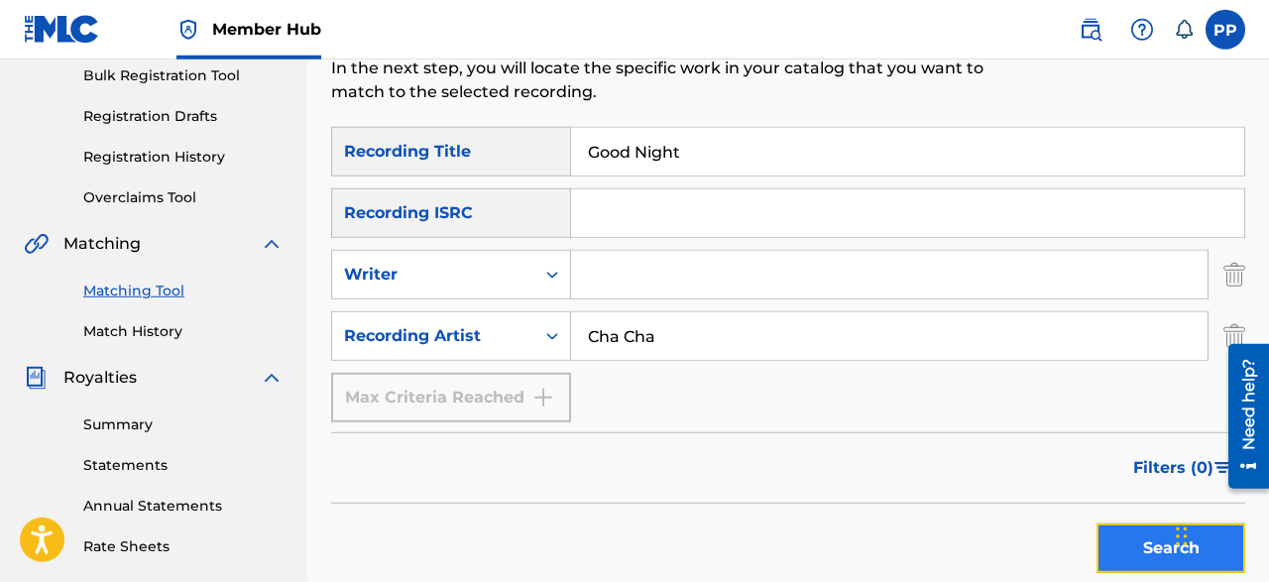
click at [1113, 541] on button "Search" at bounding box center [1170, 548] width 149 height 50
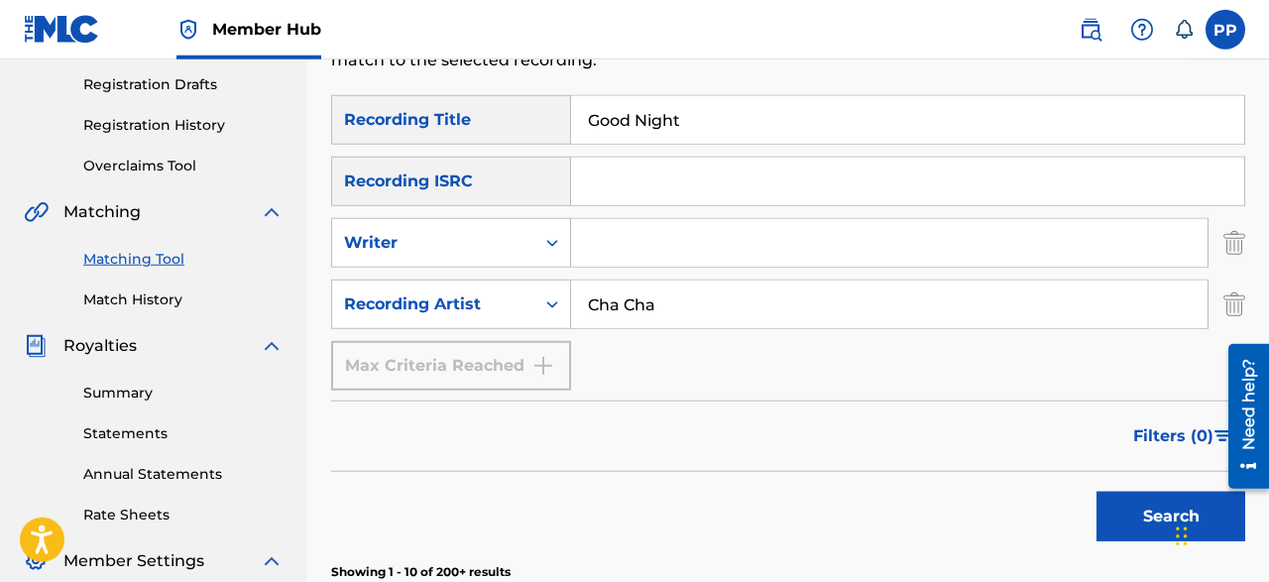
scroll to position [313, 0]
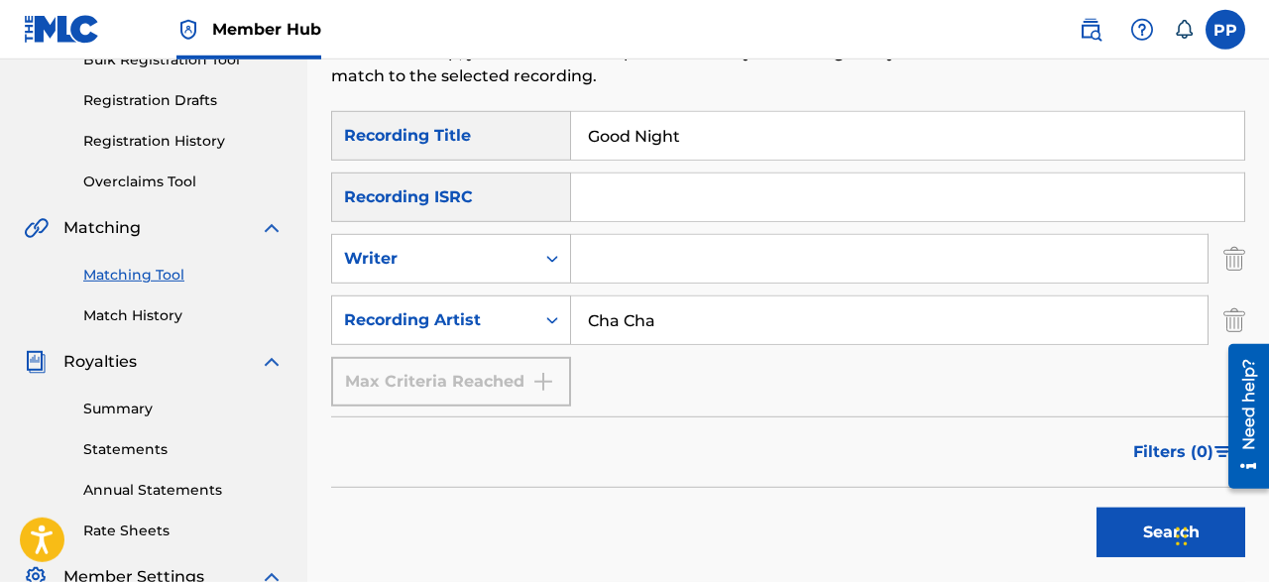
drag, startPoint x: 697, startPoint y: 139, endPoint x: 442, endPoint y: 121, distance: 255.4
click at [571, 121] on input "Good Night" at bounding box center [907, 136] width 673 height 48
paste input "ခေါ်သံအဝေး"
type input "ခေါ်သံအဝေး"
drag, startPoint x: 707, startPoint y: 320, endPoint x: 461, endPoint y: 288, distance: 248.0
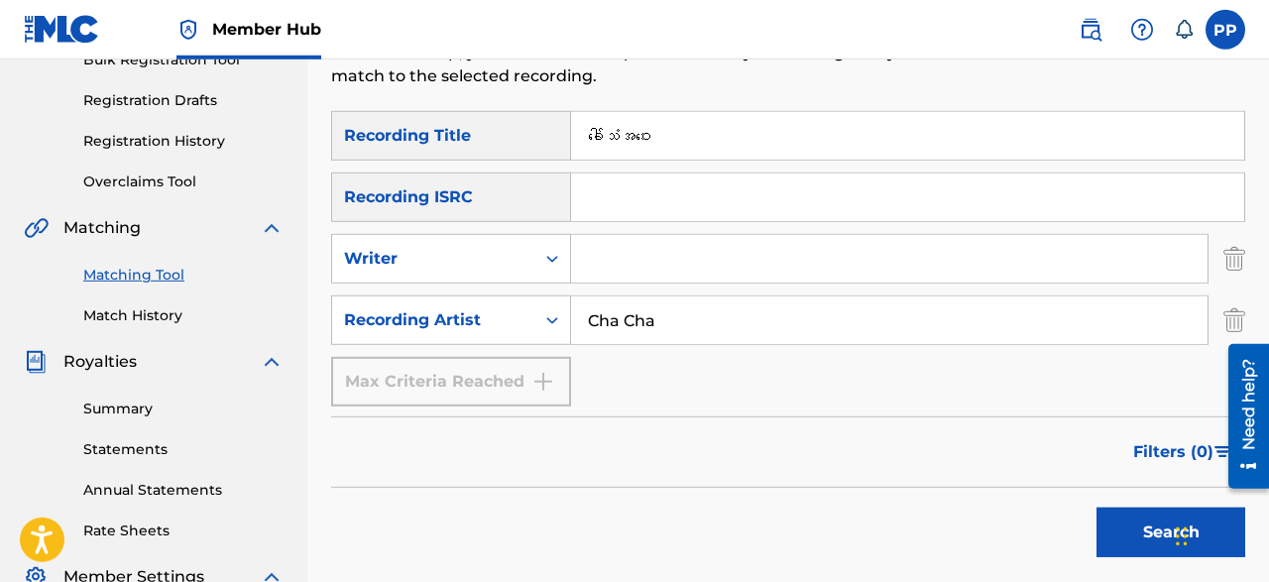
click at [571, 296] on input "Cha Cha" at bounding box center [889, 320] width 636 height 48
paste input "Rein Moe"
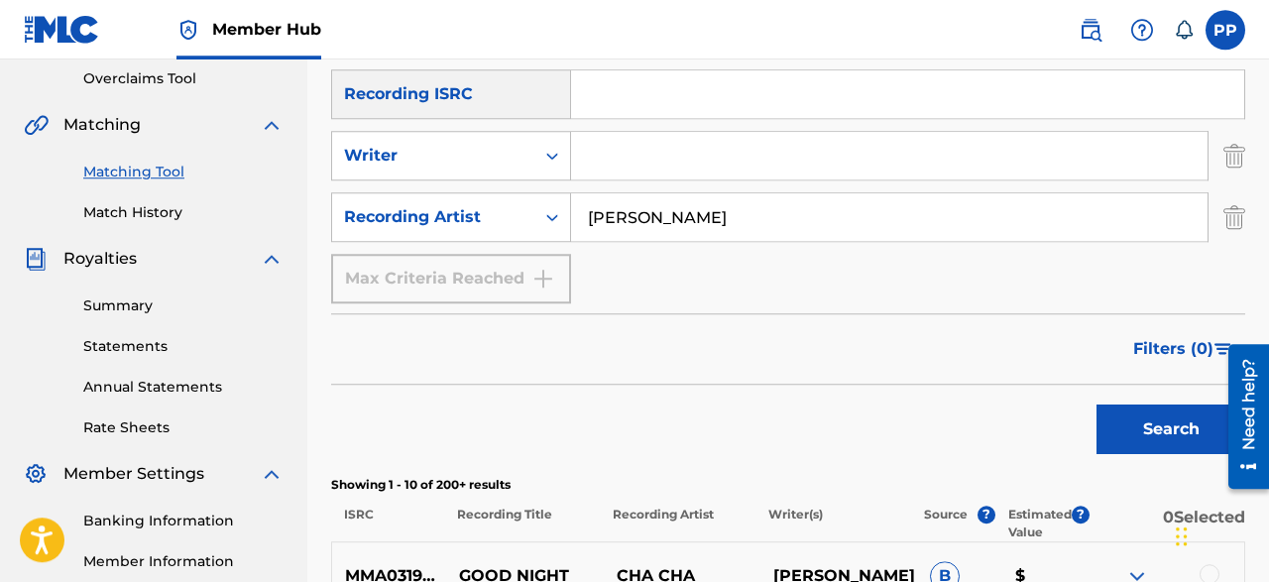
scroll to position [417, 0]
type input "Rein Moe"
click at [1168, 442] on button "Search" at bounding box center [1170, 428] width 149 height 50
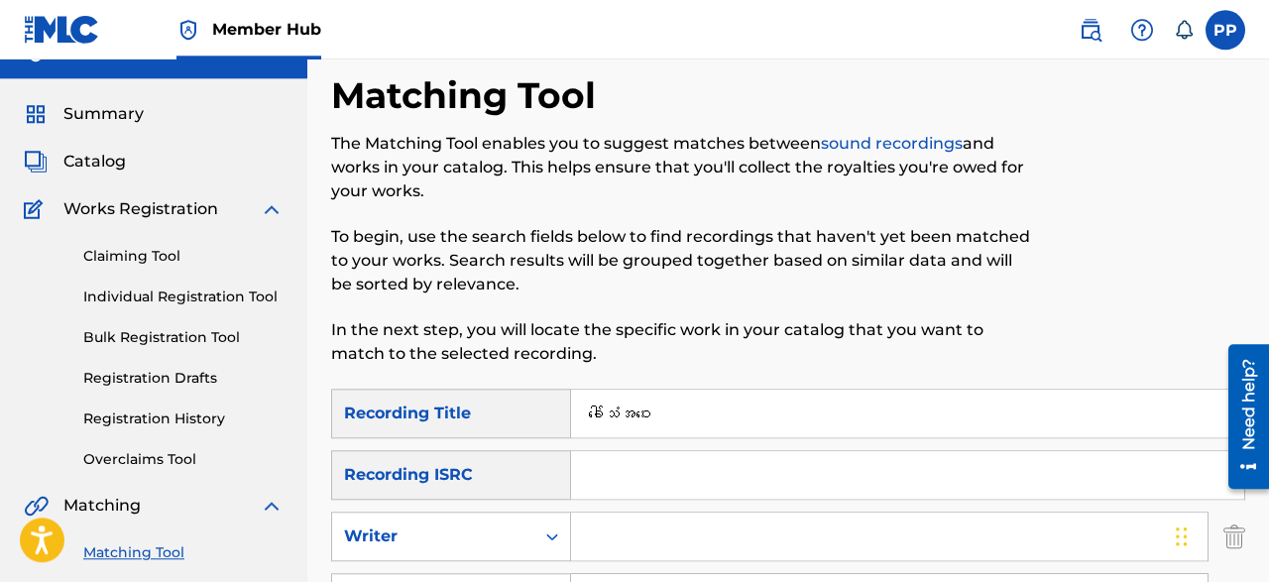
scroll to position [34, 0]
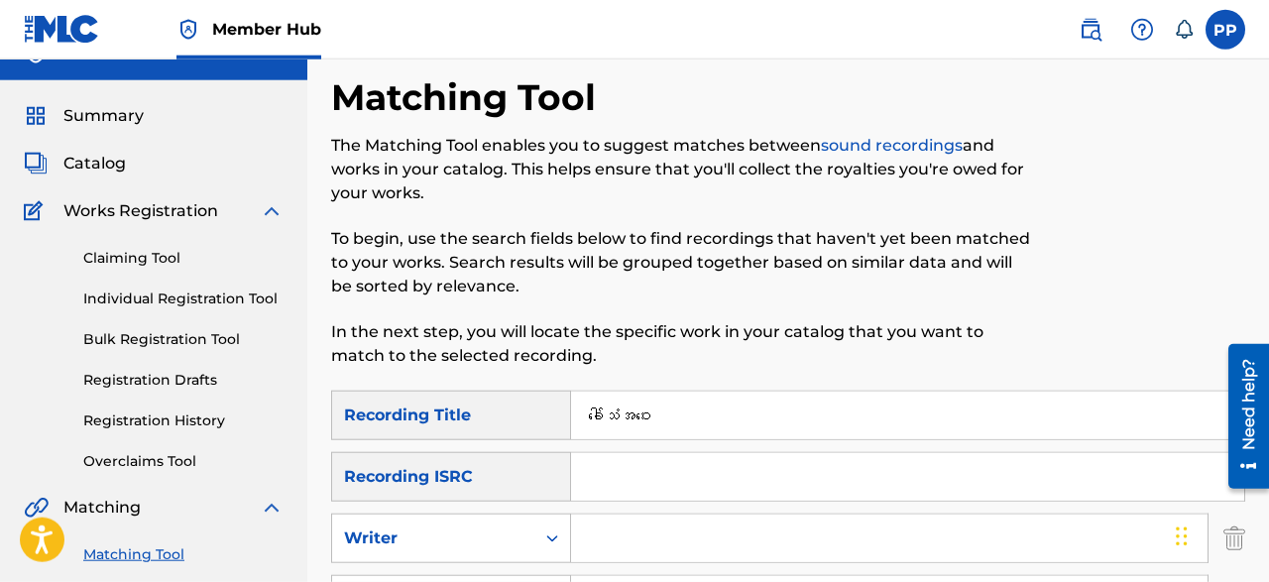
drag, startPoint x: 697, startPoint y: 418, endPoint x: 473, endPoint y: 386, distance: 226.4
click at [571, 392] on input "ခေါ်သံအဝေး" at bounding box center [907, 416] width 673 height 48
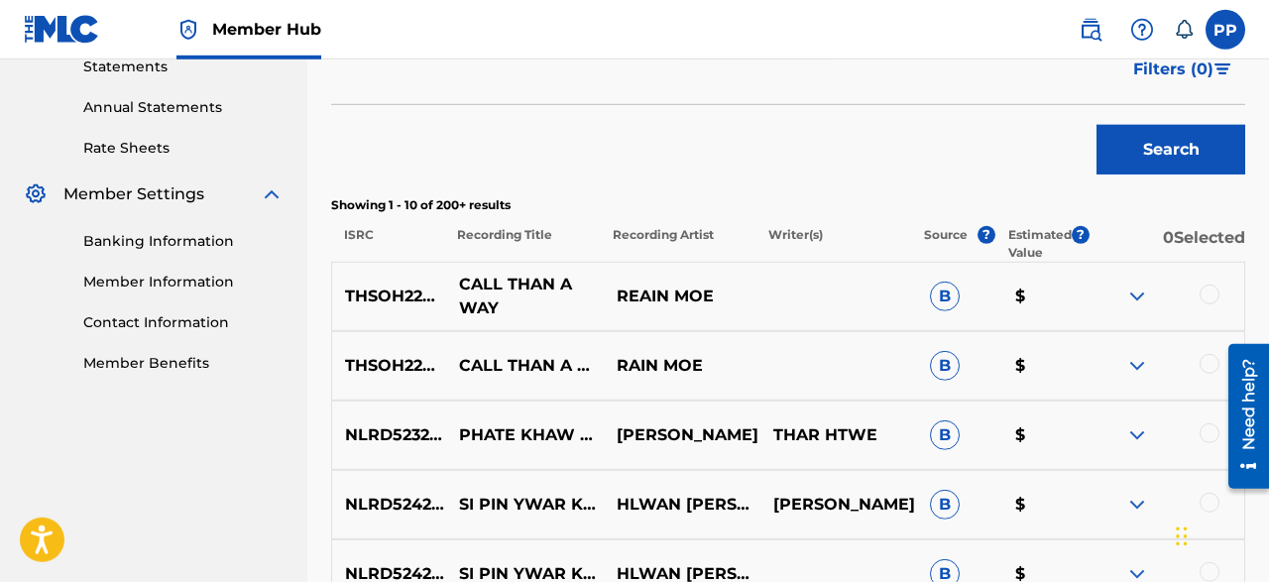
scroll to position [698, 0]
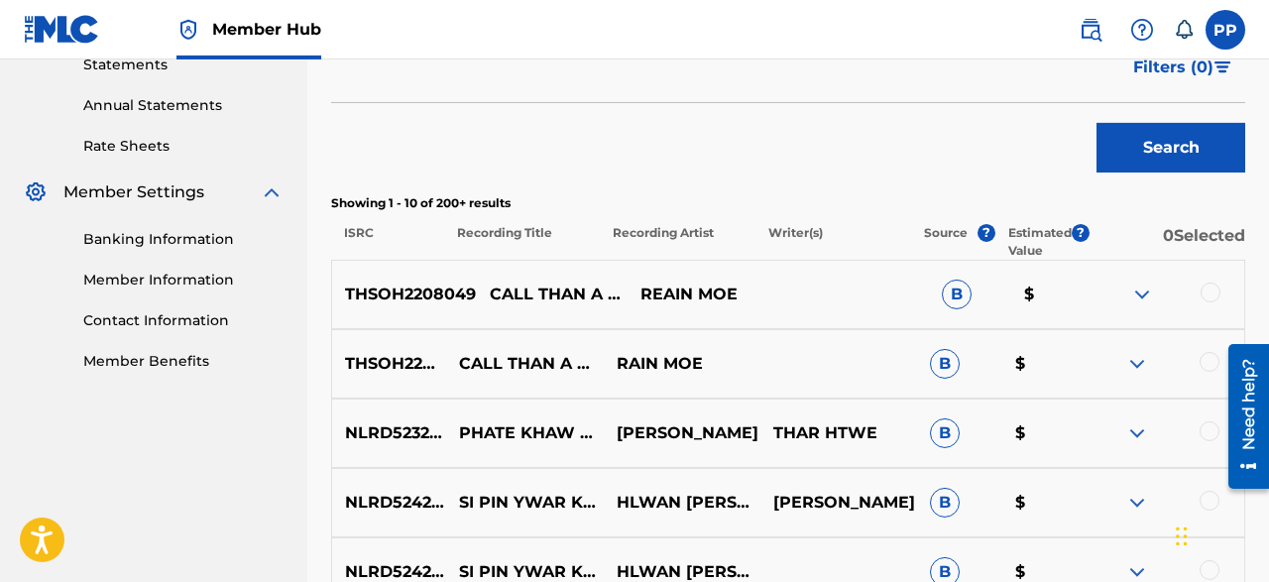
click at [399, 293] on p "THSOH2208049" at bounding box center [404, 295] width 144 height 24
copy p "THSOH2208049"
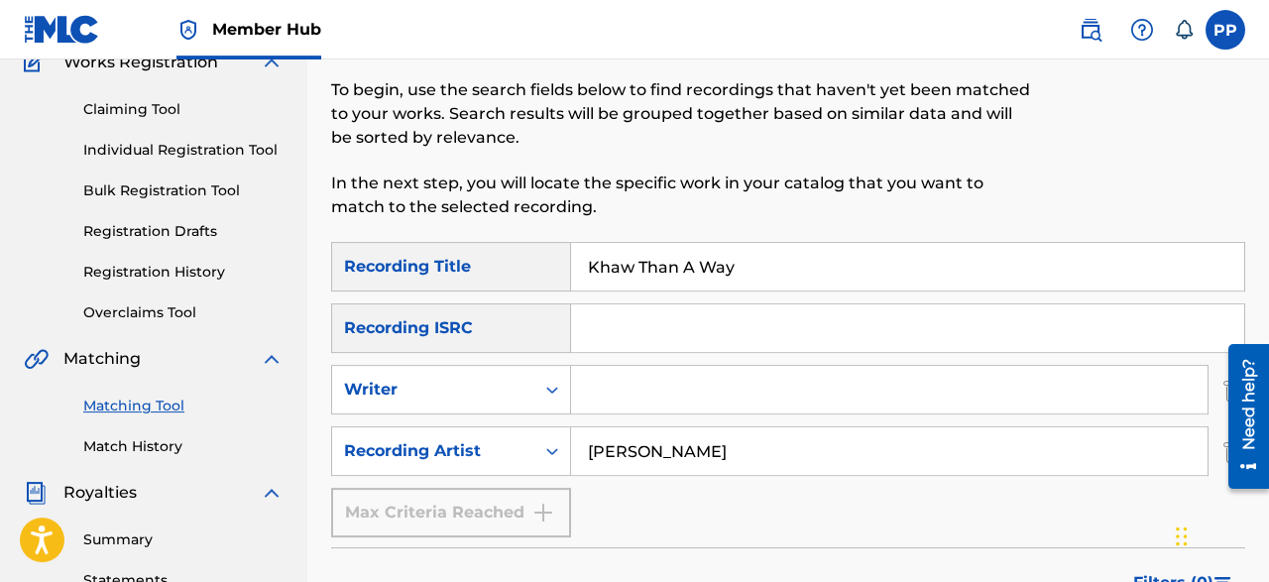
scroll to position [194, 0]
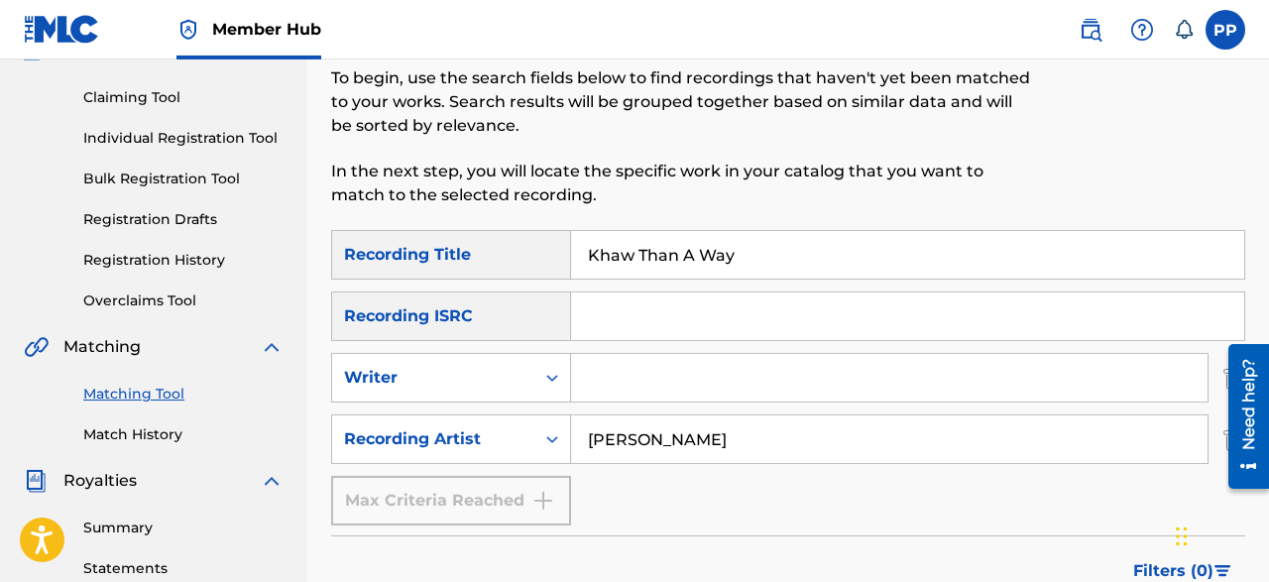
drag, startPoint x: 747, startPoint y: 266, endPoint x: 530, endPoint y: 223, distance: 220.3
click at [571, 231] on input "Khaw Than A Way" at bounding box center [907, 255] width 673 height 48
paste input "လူပြောများတဲ့ အချစ်စစ်"
type input "လူပြောများတဲ့ အချစ်စစ်"
drag, startPoint x: 673, startPoint y: 439, endPoint x: 477, endPoint y: 425, distance: 196.8
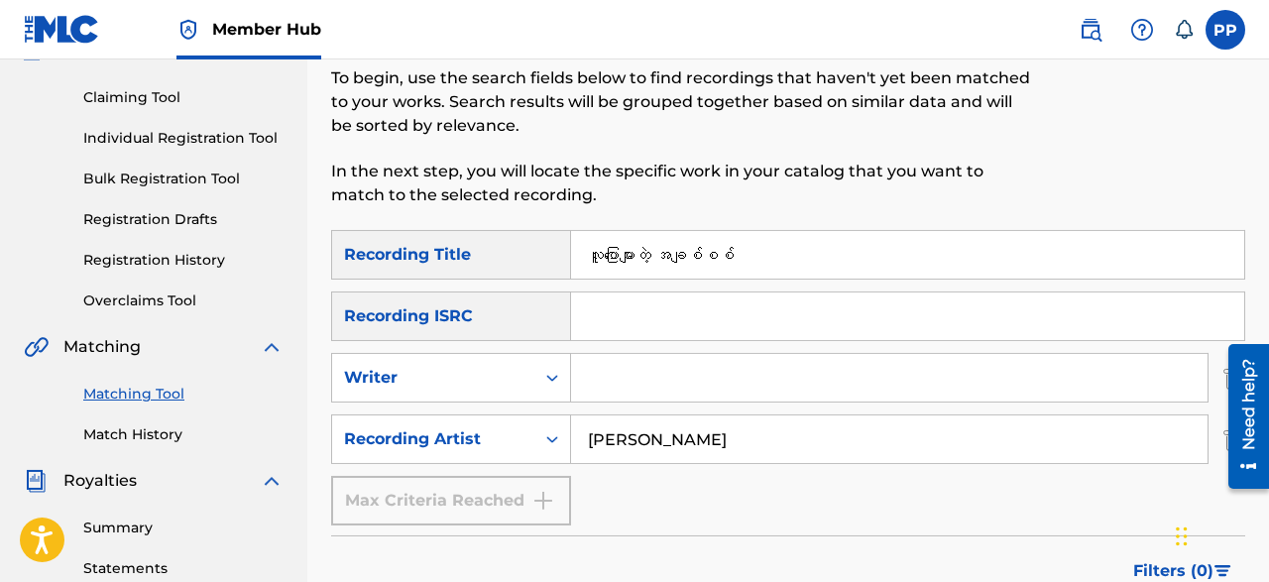
click at [571, 425] on input "Rein Moe" at bounding box center [889, 439] width 636 height 48
paste input "Yan Yan"
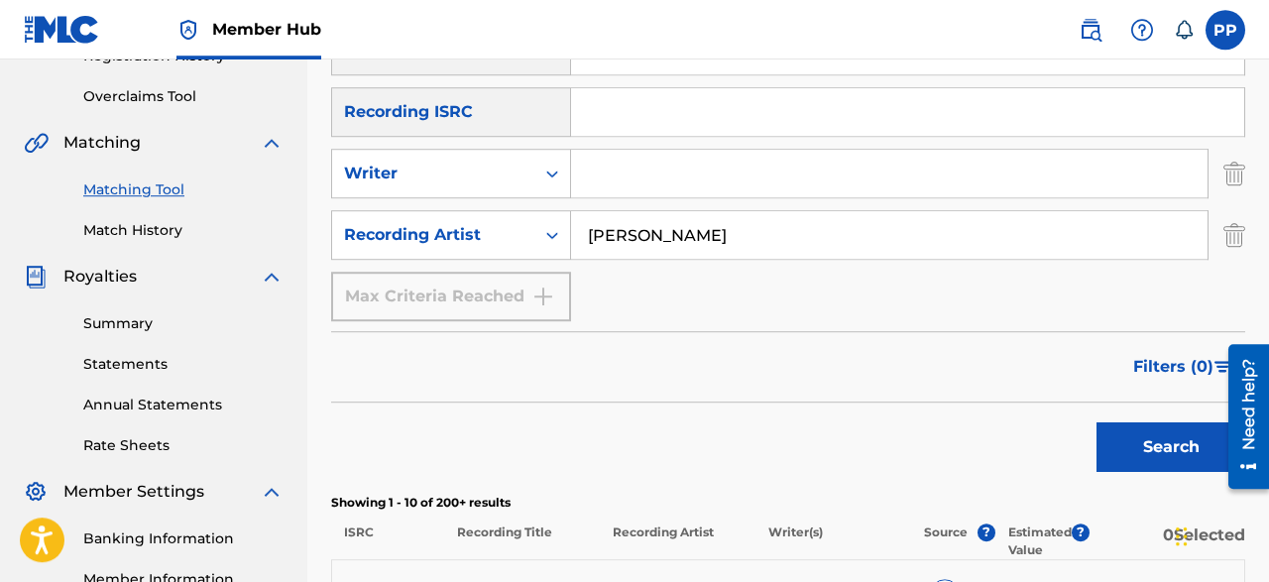
scroll to position [400, 0]
type input "Yan Yan"
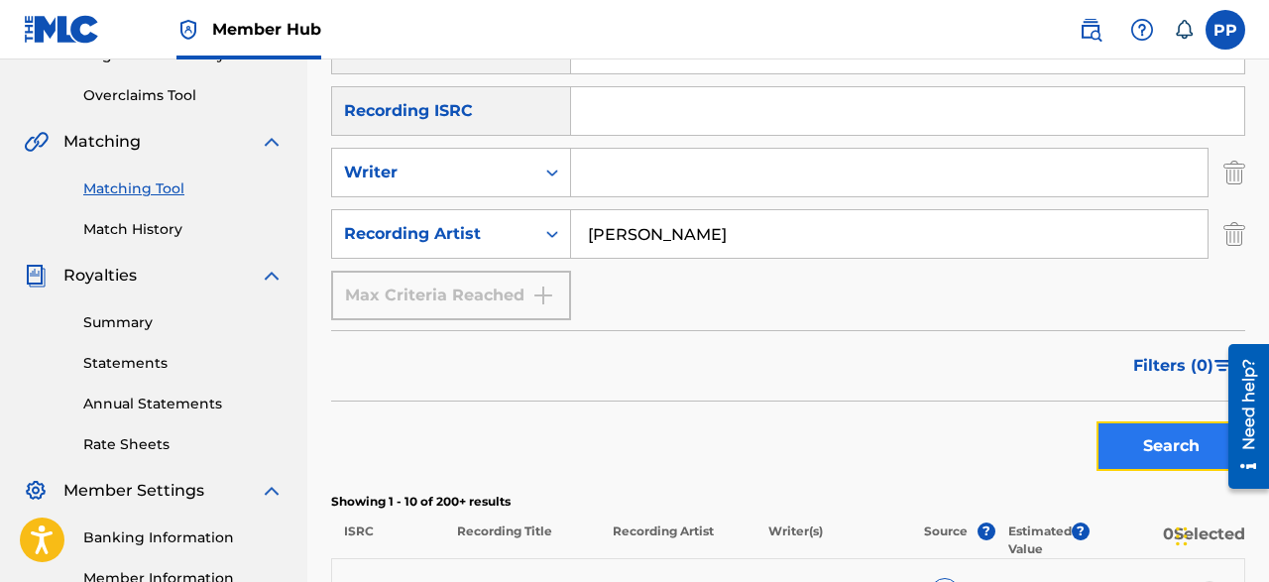
click at [1143, 451] on button "Search" at bounding box center [1170, 446] width 149 height 50
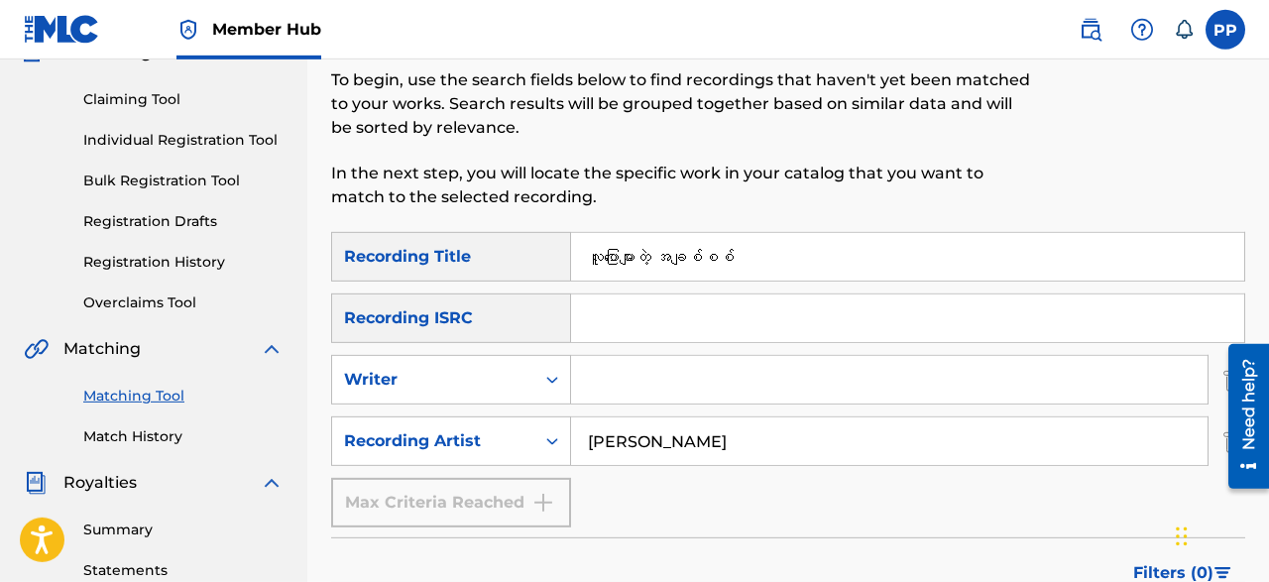
scroll to position [190, 0]
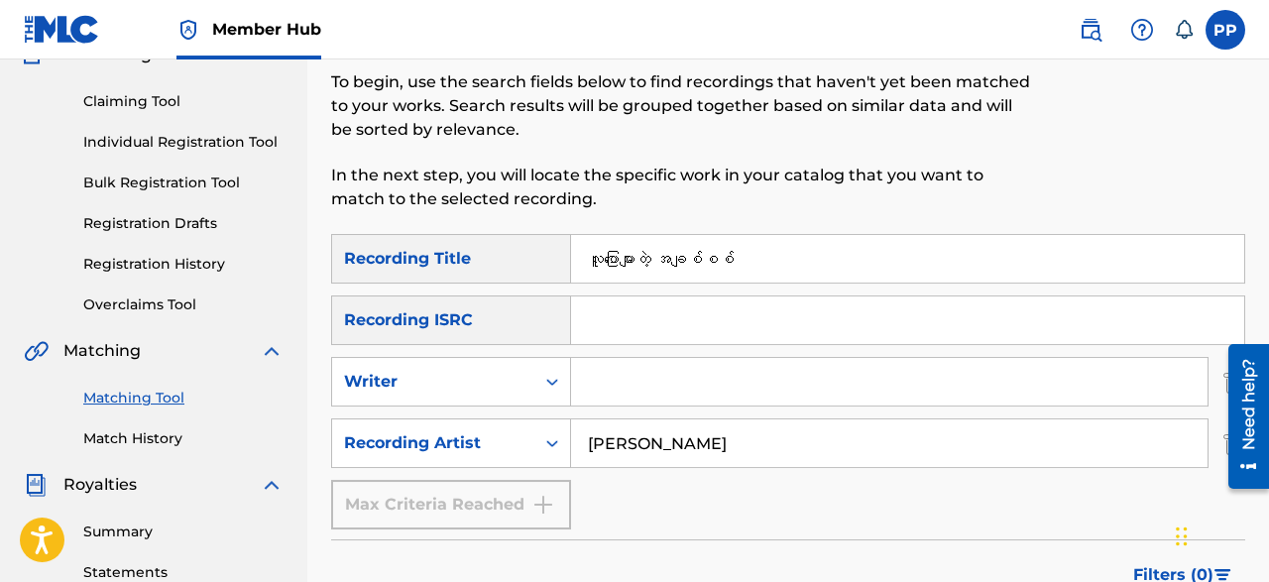
click at [750, 260] on input "လူပြောများတဲ့ အချစ်စစ်" at bounding box center [907, 259] width 673 height 48
type input "လ"
type input "Lu Pyaw Myar Tae A Chit Sit"
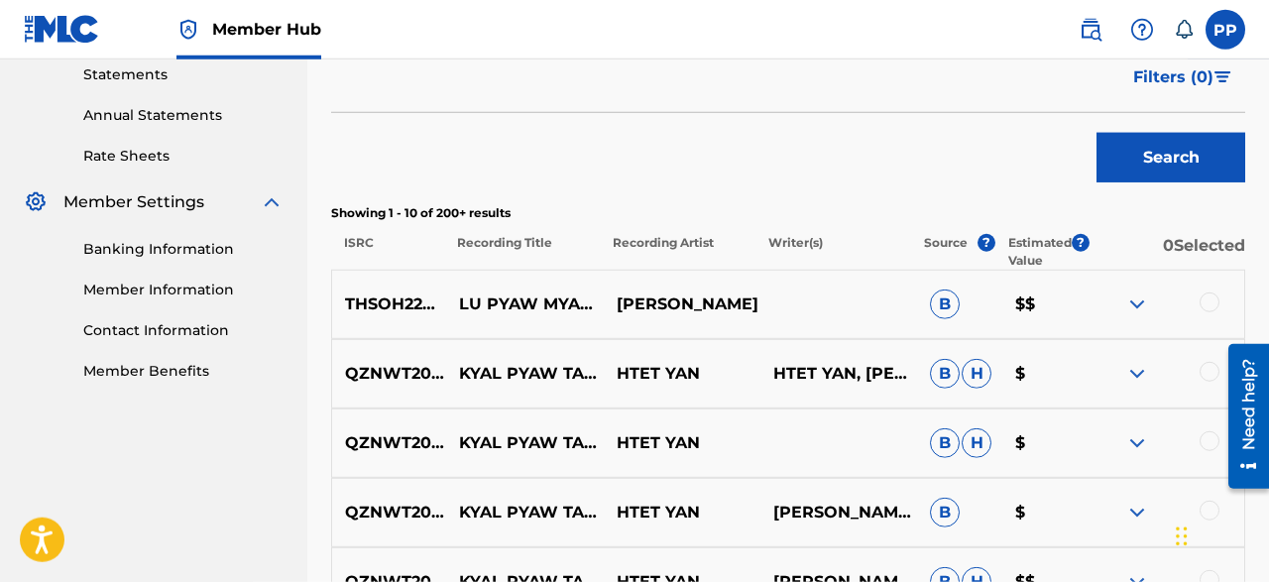
scroll to position [690, 0]
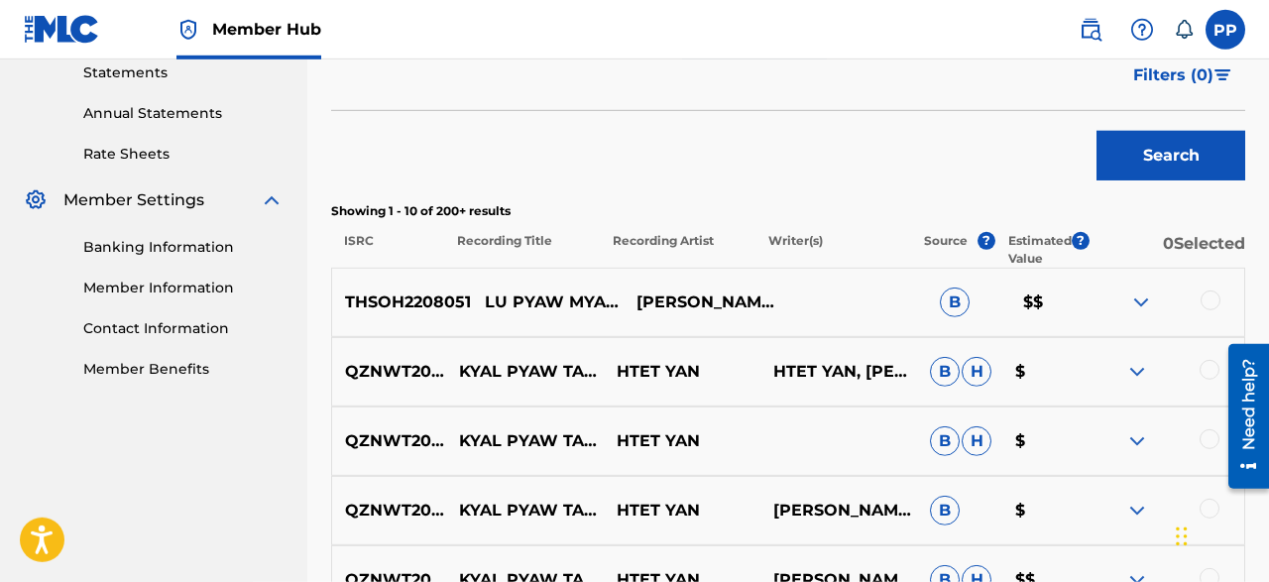
click at [386, 301] on p "THSOH2208051" at bounding box center [401, 302] width 139 height 24
copy p "THSOH2208051"
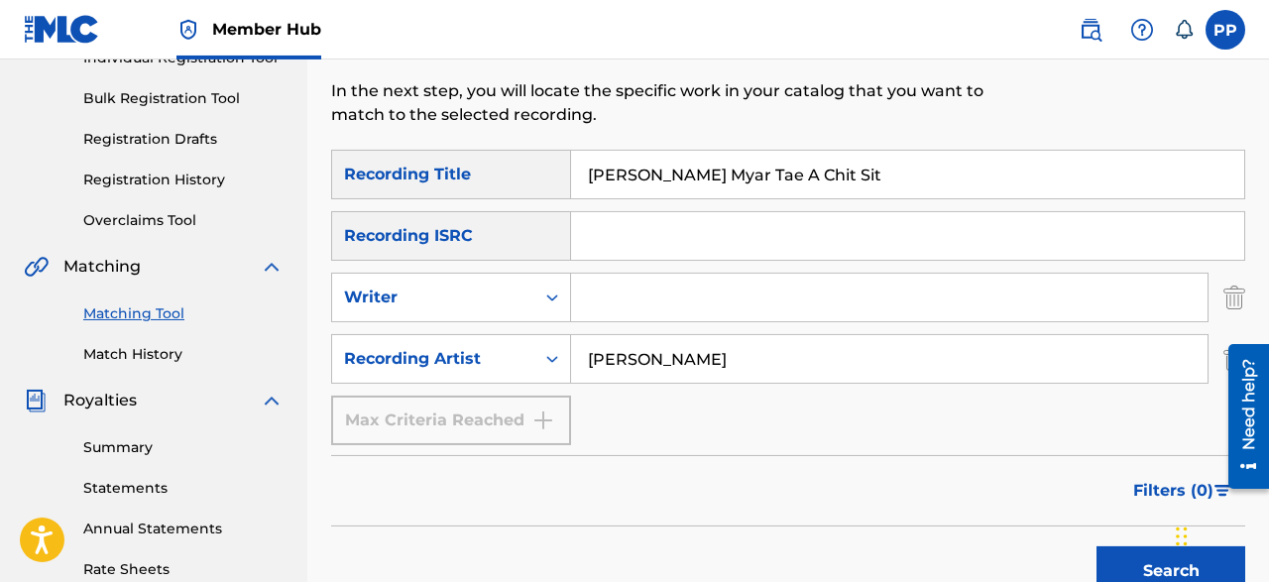
scroll to position [276, 0]
drag, startPoint x: 720, startPoint y: 359, endPoint x: 499, endPoint y: 329, distance: 223.1
click at [571, 334] on input "Yan Yan" at bounding box center [889, 358] width 636 height 48
paste input "Hseng Sam"
type input "Hseng Sam"
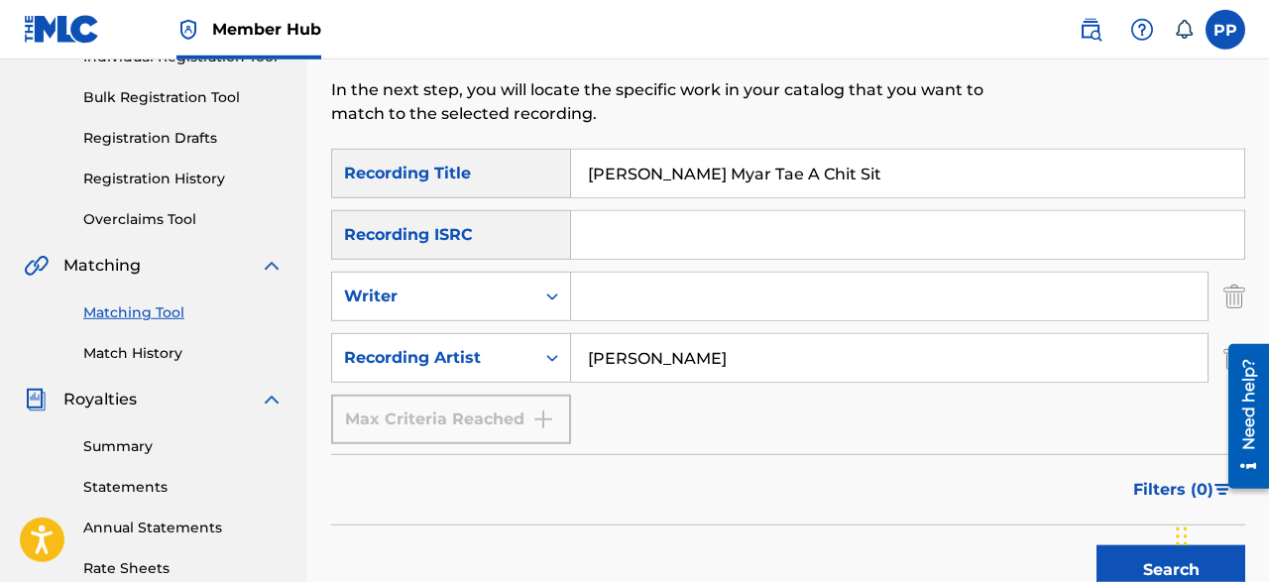
click at [727, 176] on input "Lu Pyaw Myar Tae A Chit Sit" at bounding box center [907, 174] width 673 height 48
paste input "မုန်လာဥ"
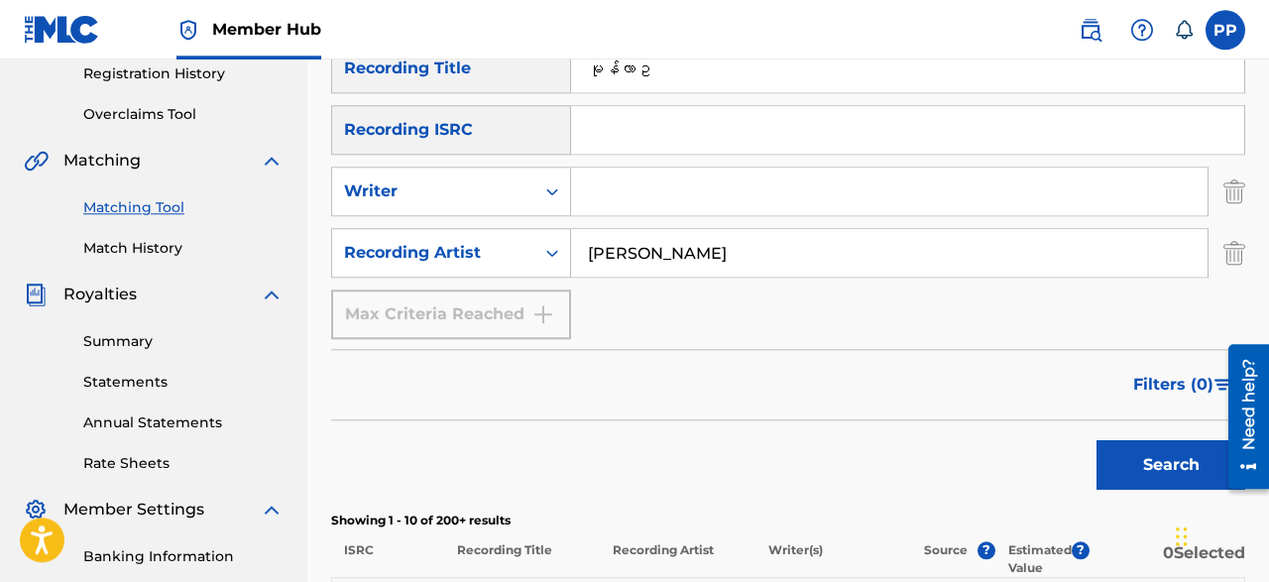
scroll to position [386, 0]
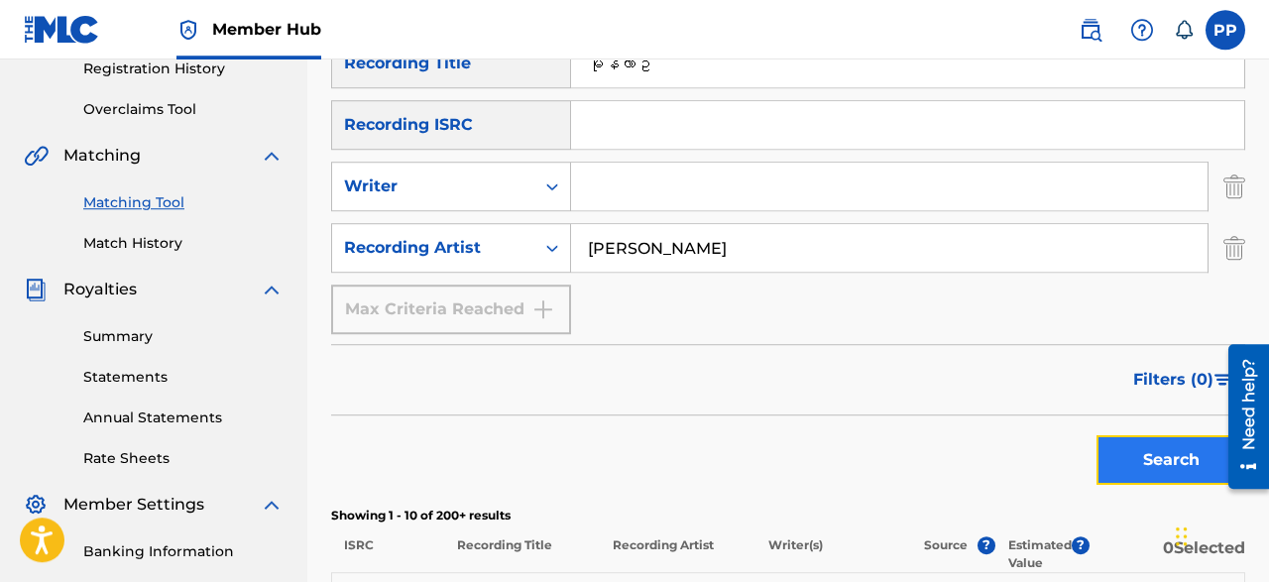
click at [1157, 468] on button "Search" at bounding box center [1170, 460] width 149 height 50
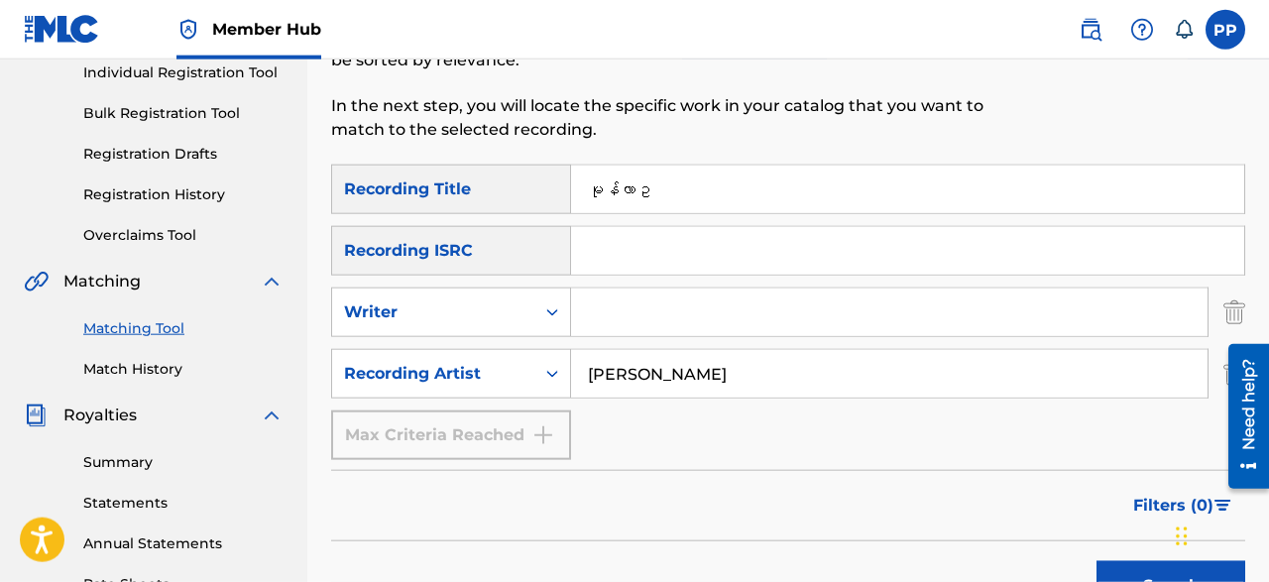
scroll to position [259, 0]
drag, startPoint x: 676, startPoint y: 206, endPoint x: 368, endPoint y: 133, distance: 316.9
click at [571, 167] on input "မုန်လာဥ" at bounding box center [907, 191] width 673 height 48
click at [1096, 562] on button "Search" at bounding box center [1170, 587] width 149 height 50
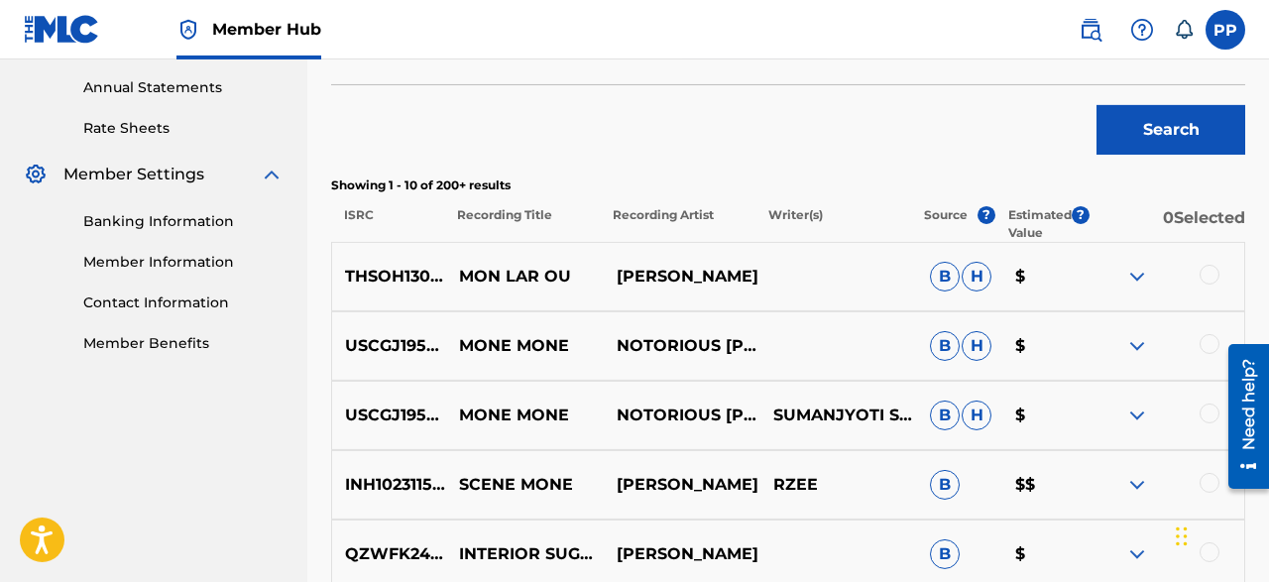
scroll to position [718, 0]
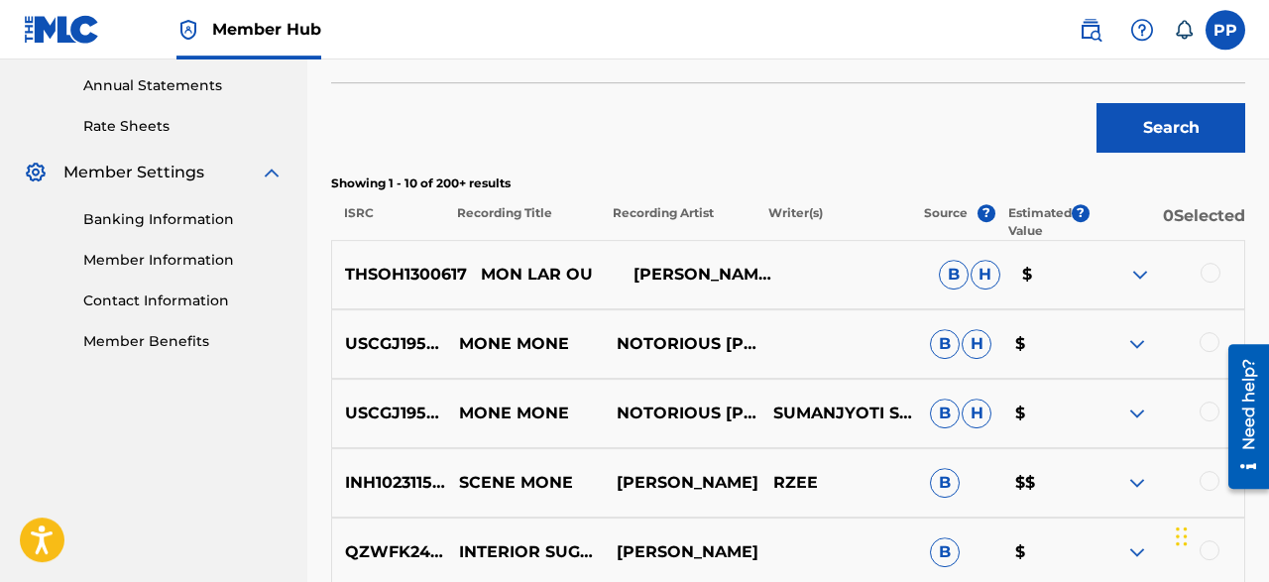
click at [384, 277] on p "THSOH1300617" at bounding box center [399, 275] width 135 height 24
copy p "THSOH1300617"
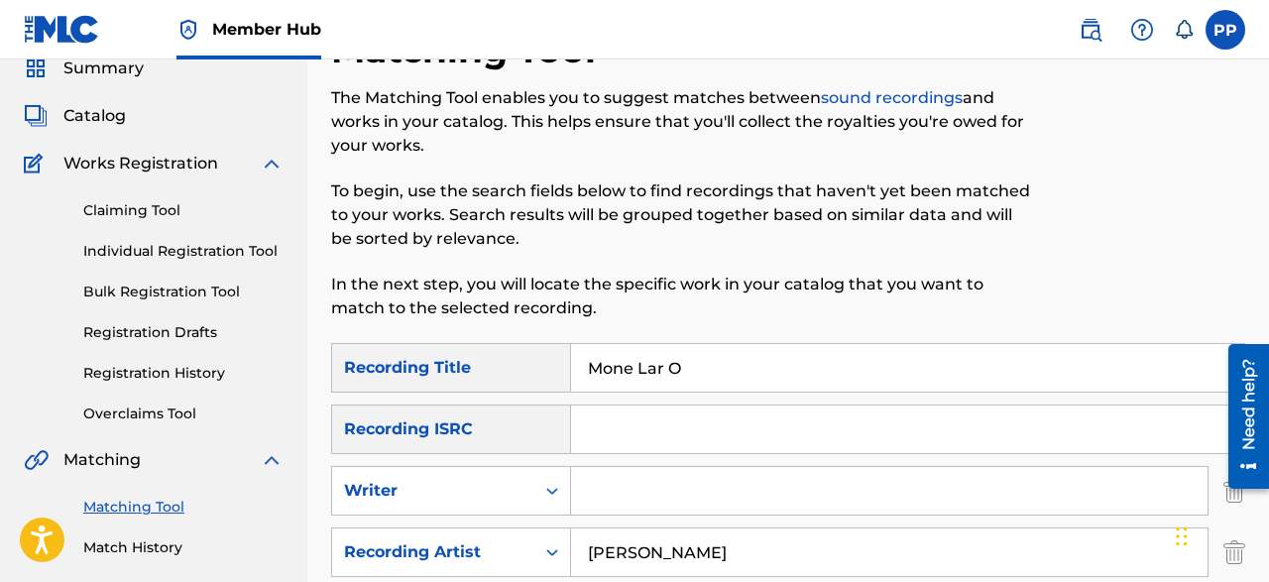
scroll to position [80, 0]
drag, startPoint x: 719, startPoint y: 352, endPoint x: 384, endPoint y: 358, distance: 335.1
click at [571, 358] on input "Mone Lar O" at bounding box center [907, 369] width 673 height 48
paste input "in Away"
type input "Min Away"
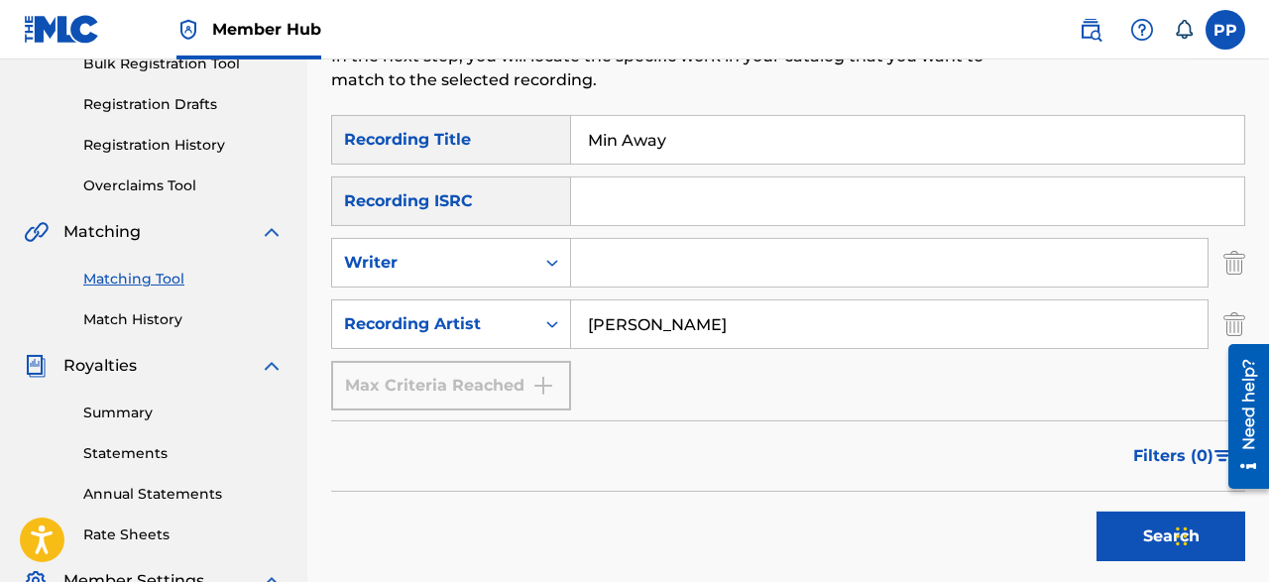
scroll to position [309, 0]
drag, startPoint x: 719, startPoint y: 330, endPoint x: 439, endPoint y: 311, distance: 280.2
click at [571, 311] on input "Hseng Sam" at bounding box center [889, 324] width 636 height 48
paste input "Chan Chan/ Hein Htet"
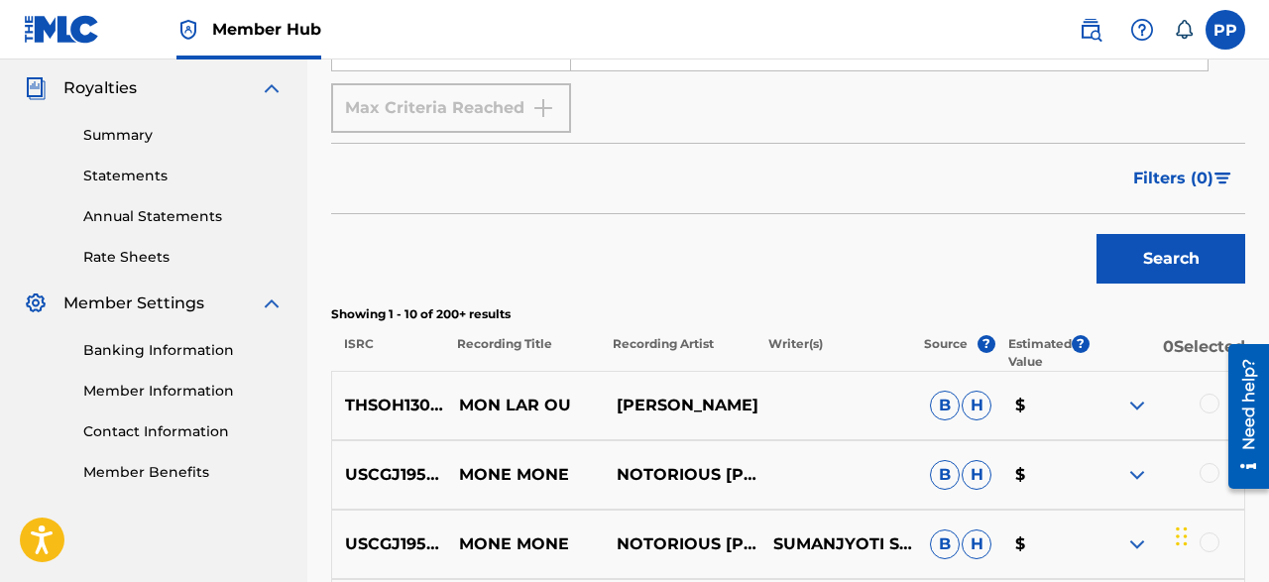
scroll to position [588, 0]
type input "Chan Chan/ Hein Htet"
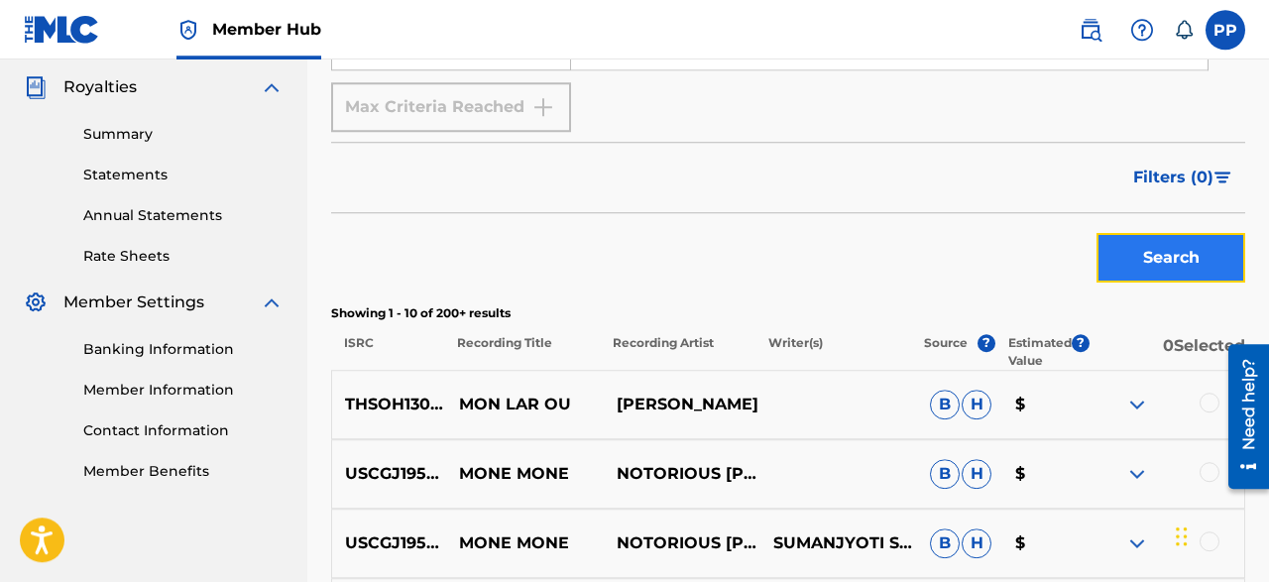
click at [1126, 268] on button "Search" at bounding box center [1170, 258] width 149 height 50
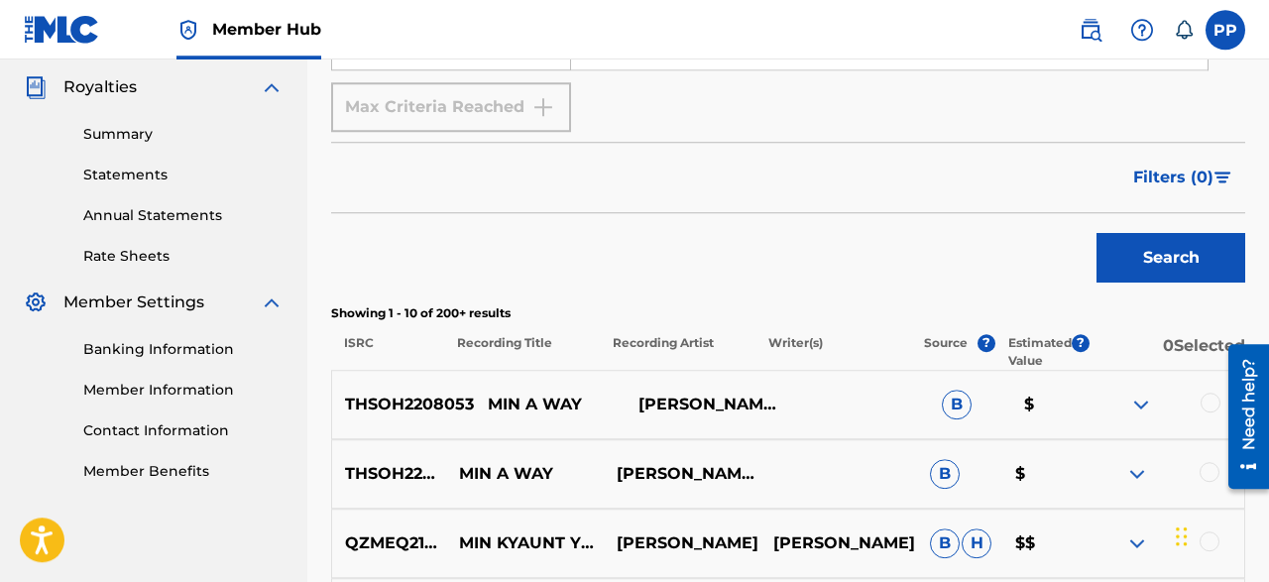
click at [411, 403] on p "THSOH2208053" at bounding box center [403, 405] width 142 height 24
copy p "THSOH2208053"
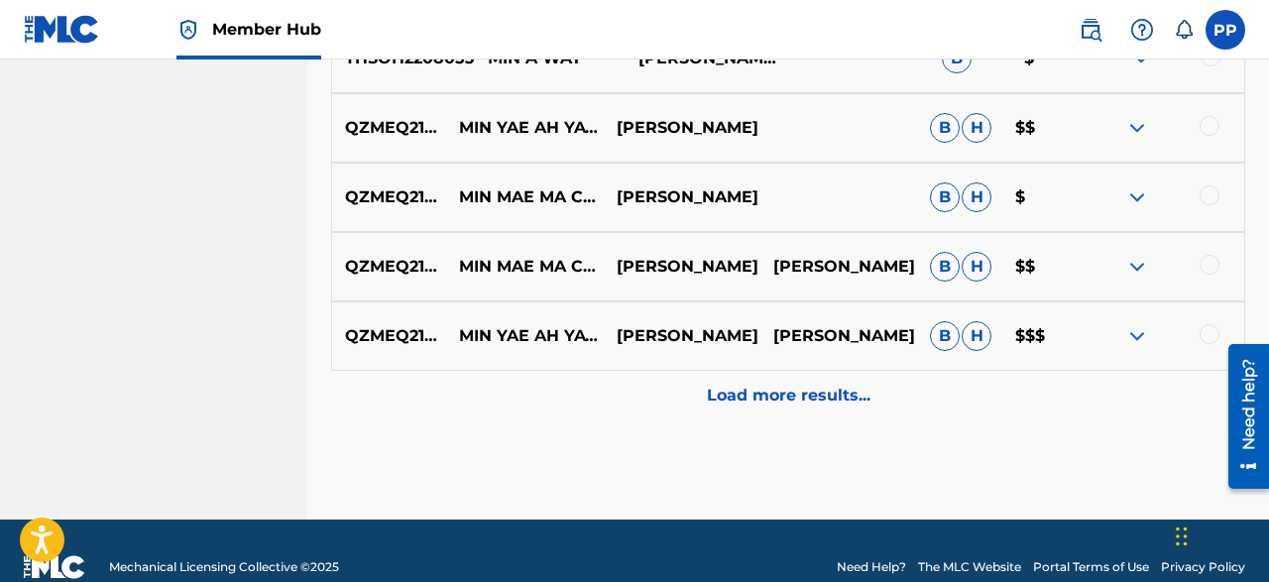
scroll to position [1283, 0]
